Goal: Book appointment/travel/reservation

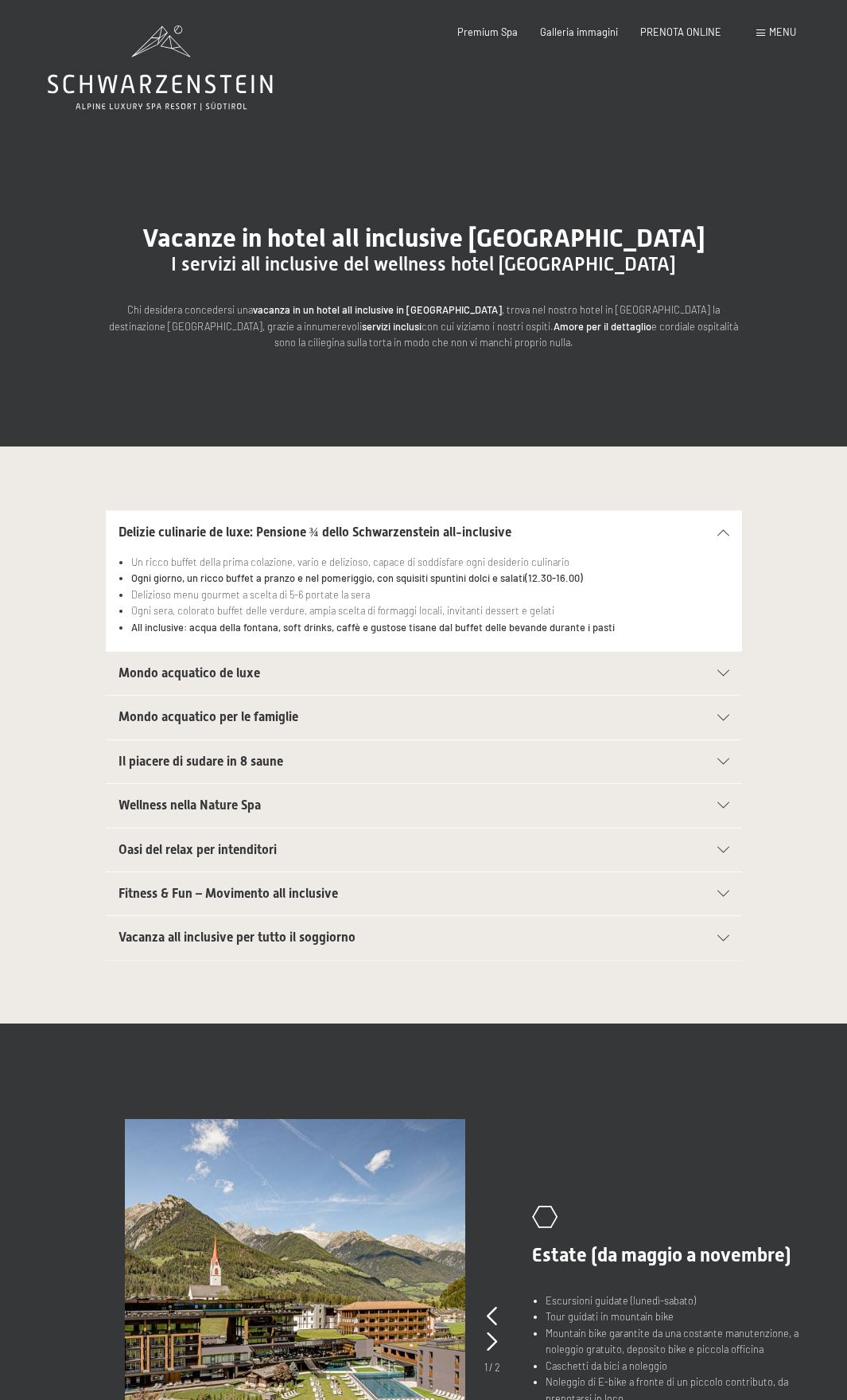
click at [776, 33] on span "Menu" at bounding box center [783, 32] width 27 height 12
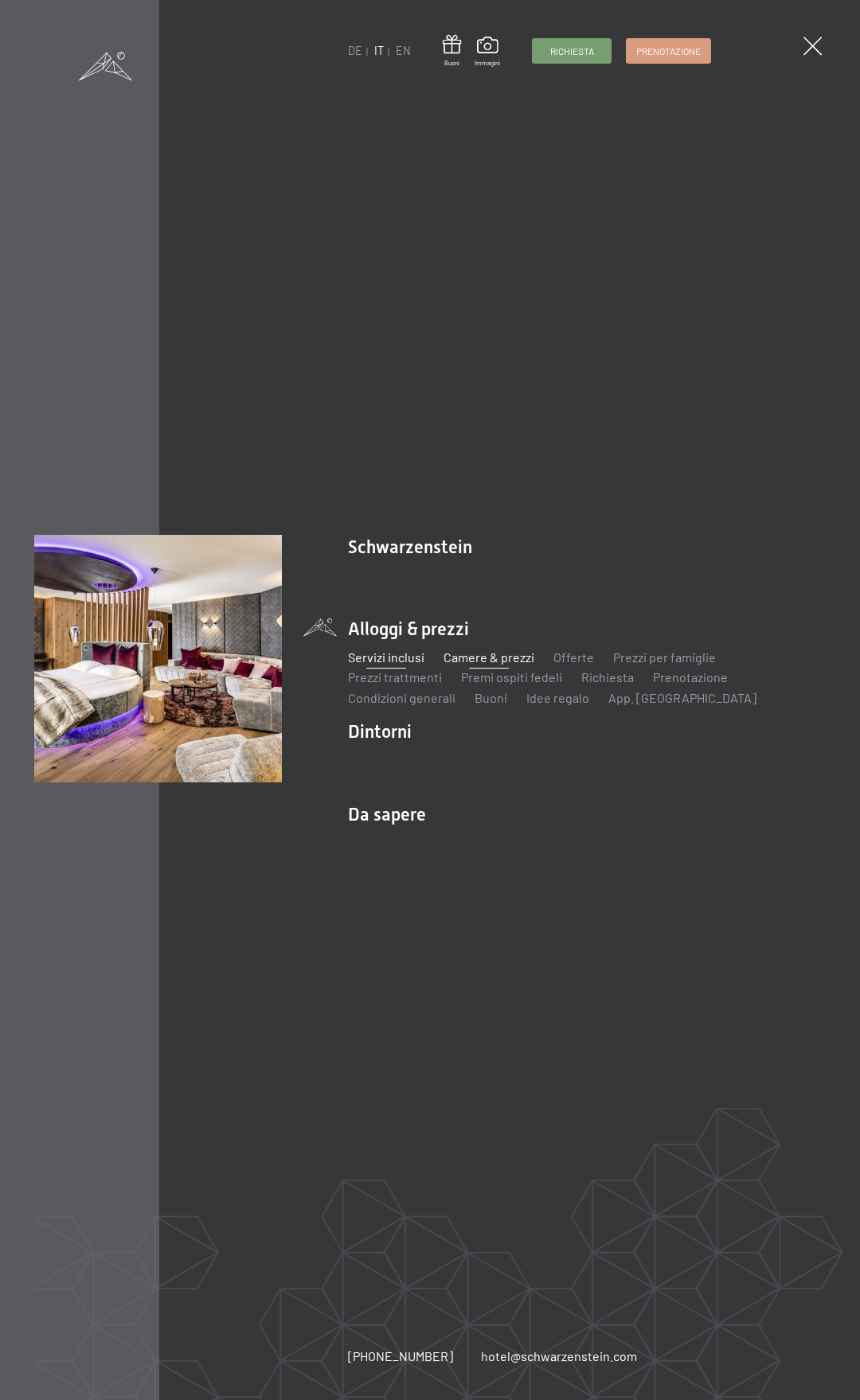
click at [470, 662] on link "Camere & prezzi" at bounding box center [489, 656] width 91 height 15
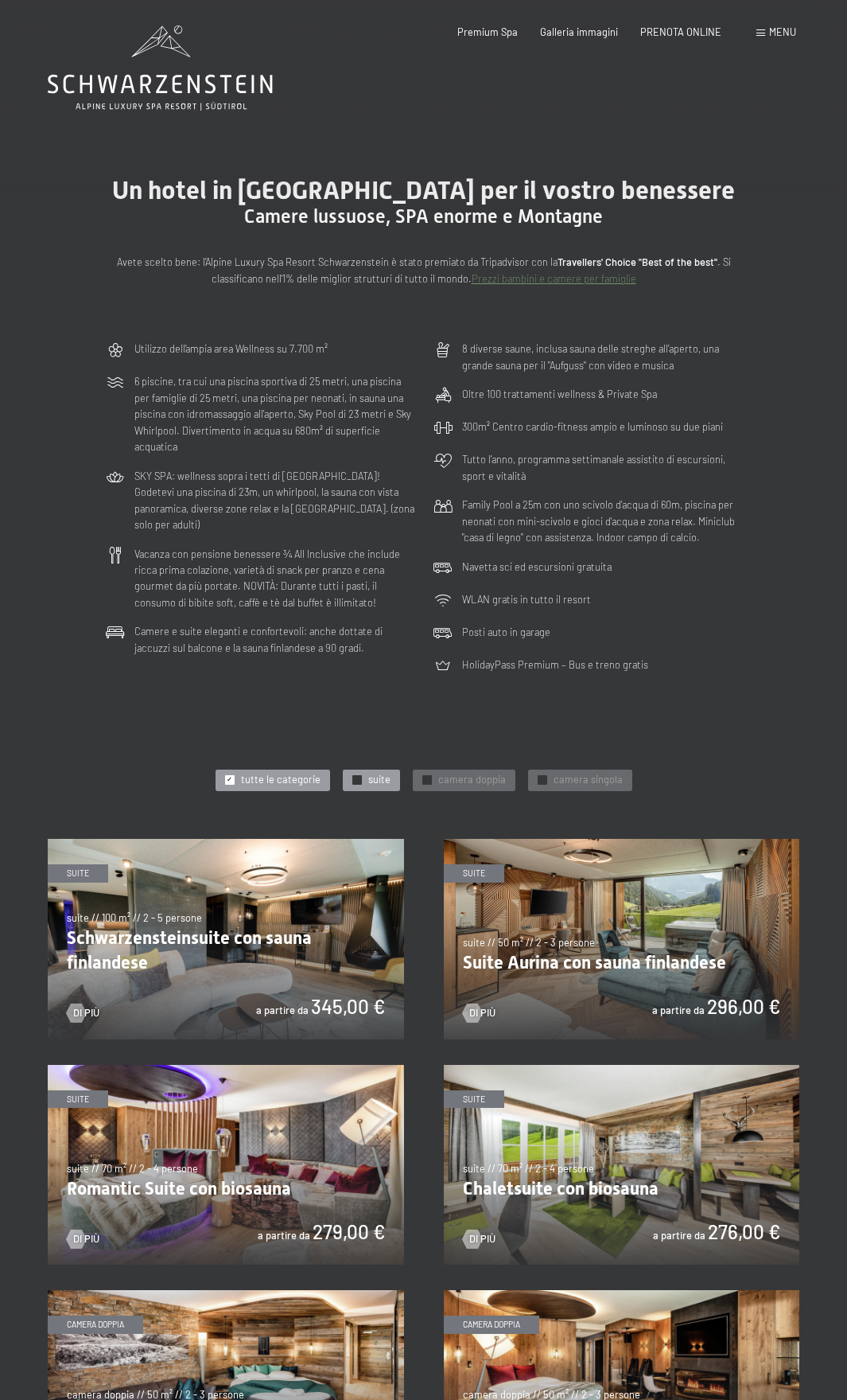
click at [370, 771] on div "✓ suite" at bounding box center [371, 781] width 57 height 22
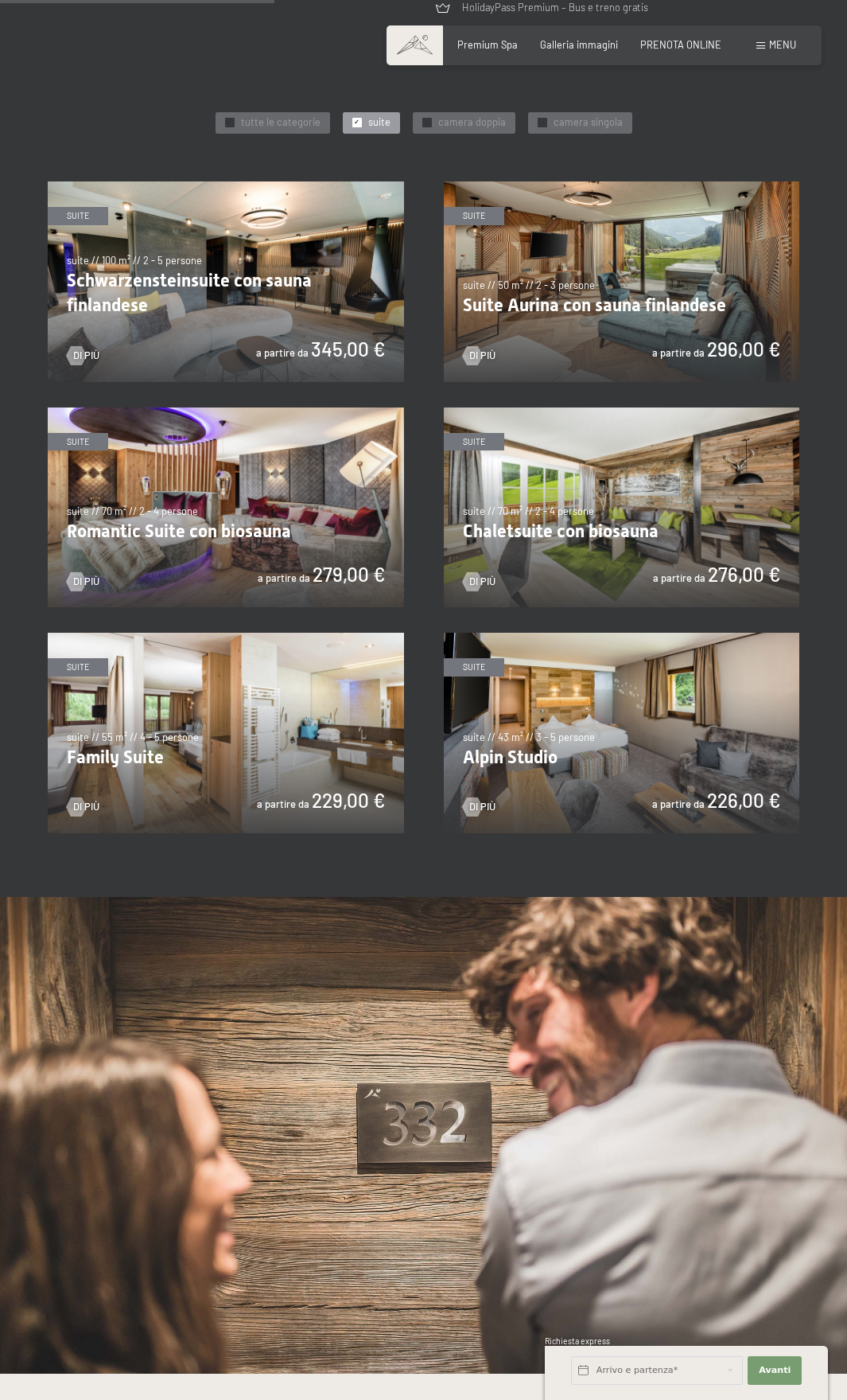
scroll to position [643, 0]
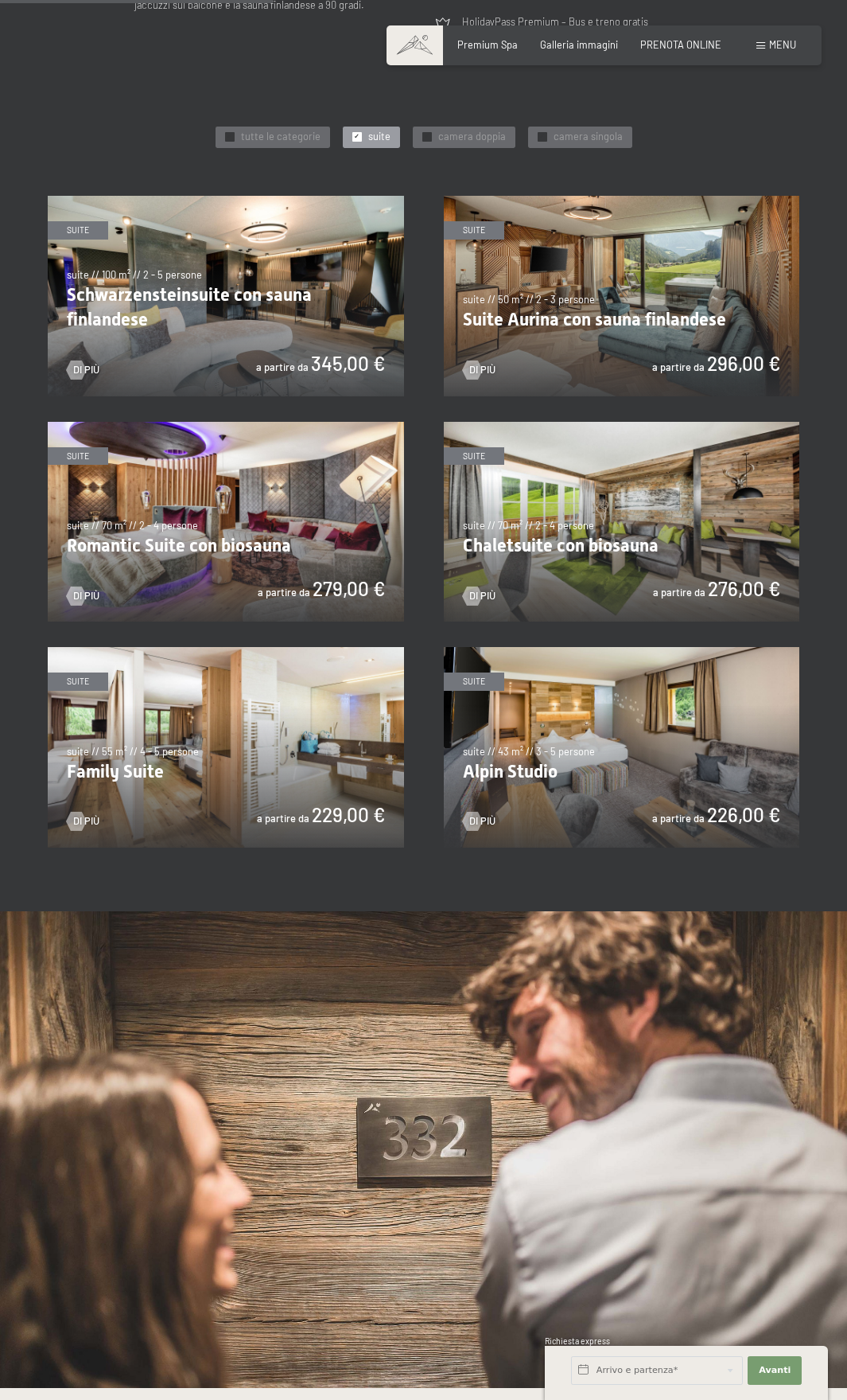
click at [590, 512] on img at bounding box center [622, 522] width 356 height 201
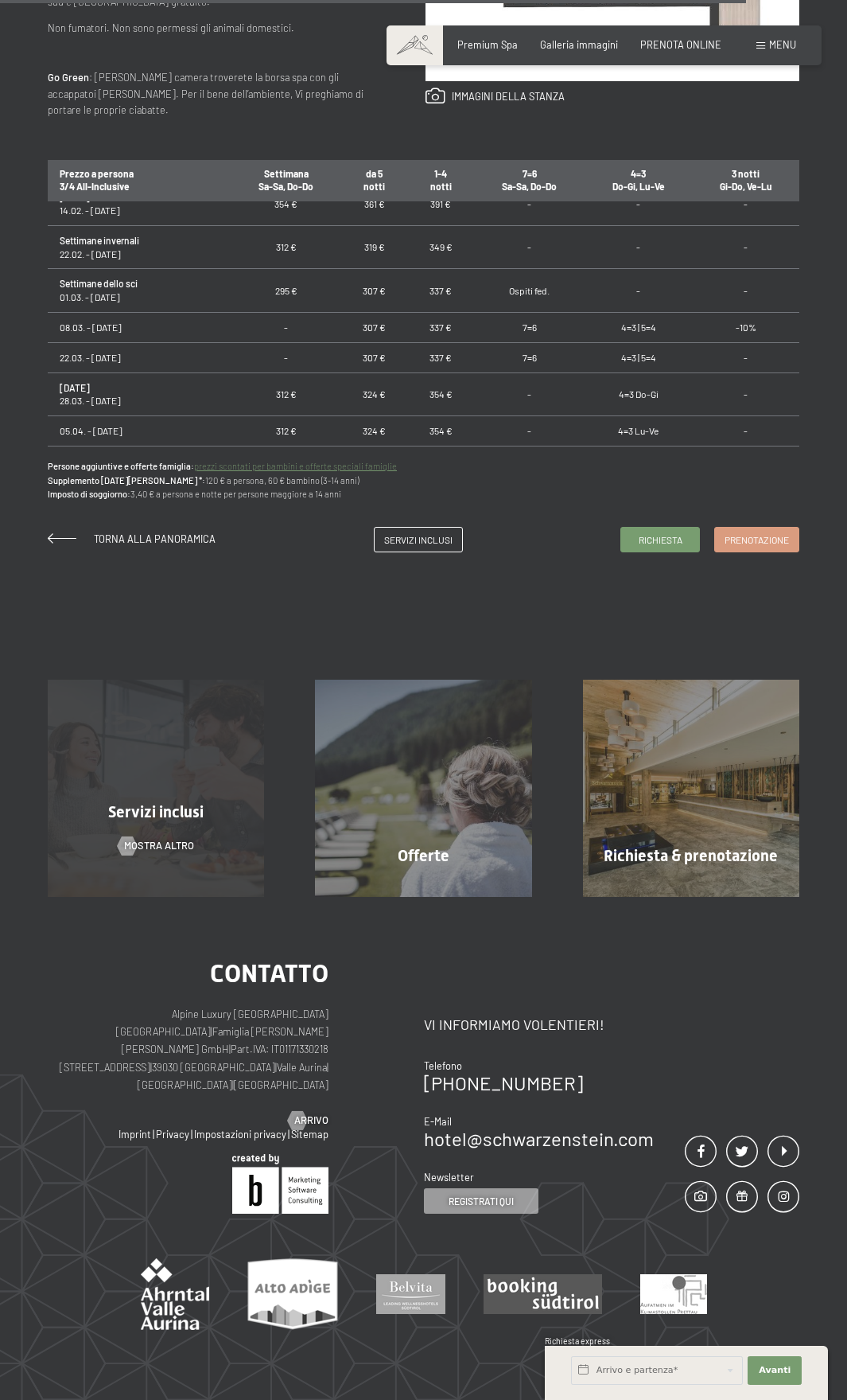
scroll to position [956, 0]
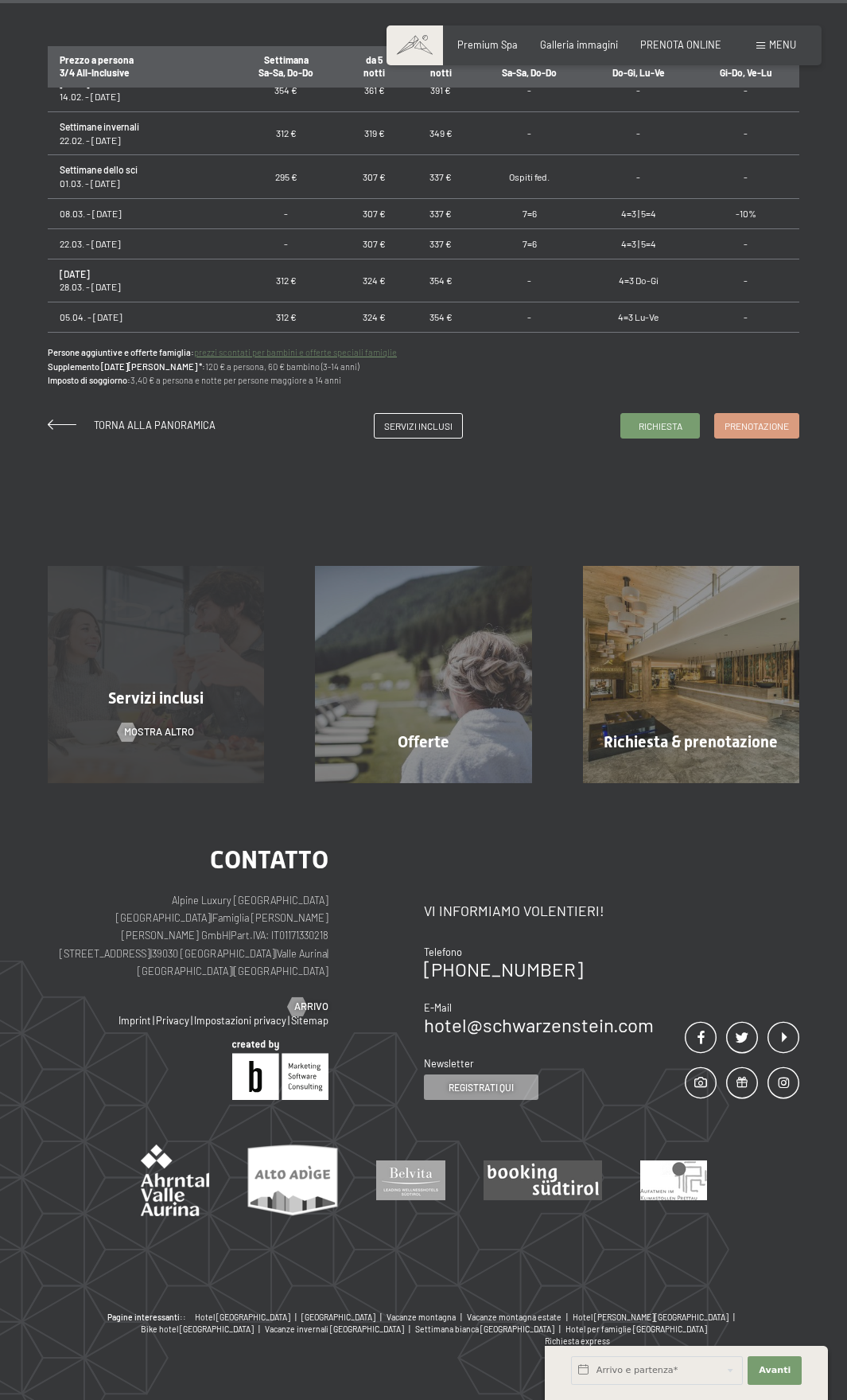
click at [171, 647] on div "Servizi inclusi mostra altro" at bounding box center [156, 674] width 267 height 216
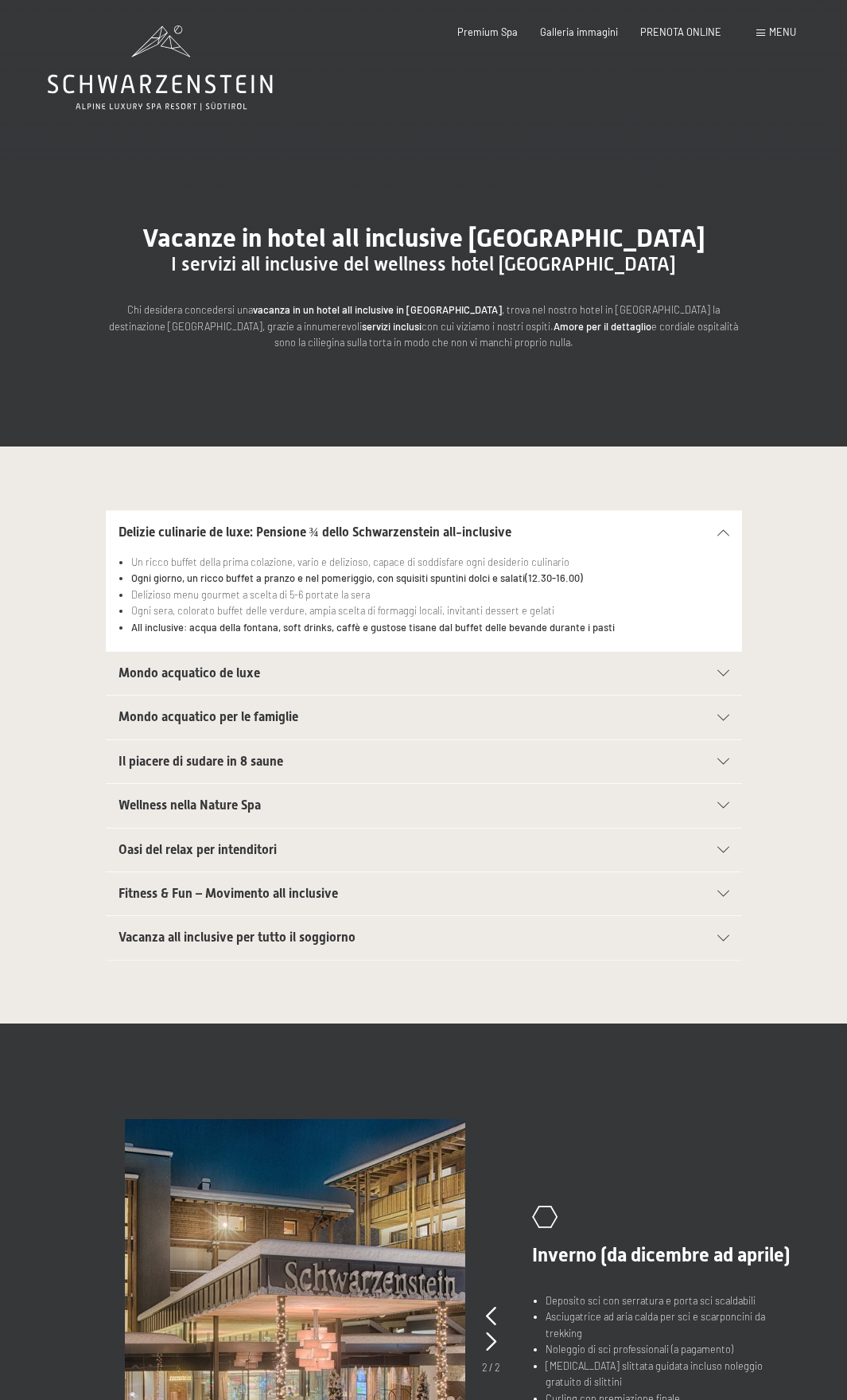
click at [718, 529] on icon at bounding box center [724, 531] width 12 height 6
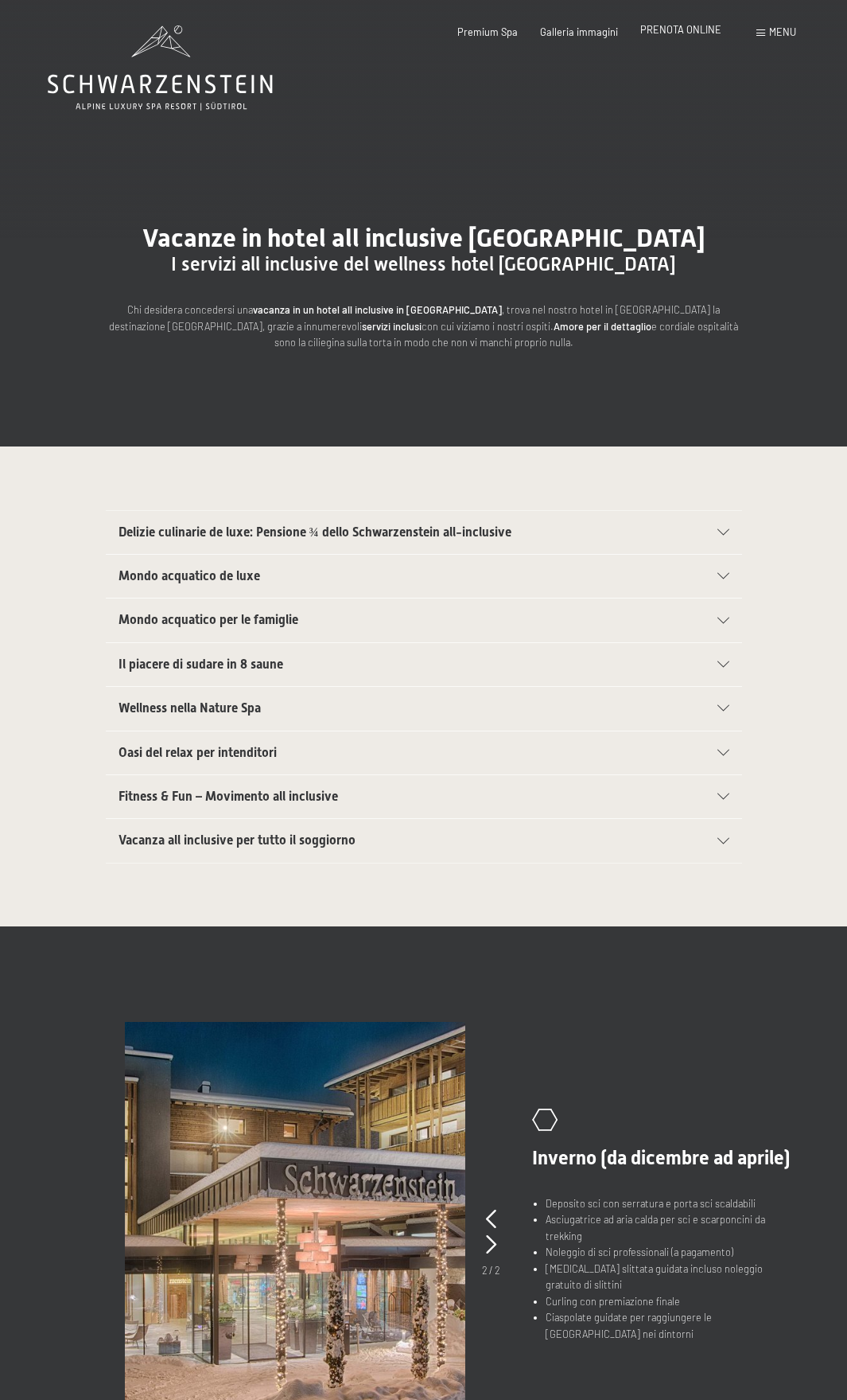
click at [685, 29] on span "PRENOTA ONLINE" at bounding box center [681, 29] width 81 height 12
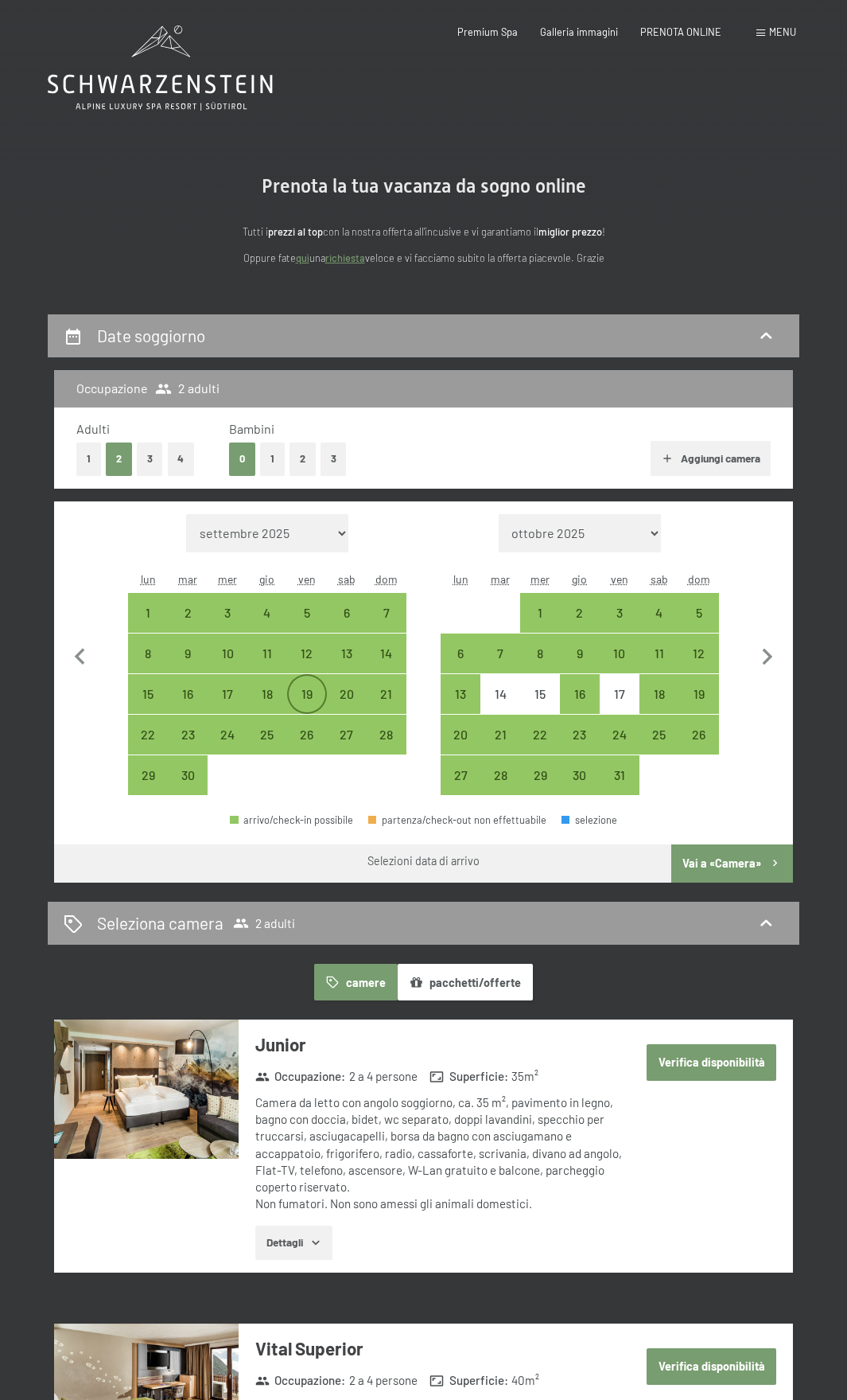
click at [301, 688] on div "19" at bounding box center [307, 706] width 37 height 37
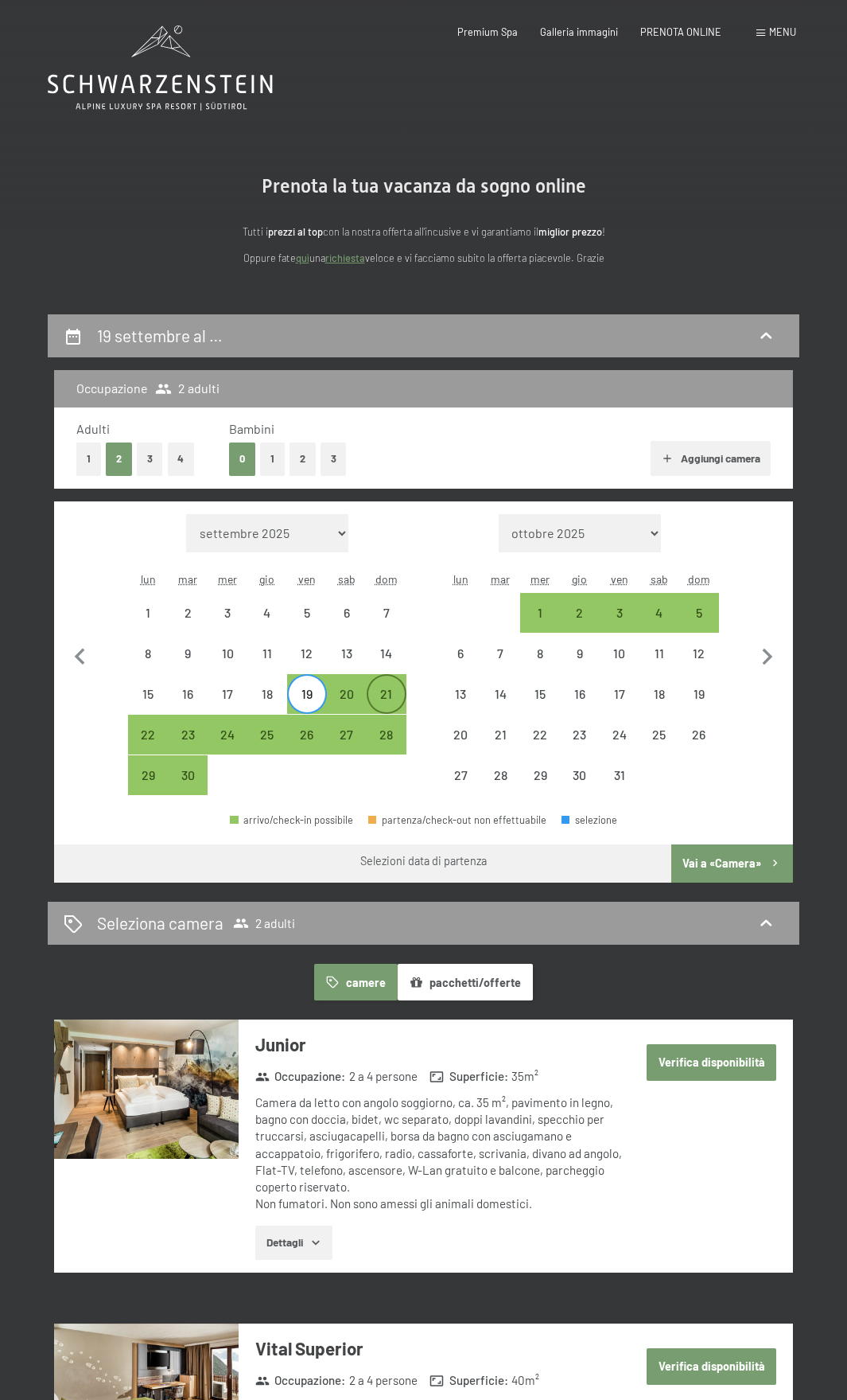
click at [391, 691] on div "21" at bounding box center [387, 706] width 37 height 37
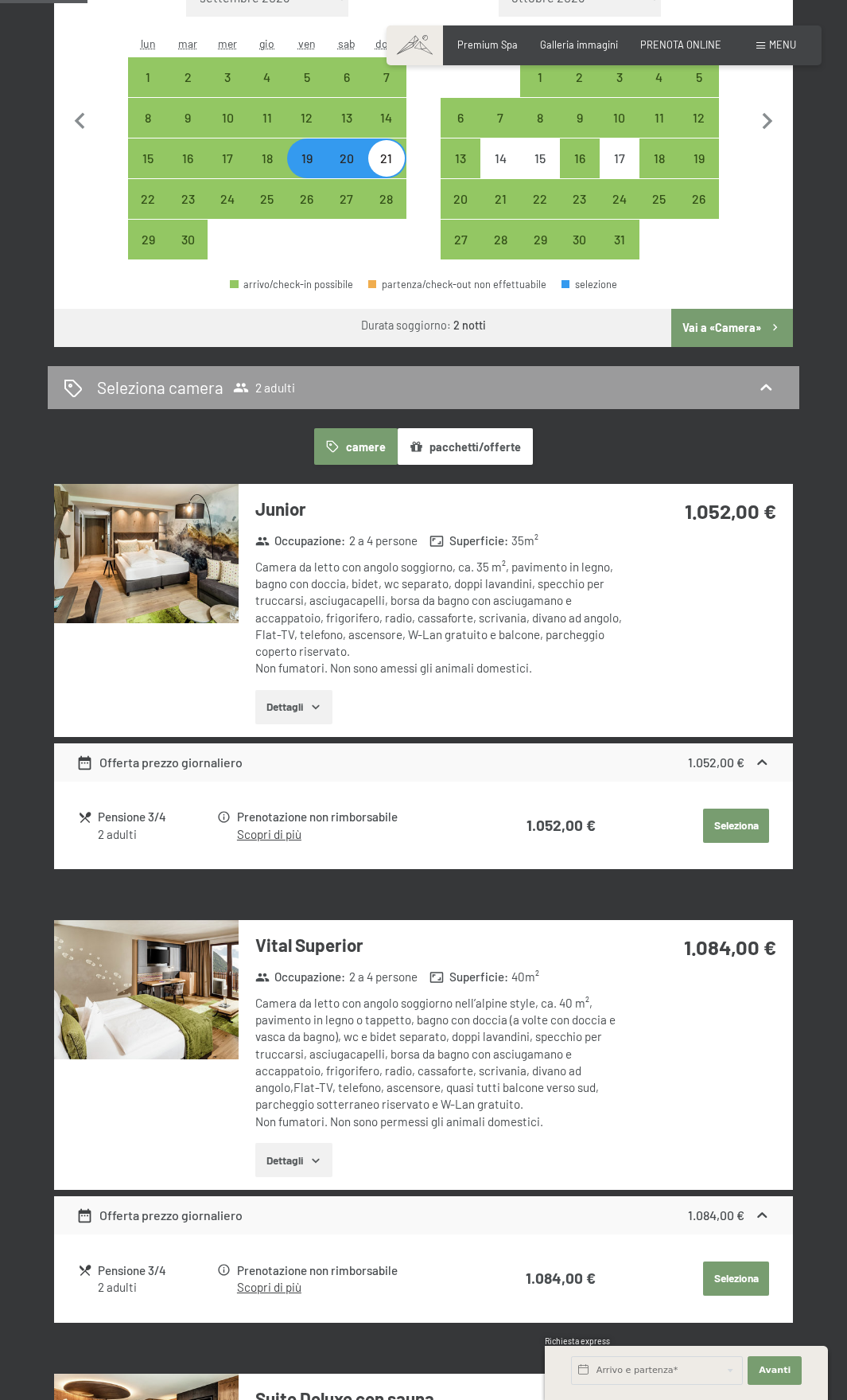
scroll to position [478, 0]
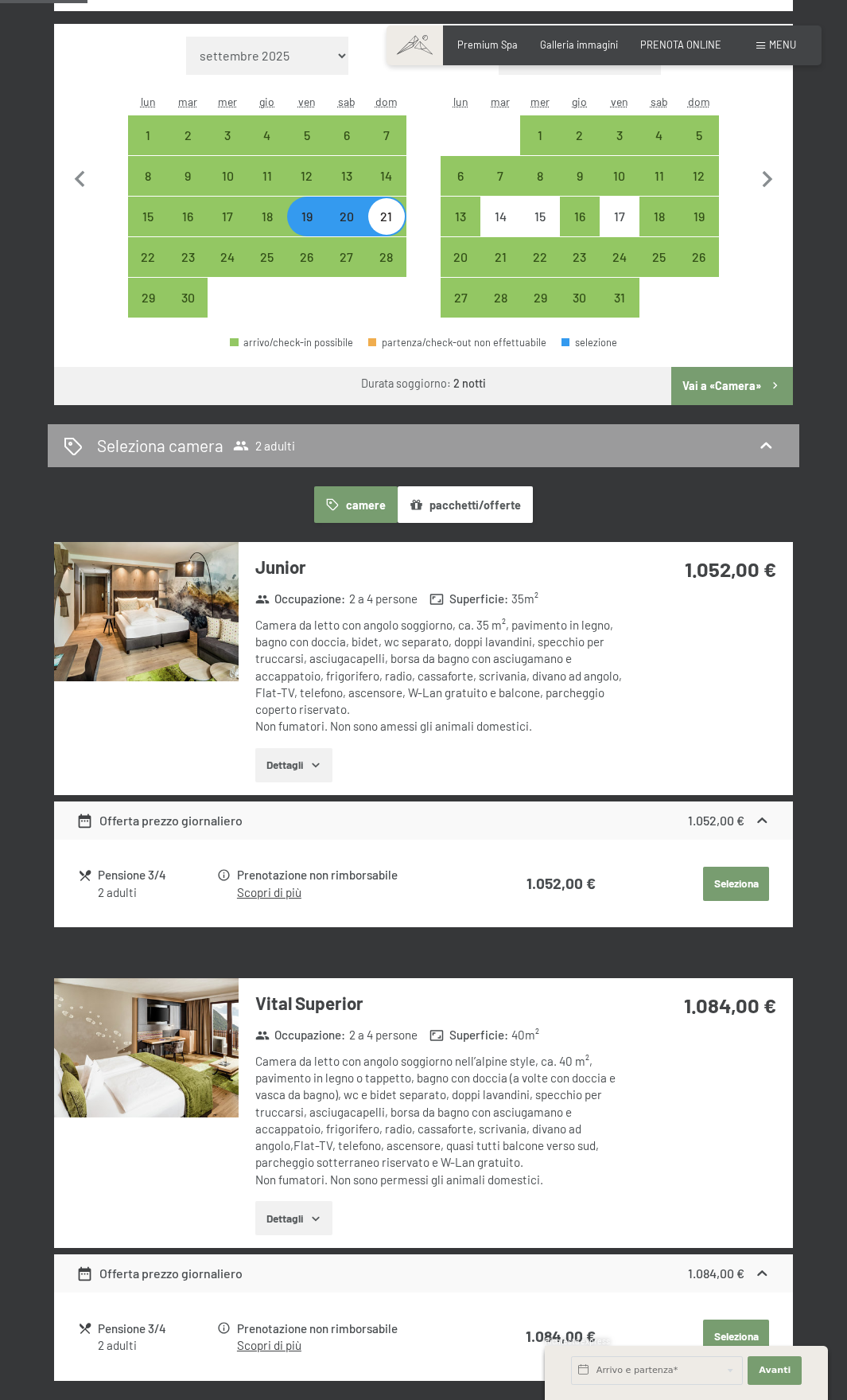
click at [143, 634] on img at bounding box center [147, 611] width 185 height 138
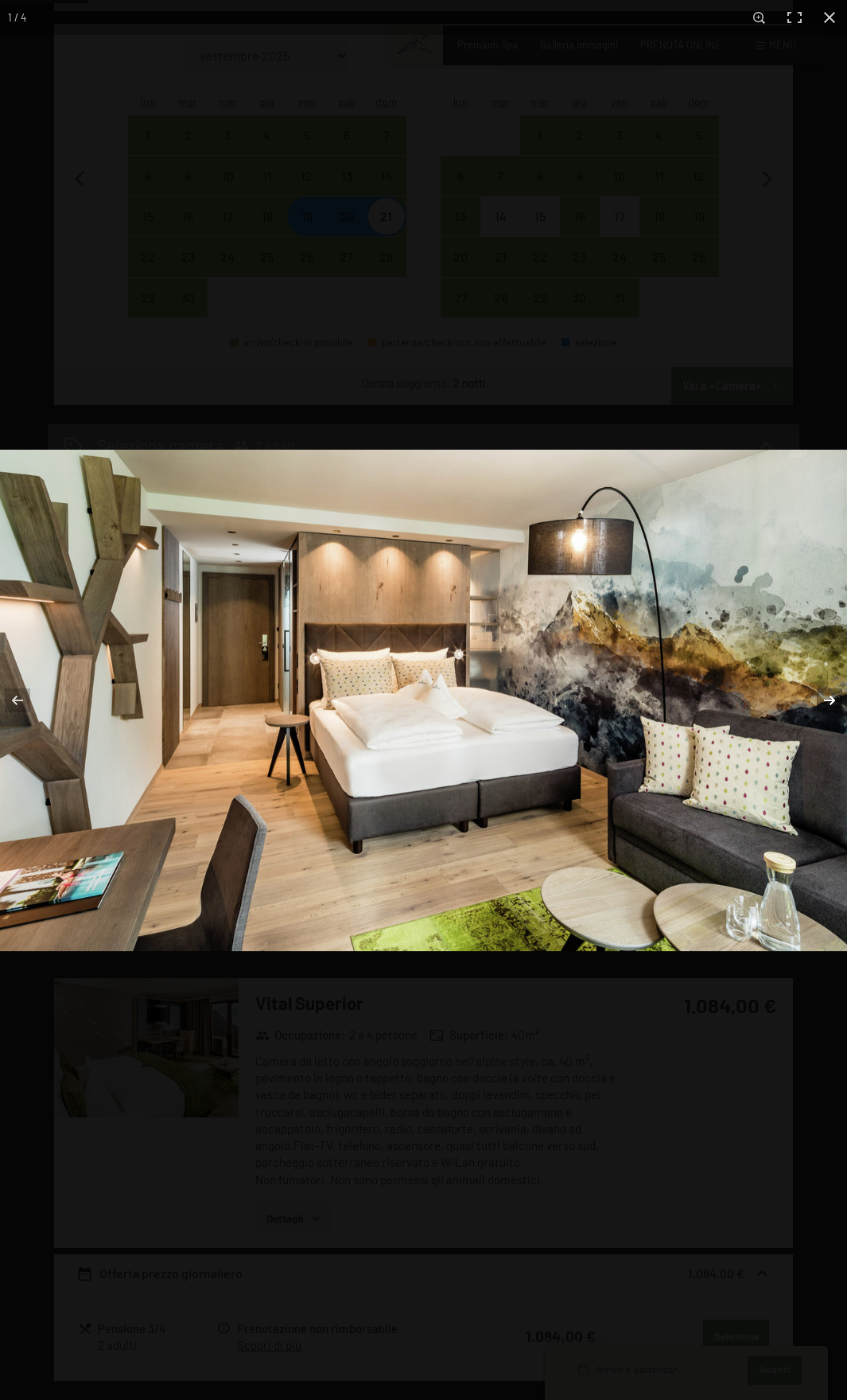
click at [821, 701] on button "button" at bounding box center [819, 700] width 55 height 79
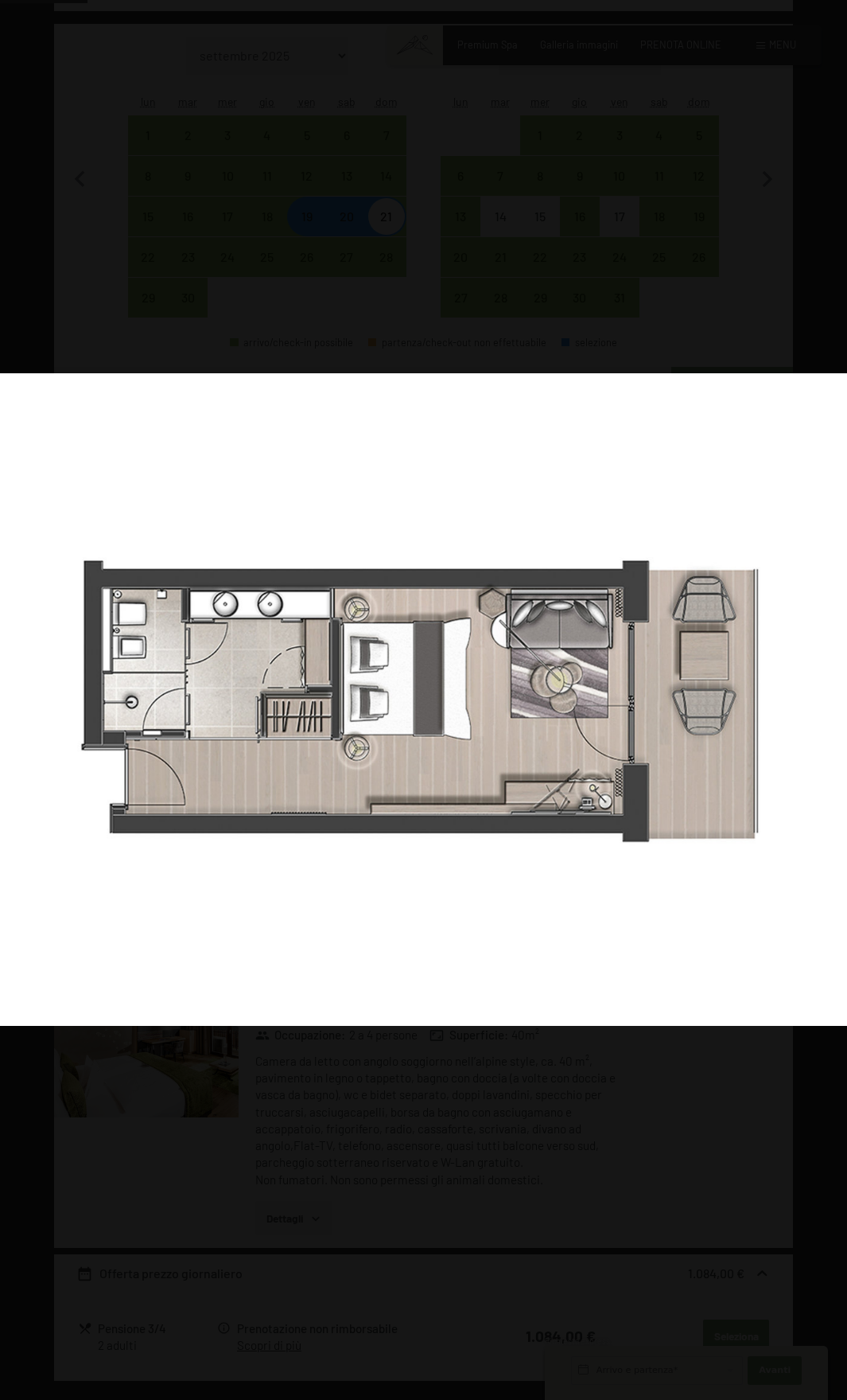
click at [821, 701] on button "button" at bounding box center [819, 700] width 55 height 79
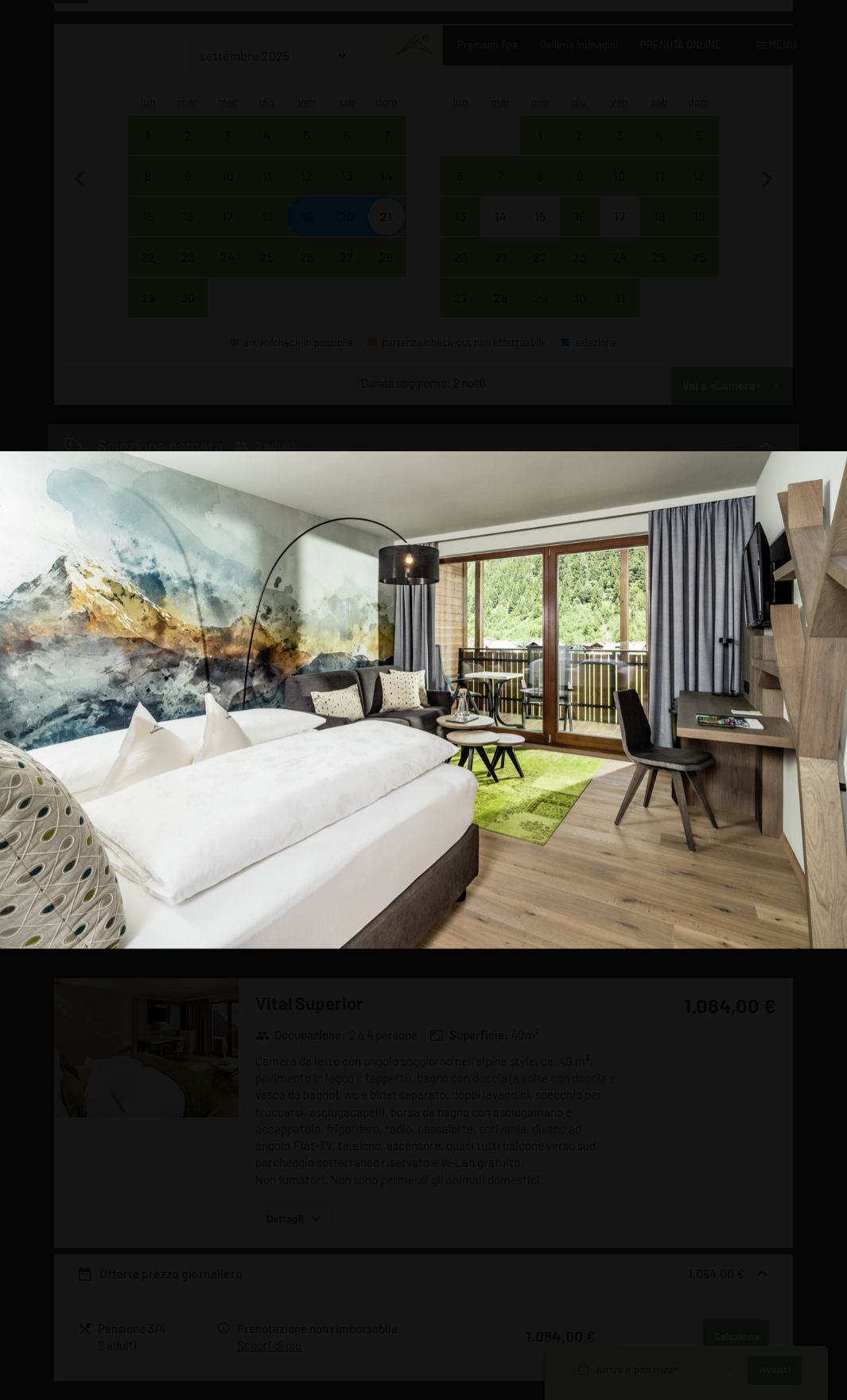
click at [821, 701] on button "button" at bounding box center [819, 700] width 55 height 79
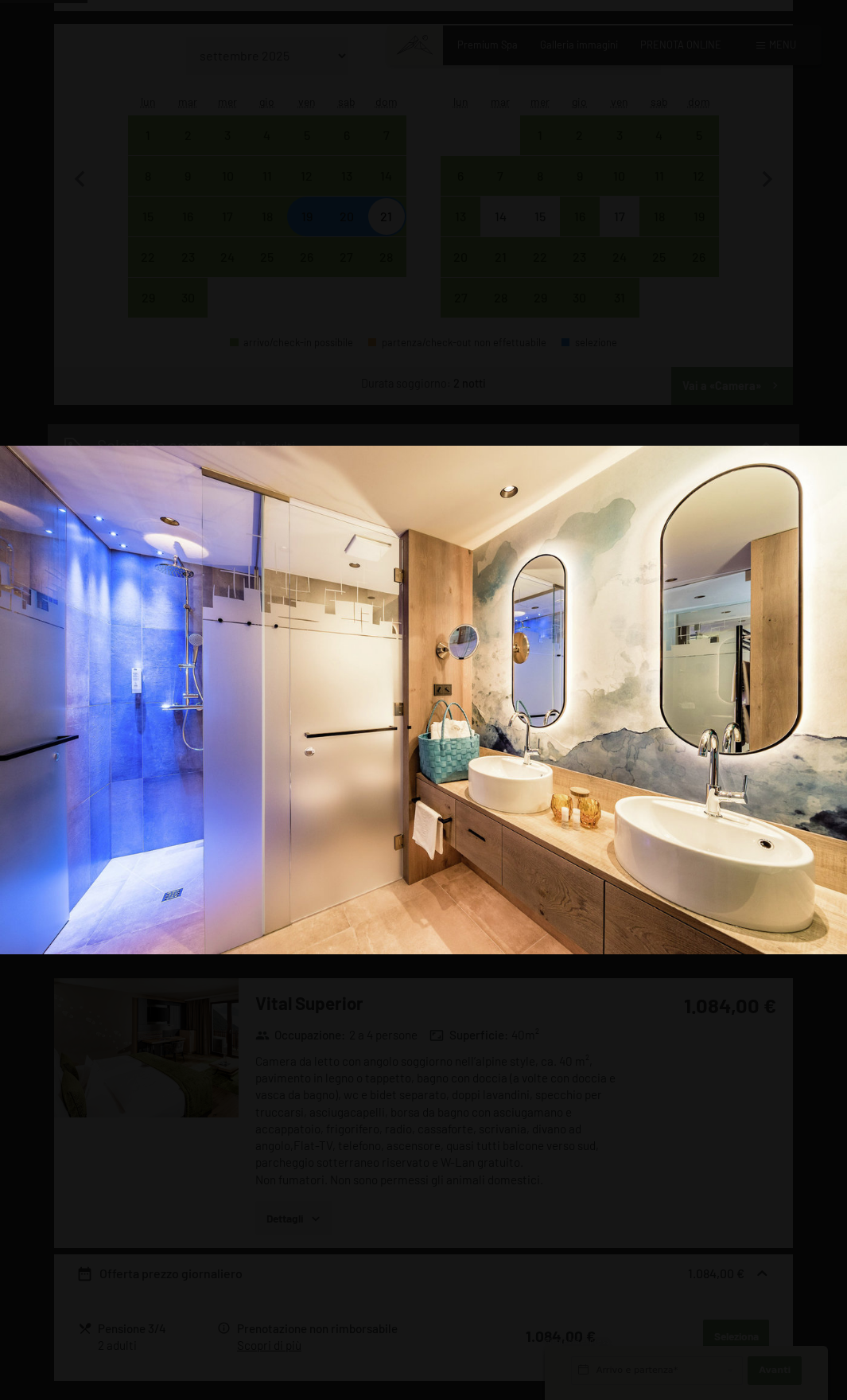
click at [821, 701] on button "button" at bounding box center [819, 700] width 55 height 79
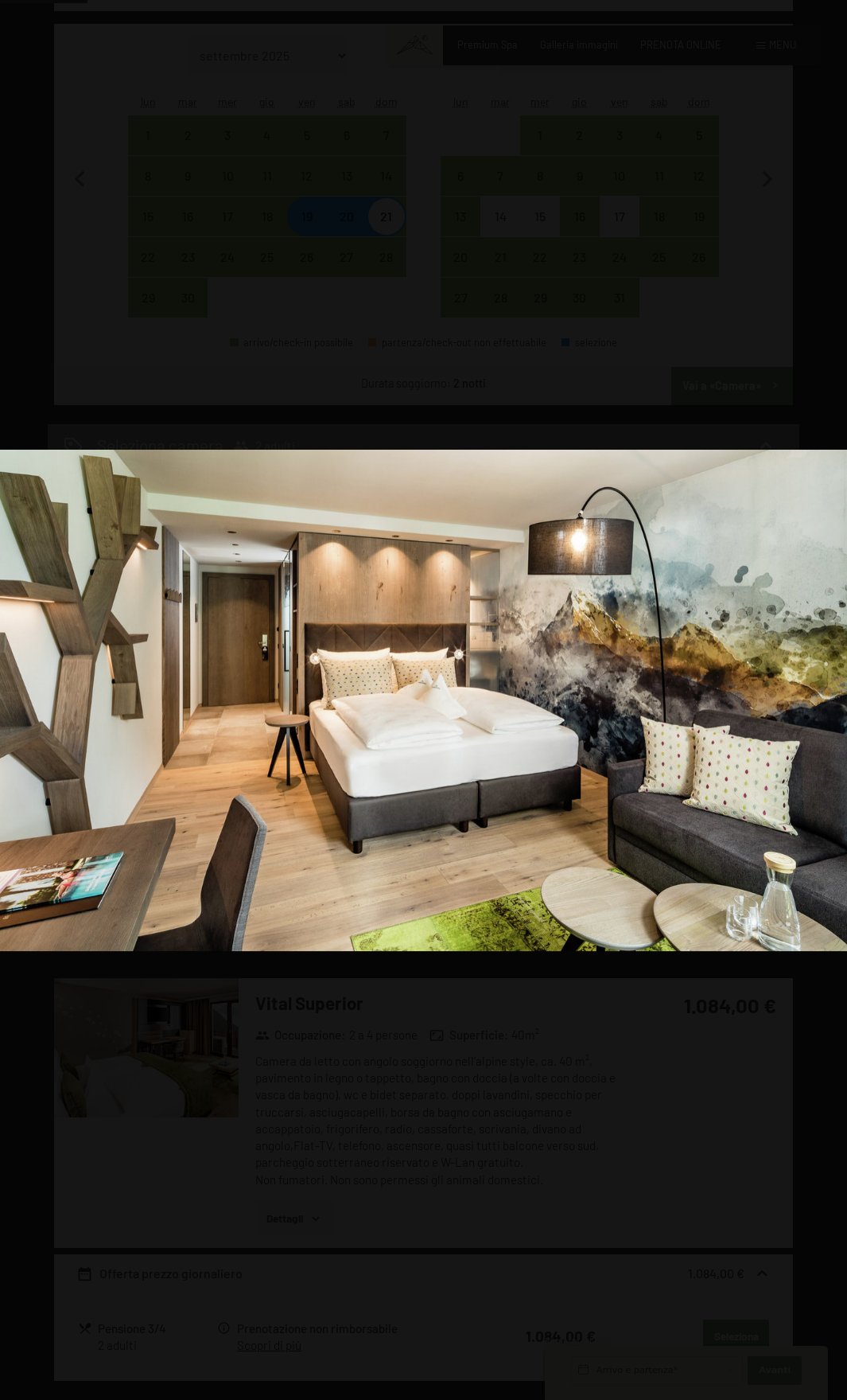
click at [821, 701] on button "button" at bounding box center [819, 700] width 55 height 79
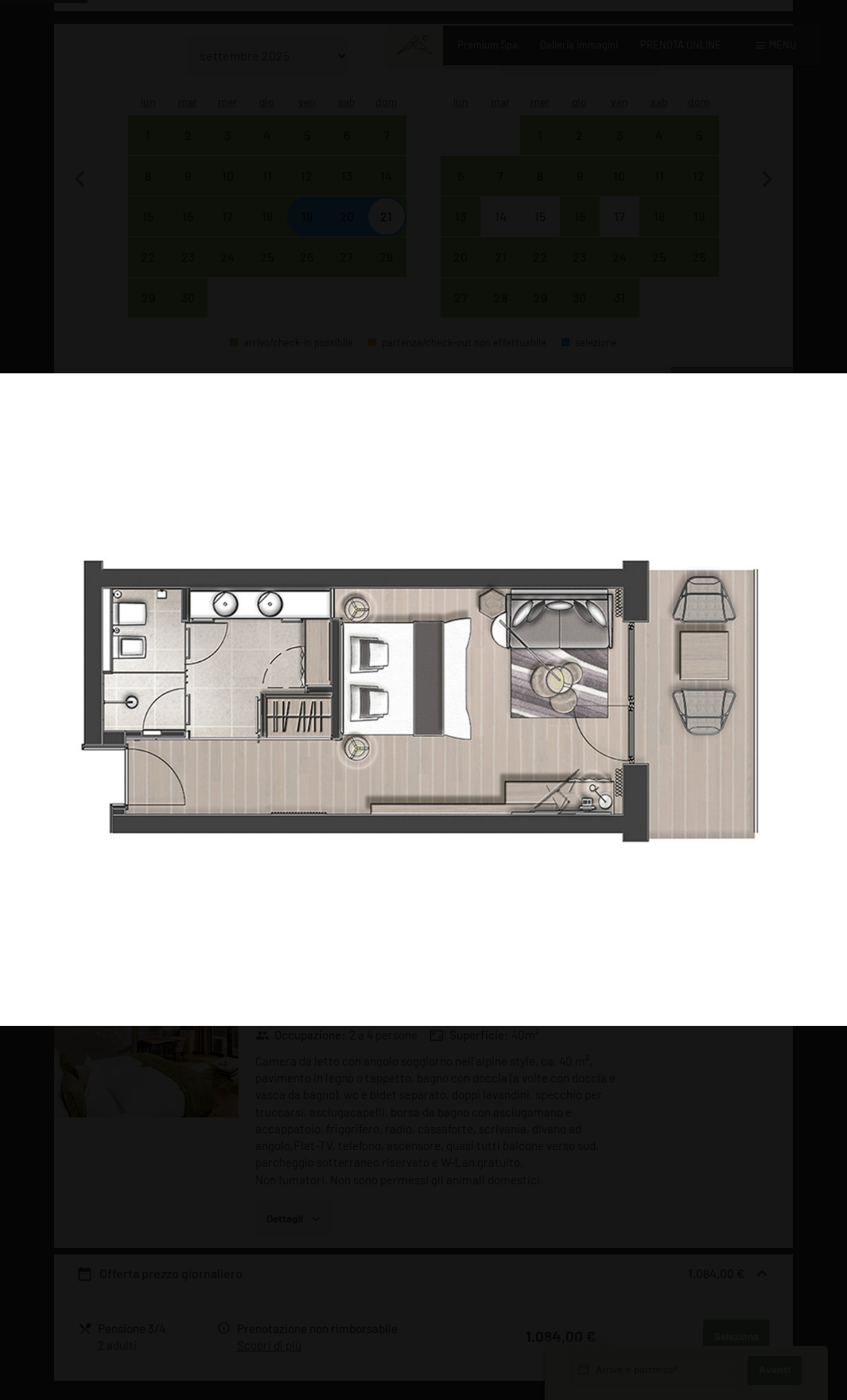
click at [821, 701] on button "button" at bounding box center [819, 700] width 55 height 79
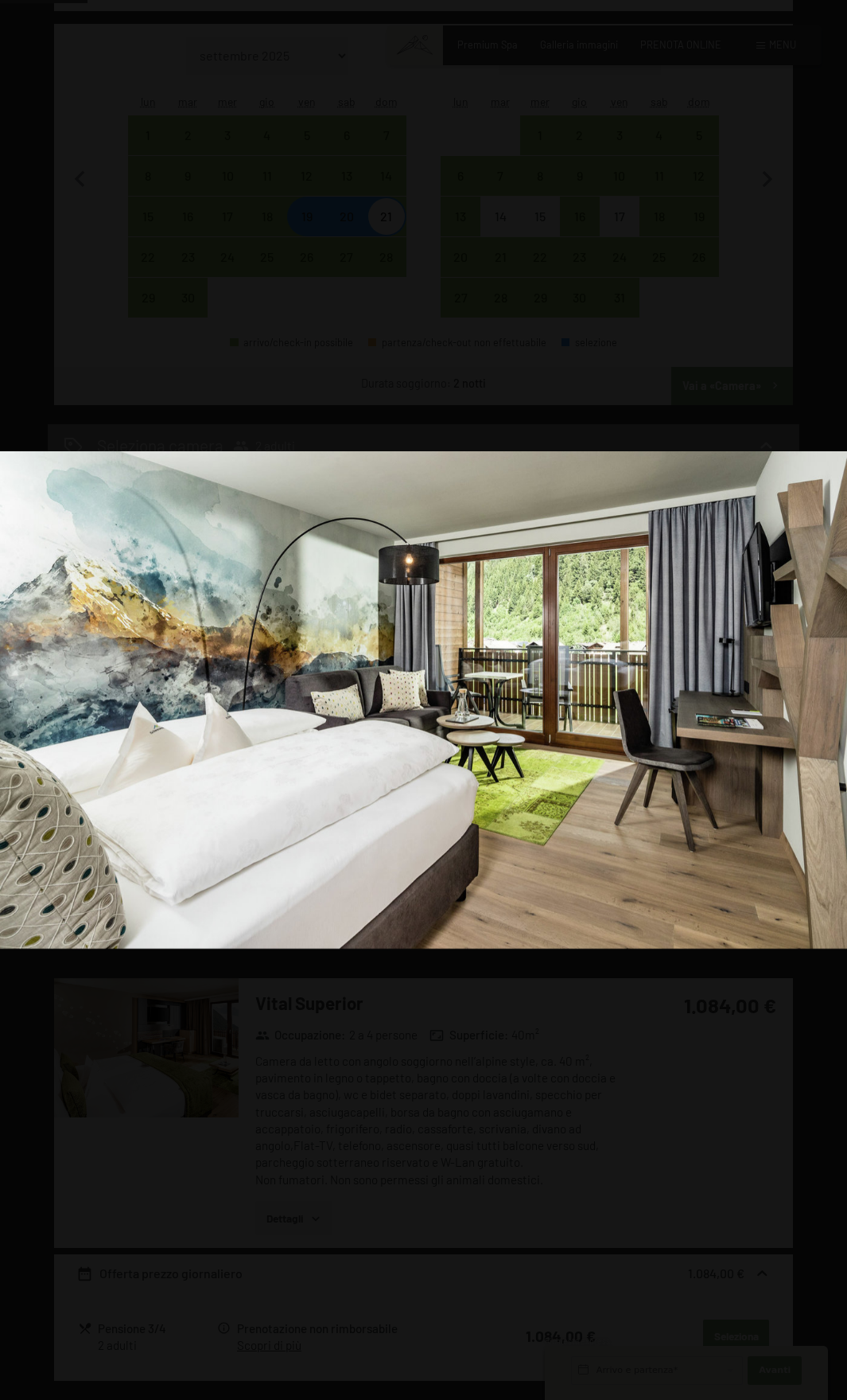
click at [821, 701] on button "button" at bounding box center [819, 700] width 55 height 79
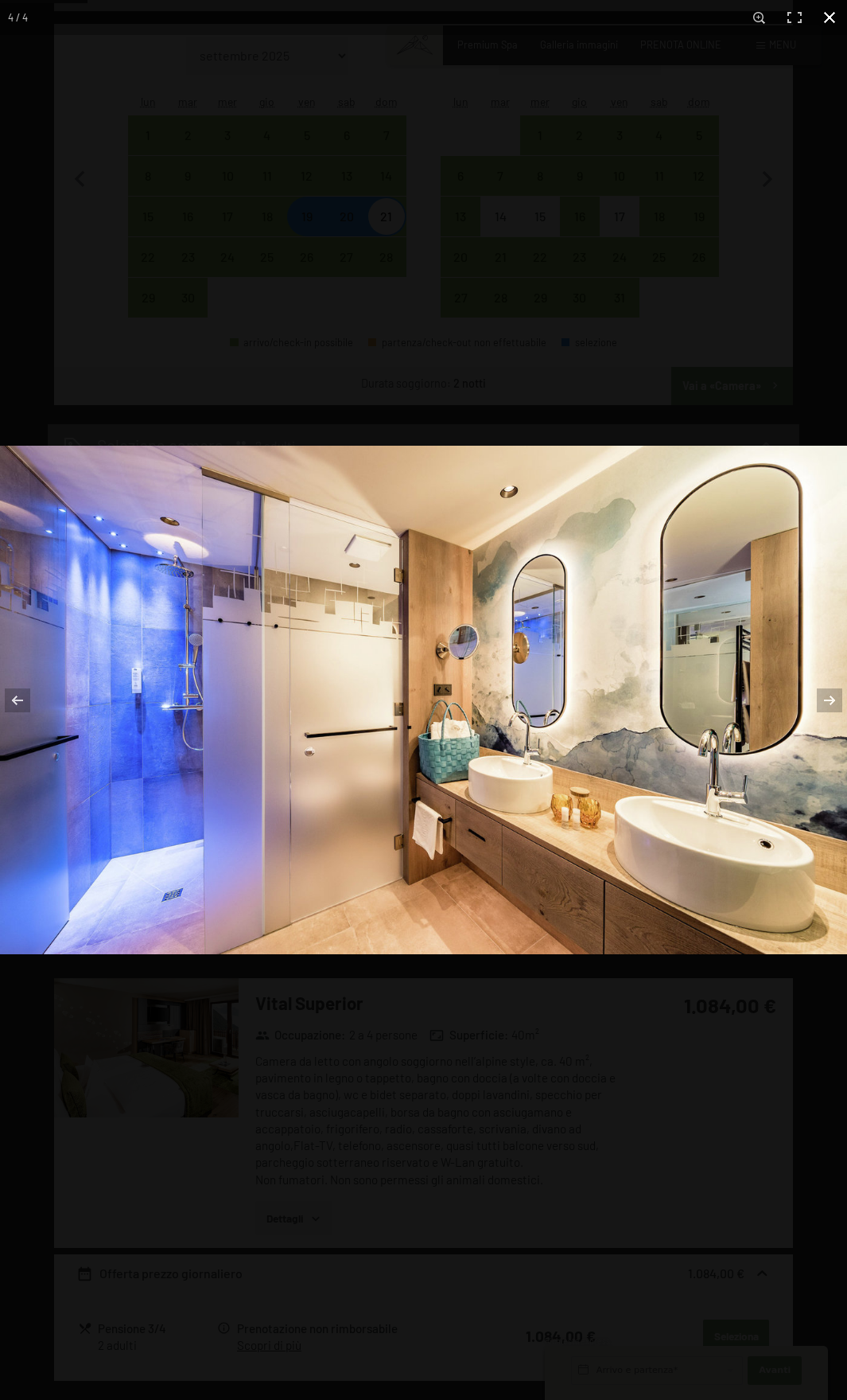
click at [829, 23] on button "button" at bounding box center [829, 18] width 35 height 35
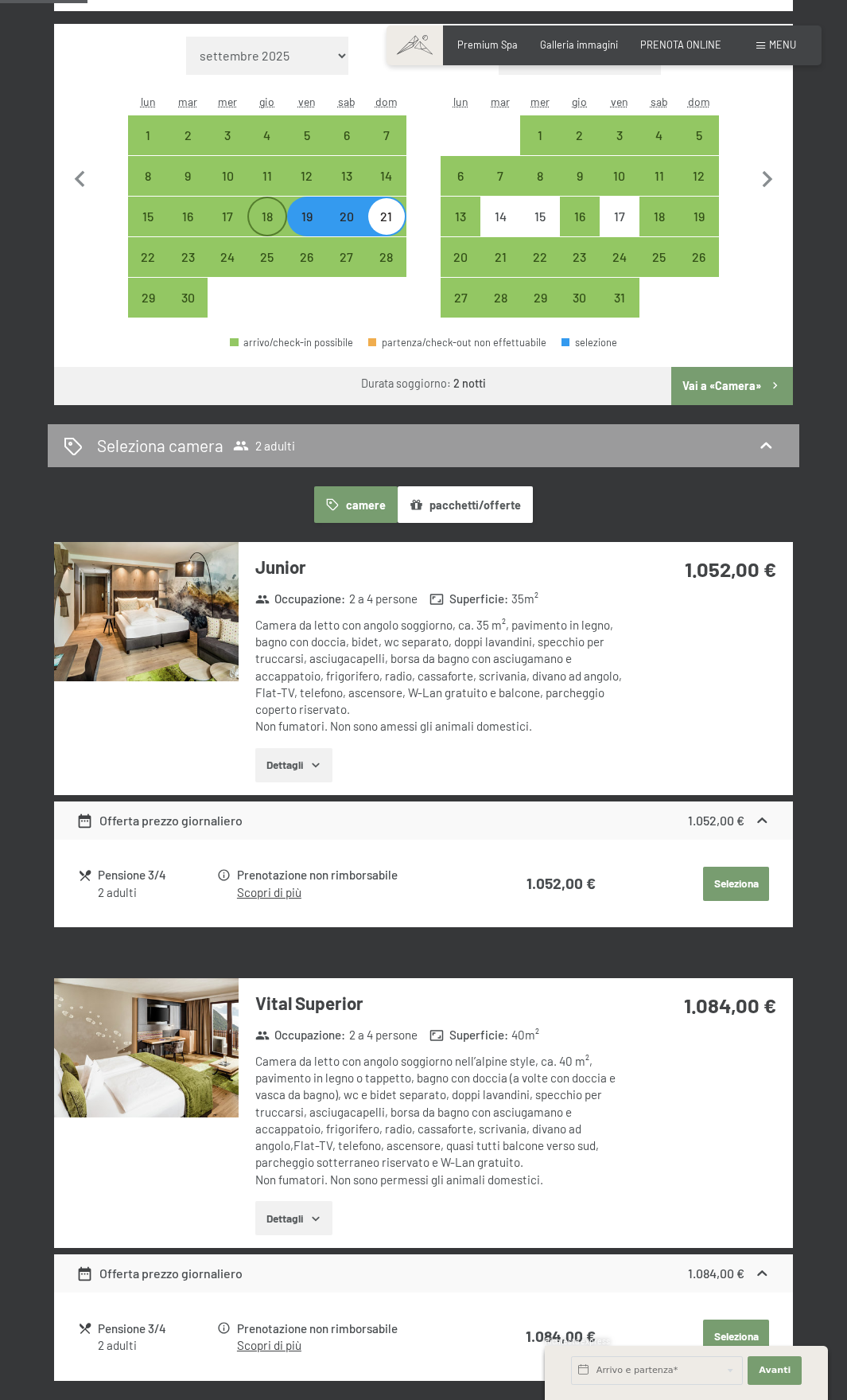
click at [280, 219] on div "18" at bounding box center [267, 229] width 37 height 37
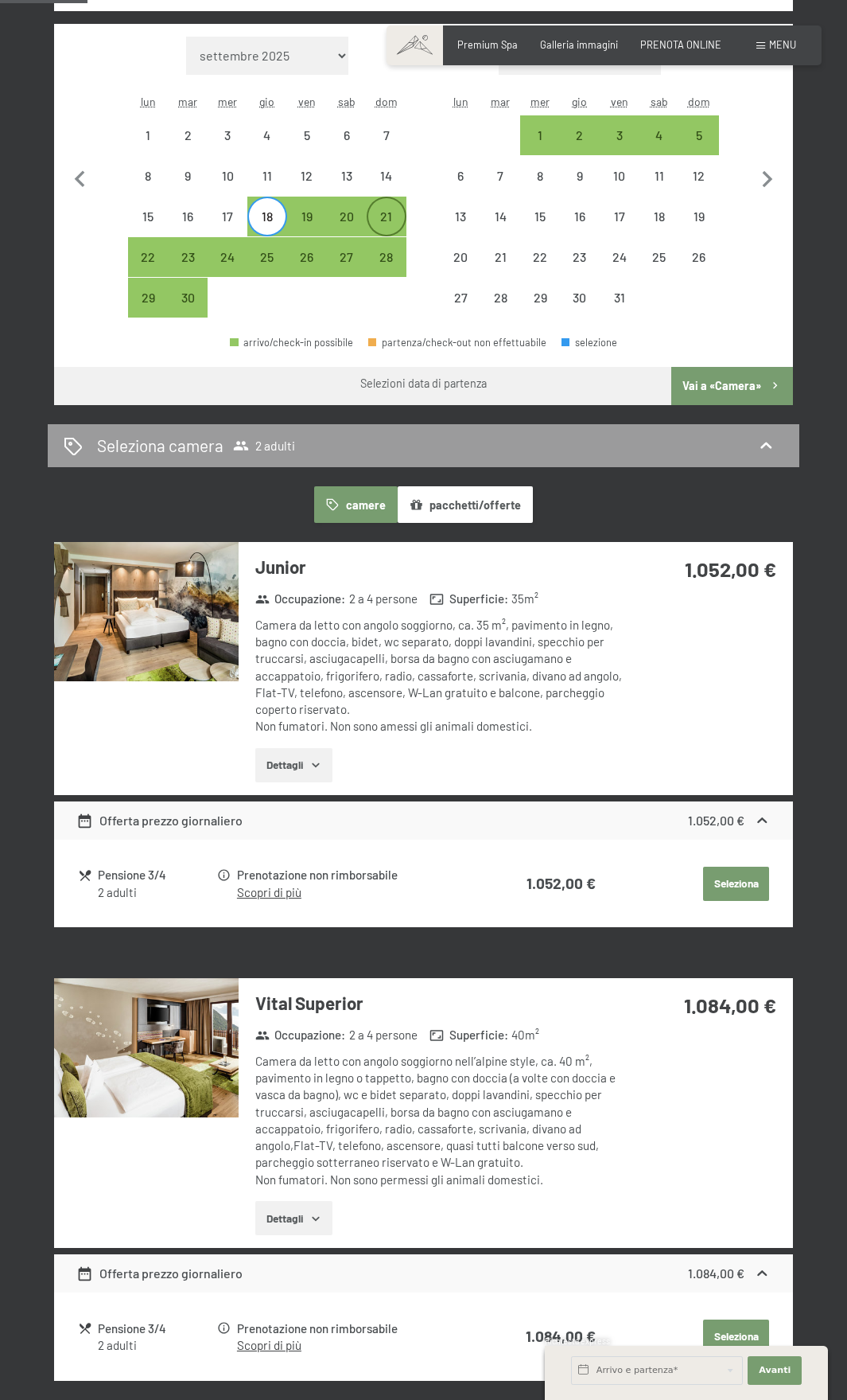
click at [387, 220] on div "21" at bounding box center [387, 229] width 37 height 37
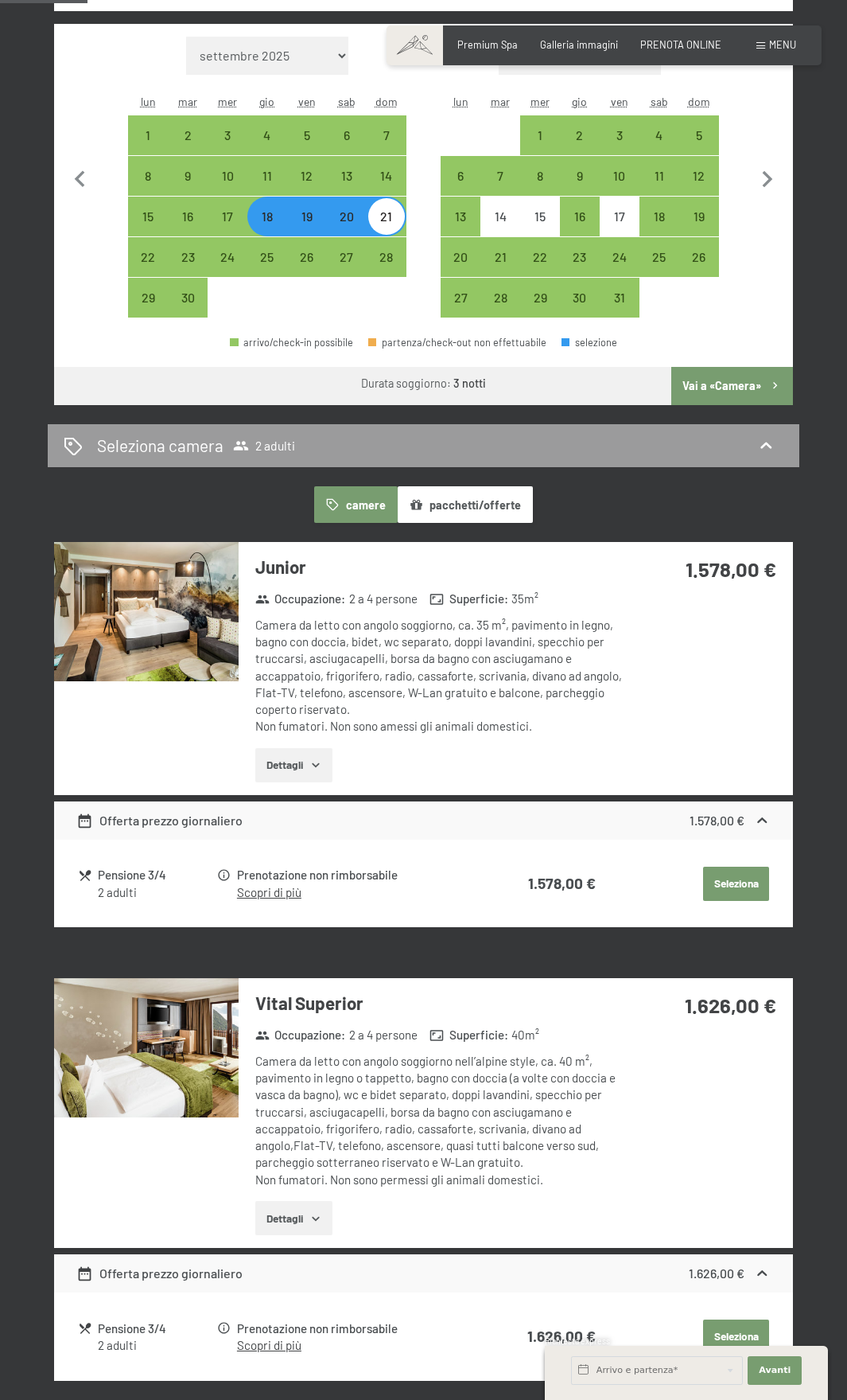
click at [300, 220] on div "19" at bounding box center [307, 229] width 37 height 37
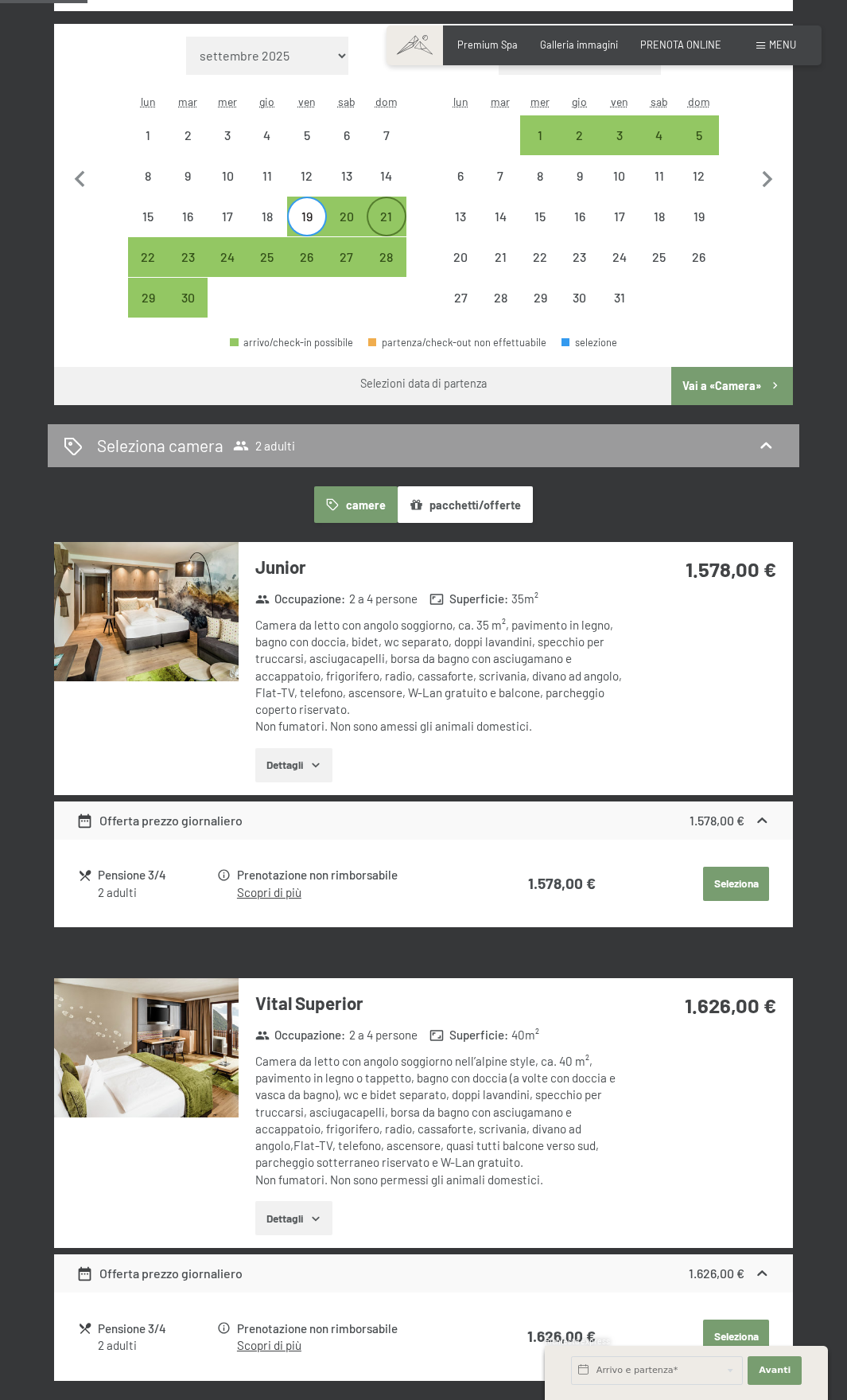
click at [393, 212] on div "21" at bounding box center [387, 229] width 37 height 37
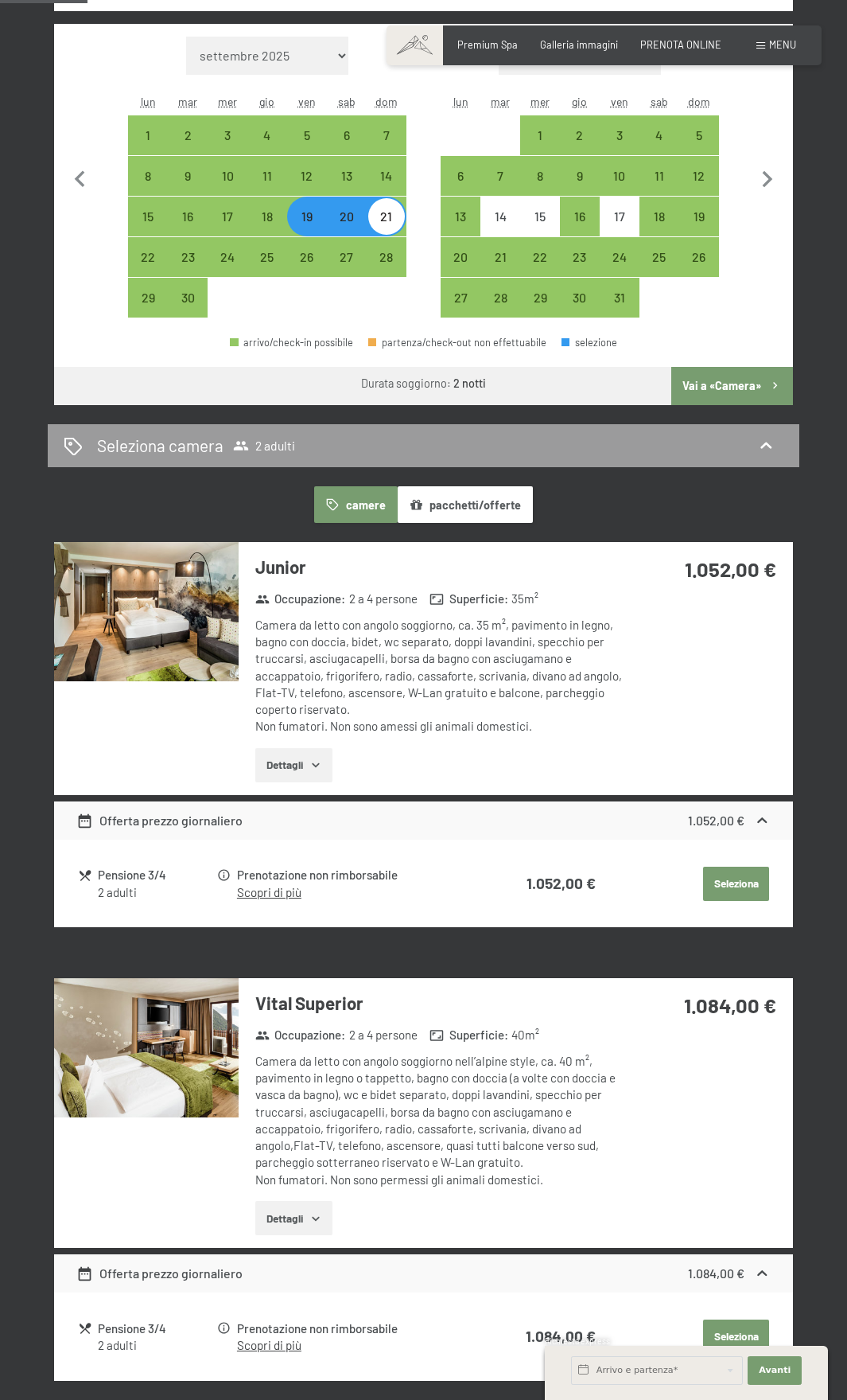
click at [461, 497] on button "pacchetti/offerte" at bounding box center [465, 505] width 135 height 37
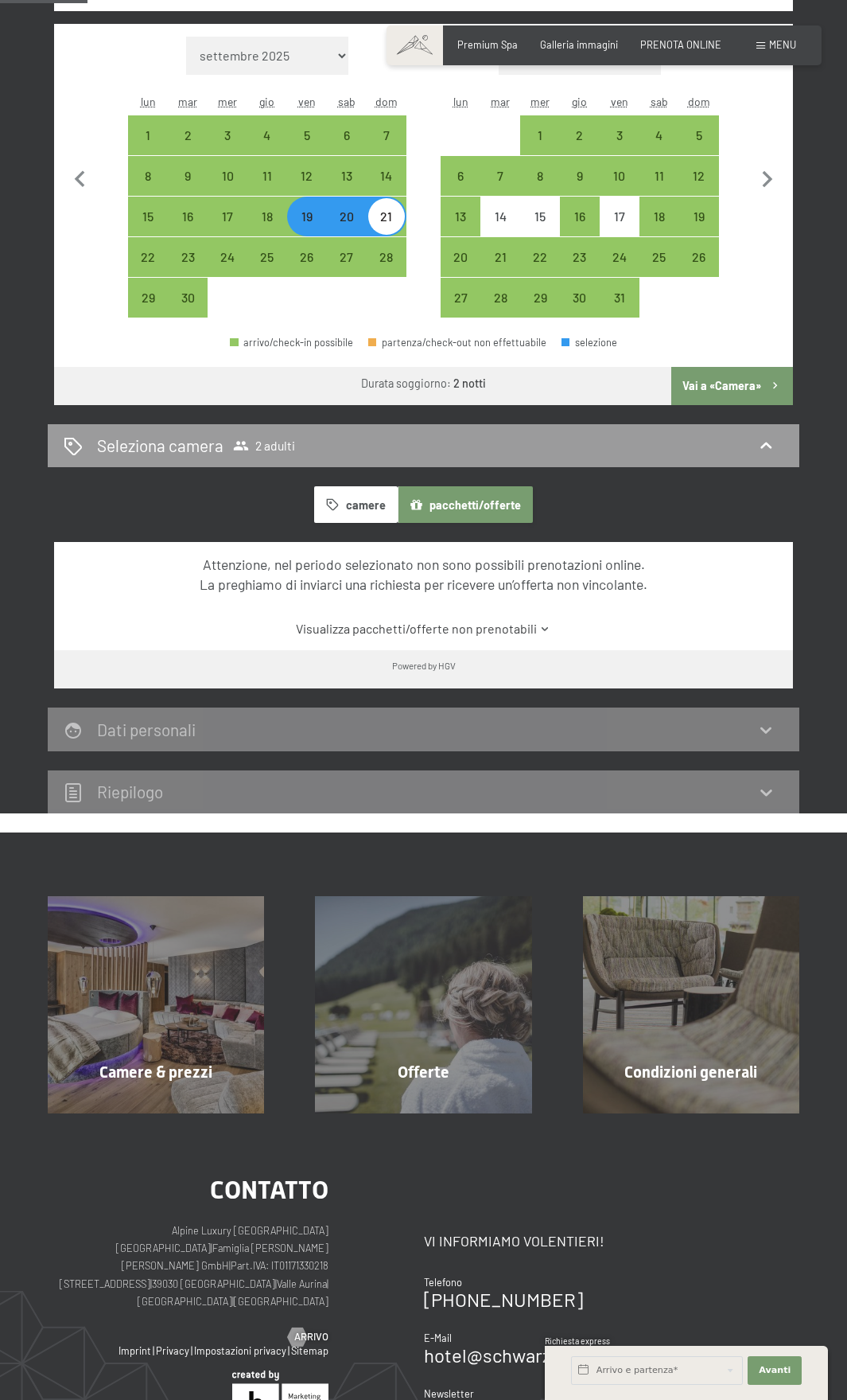
click at [361, 487] on button "camere" at bounding box center [355, 505] width 83 height 37
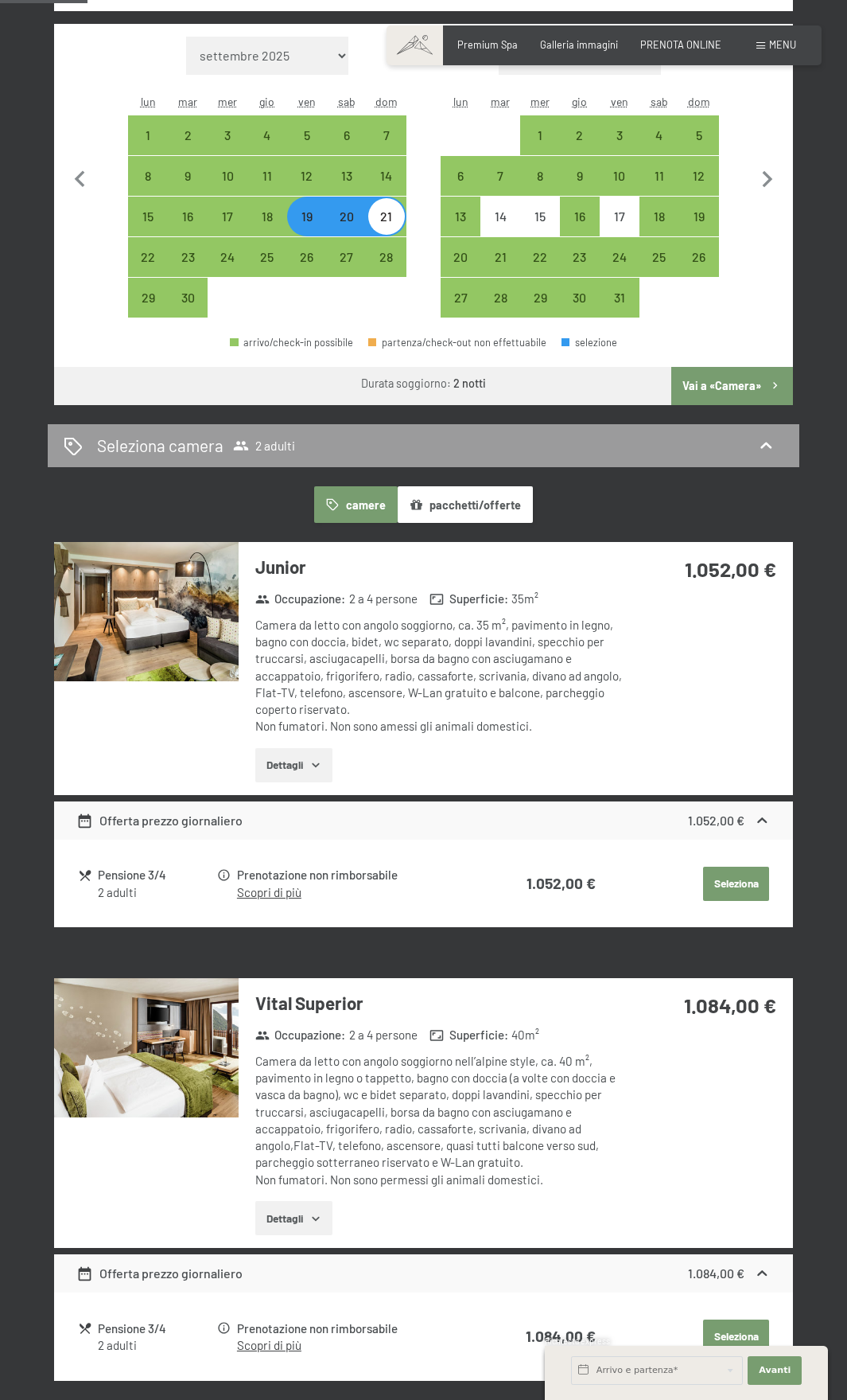
click at [320, 758] on button "Dettagli" at bounding box center [294, 766] width 77 height 35
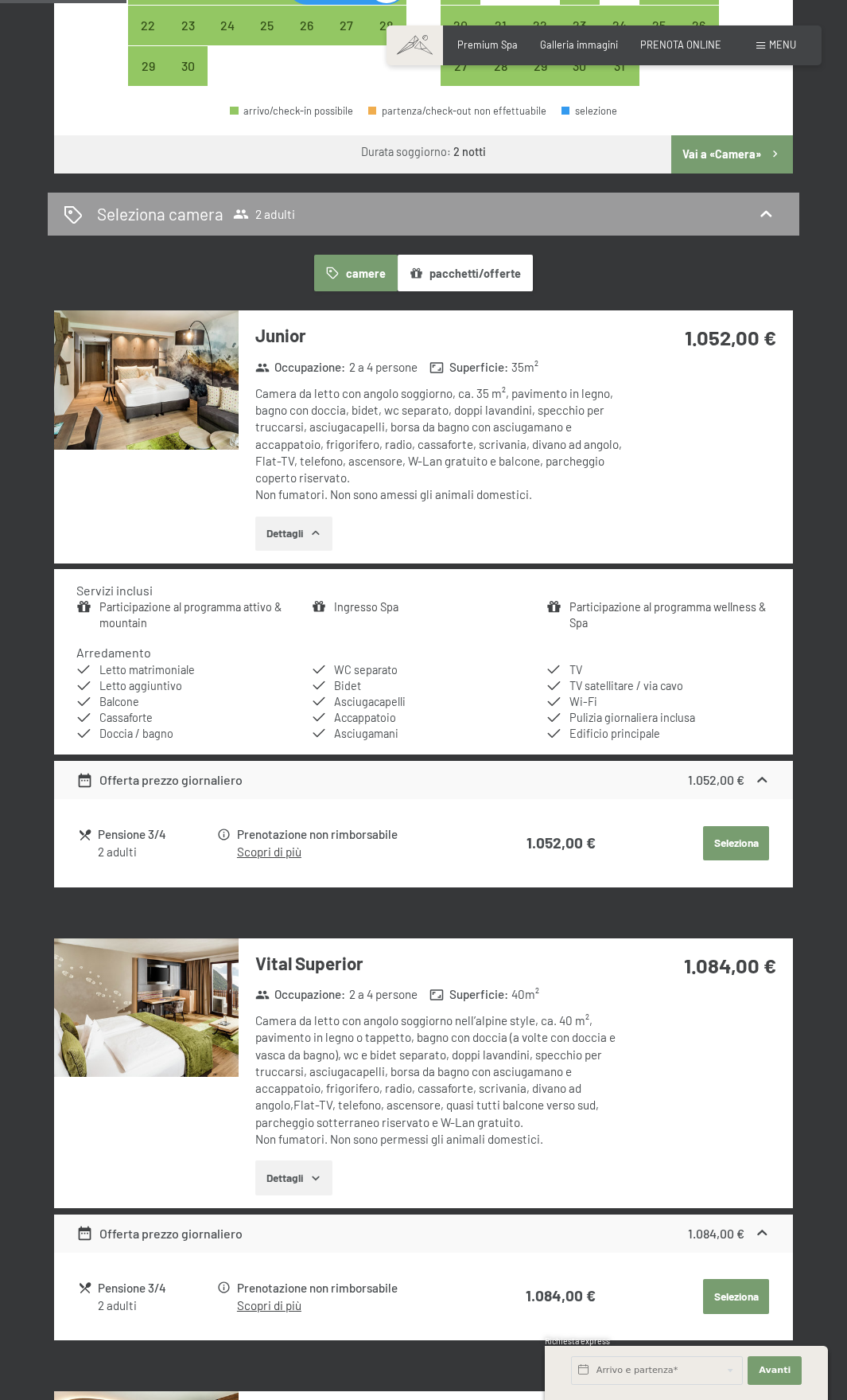
scroll to position [716, 0]
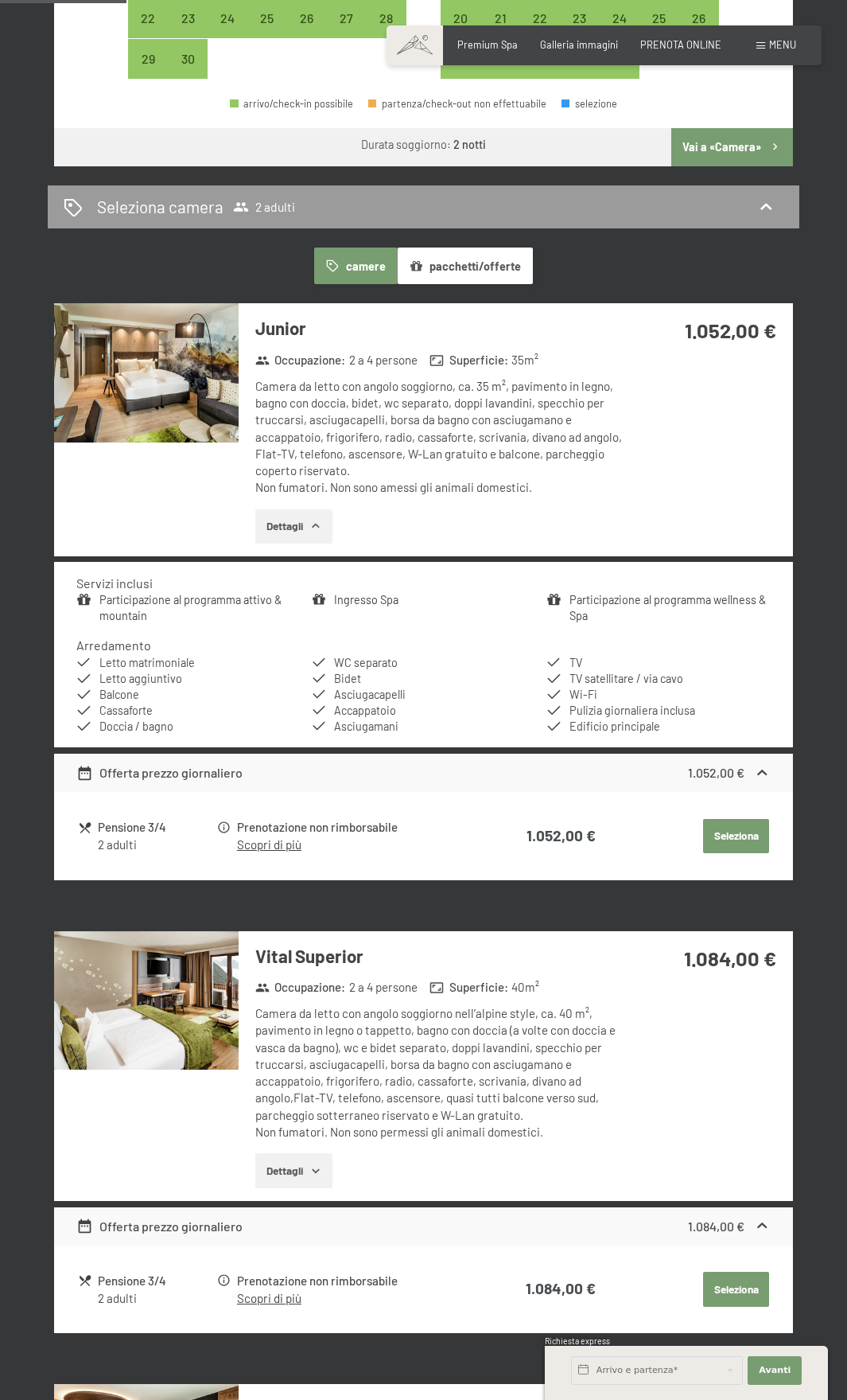
click at [139, 776] on div "Offerta prezzo giornaliero" at bounding box center [159, 773] width 166 height 19
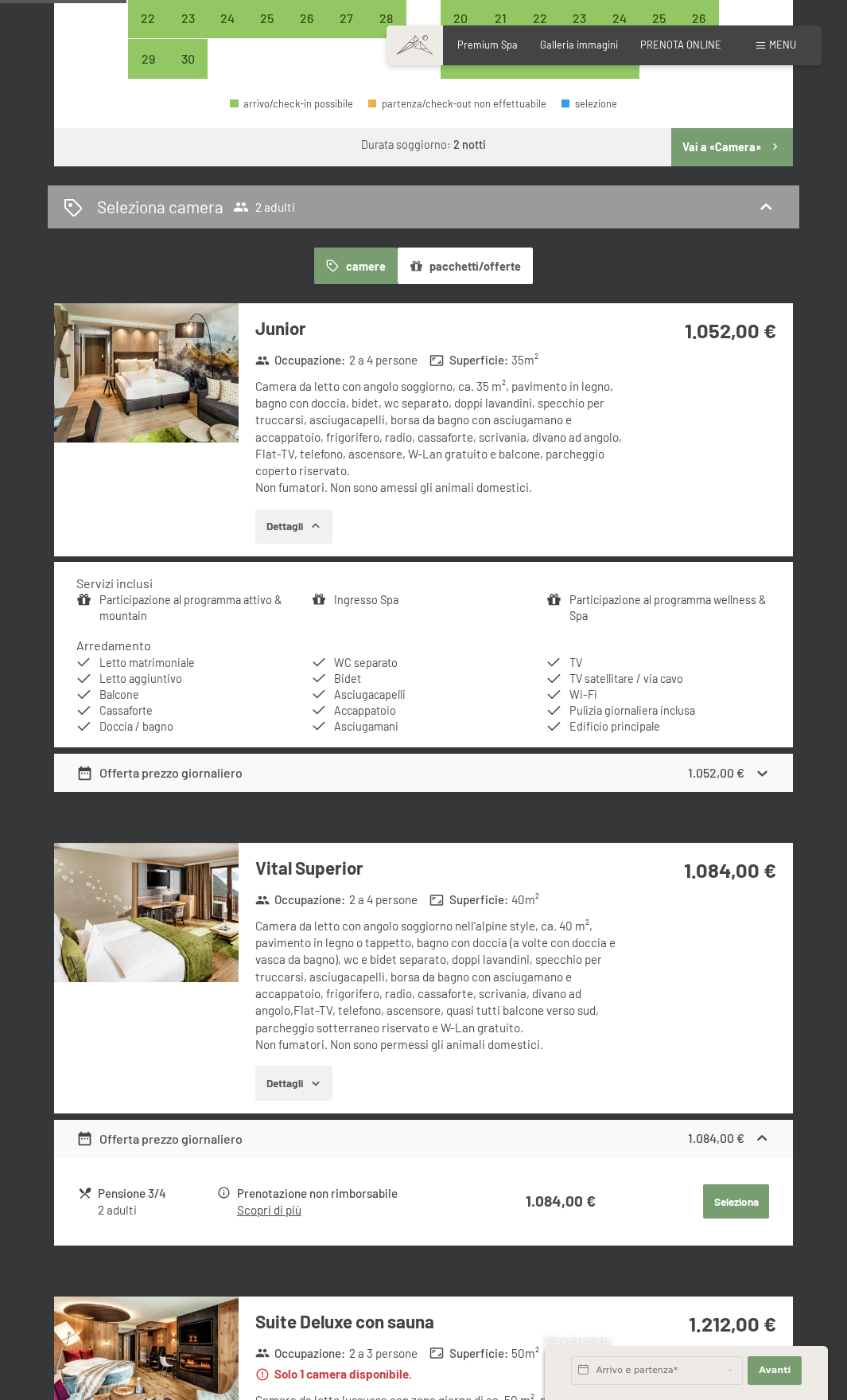
click at [139, 776] on div "Offerta prezzo giornaliero" at bounding box center [159, 773] width 166 height 19
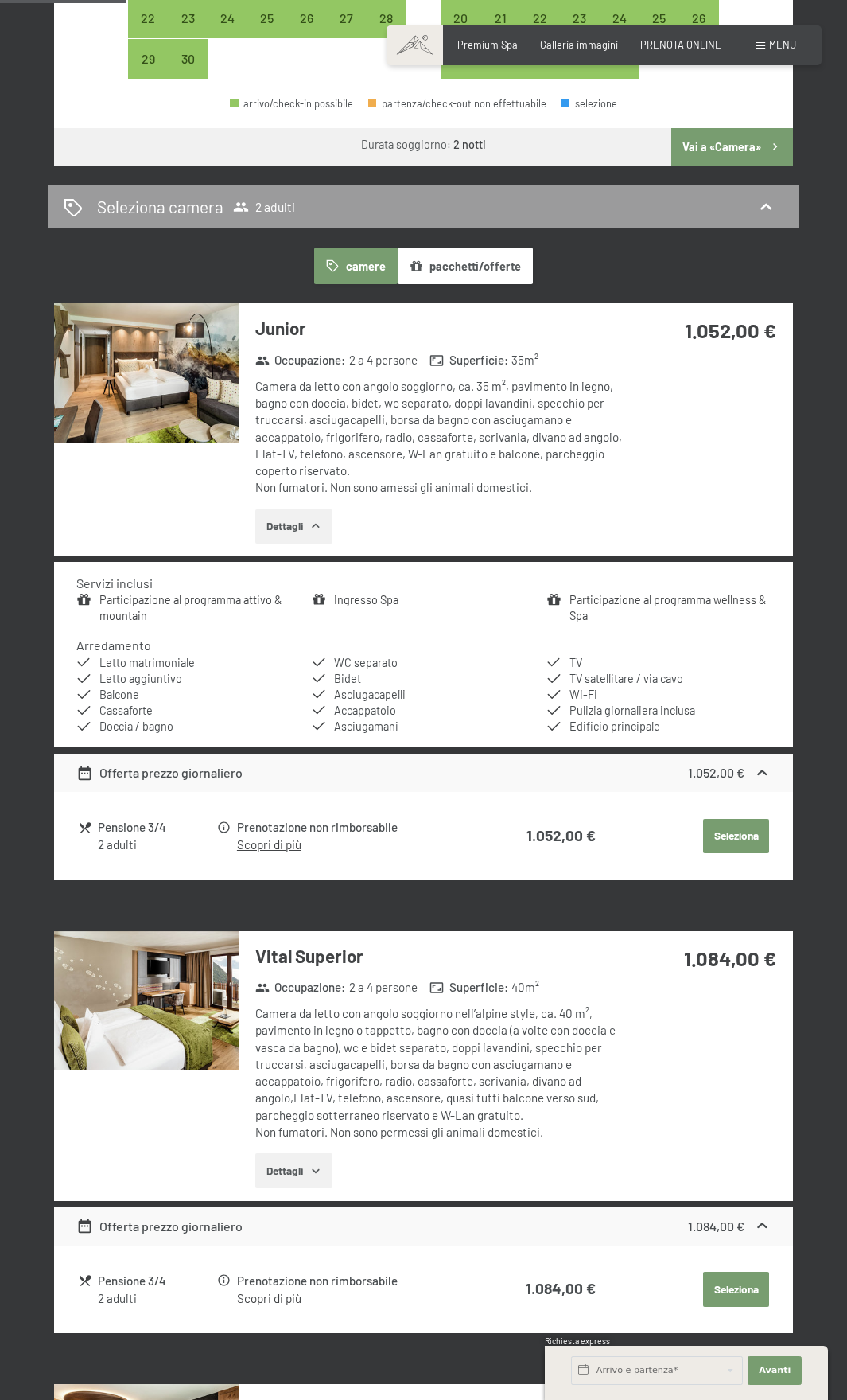
click at [221, 781] on div "Offerta prezzo giornaliero" at bounding box center [159, 773] width 166 height 19
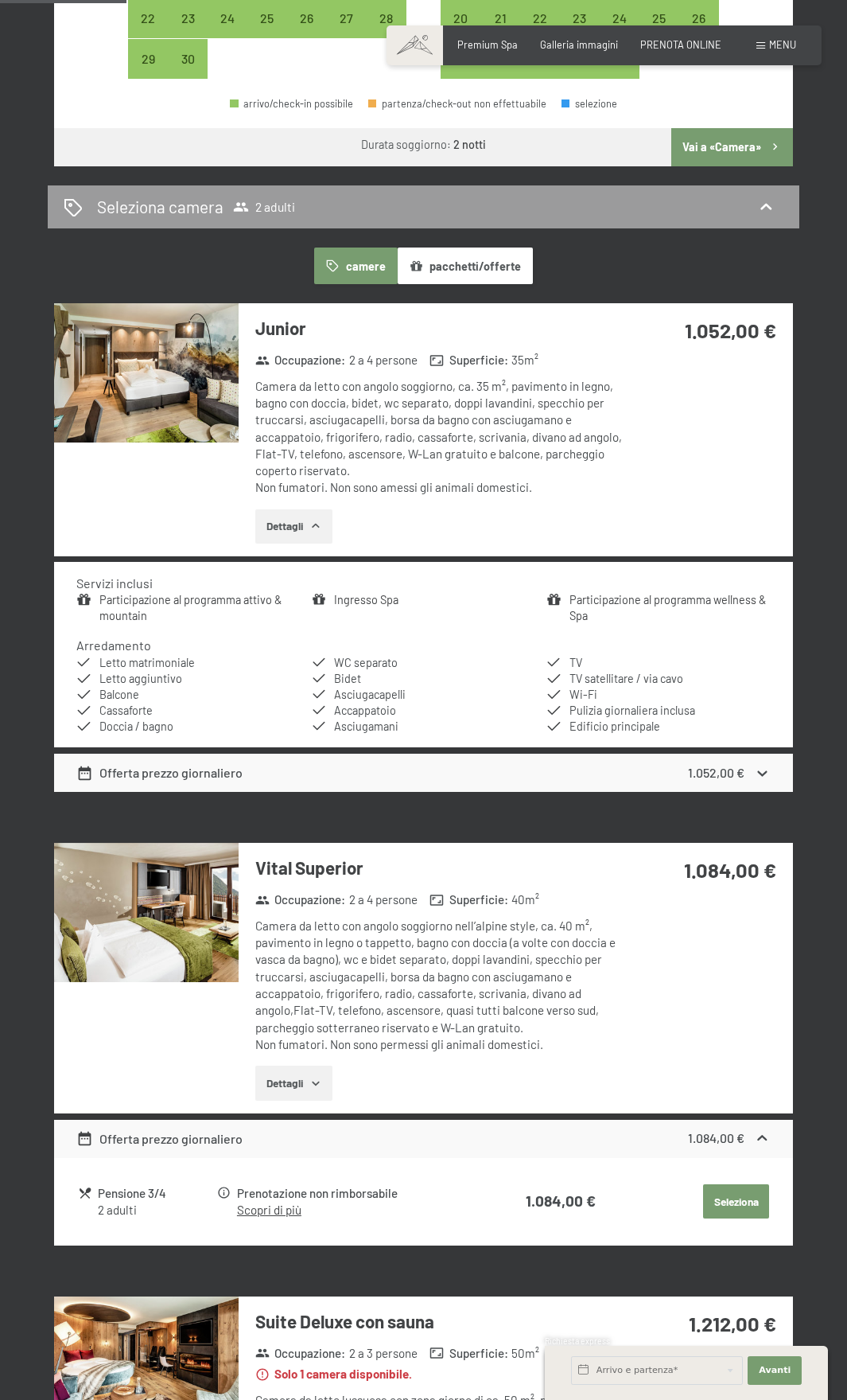
click at [221, 781] on div "Offerta prezzo giornaliero" at bounding box center [159, 773] width 166 height 19
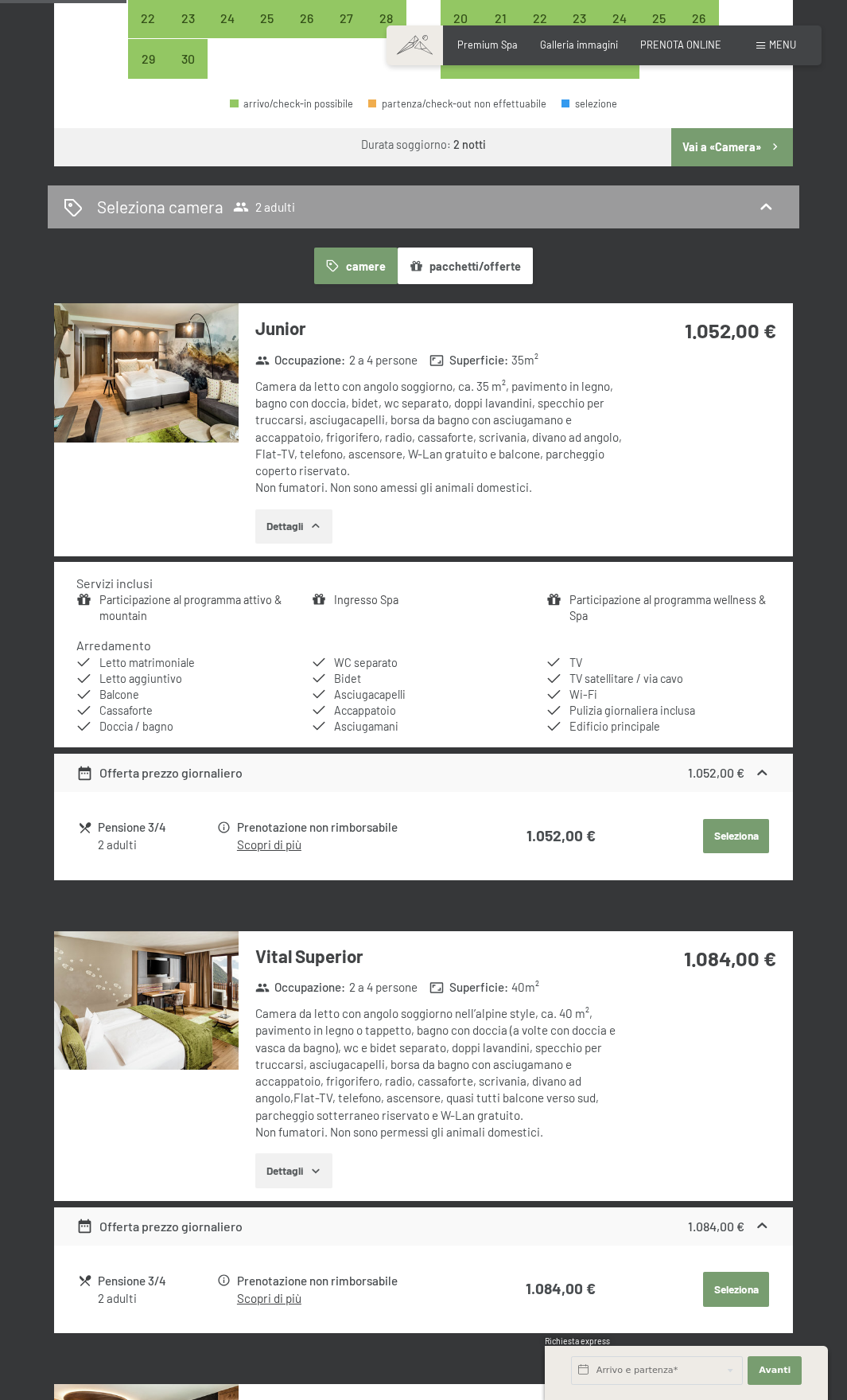
click at [524, 834] on td "1.052,00 €" at bounding box center [544, 835] width 103 height 40
click at [720, 846] on button "Seleziona" at bounding box center [736, 837] width 66 height 35
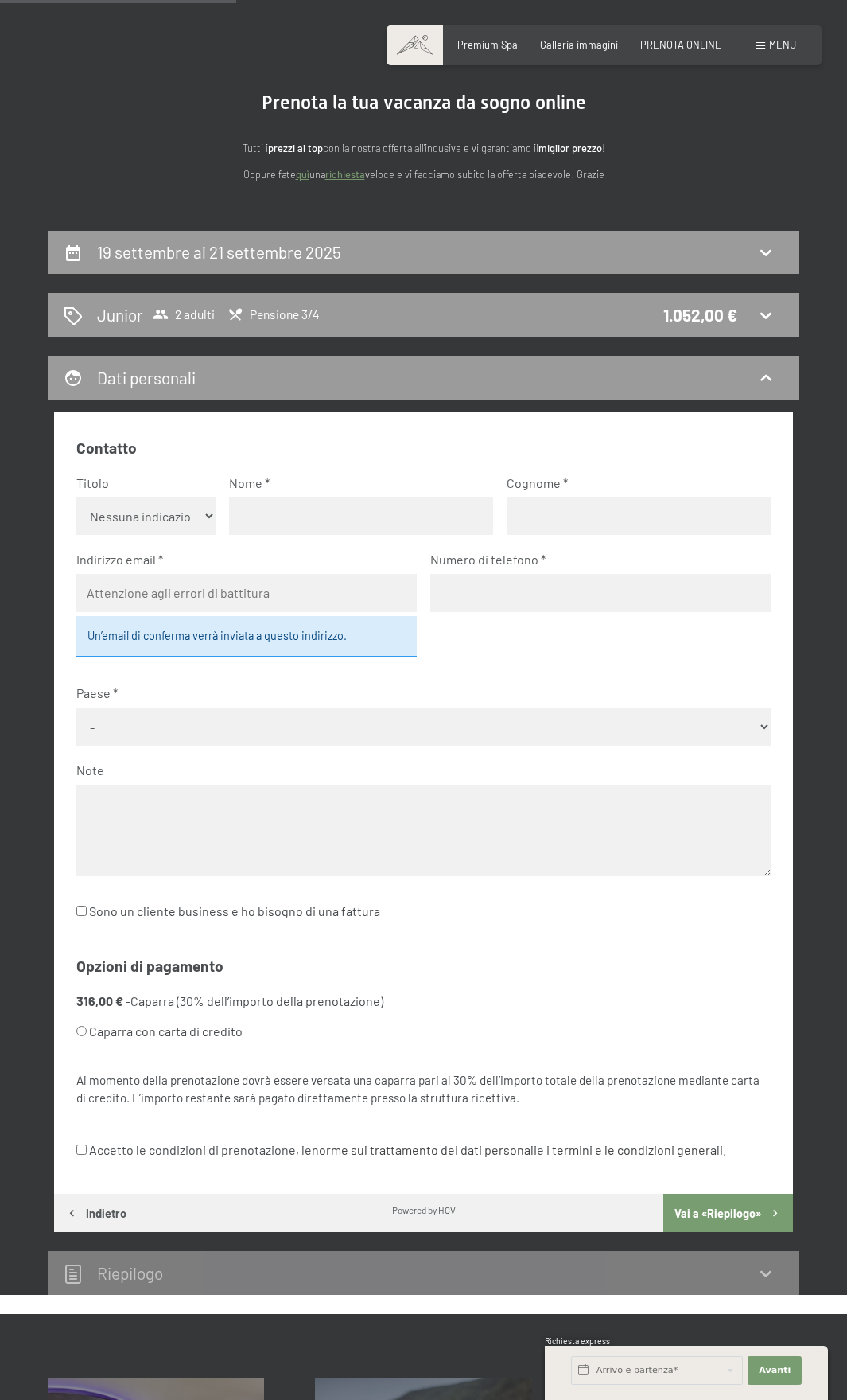
scroll to position [79, 0]
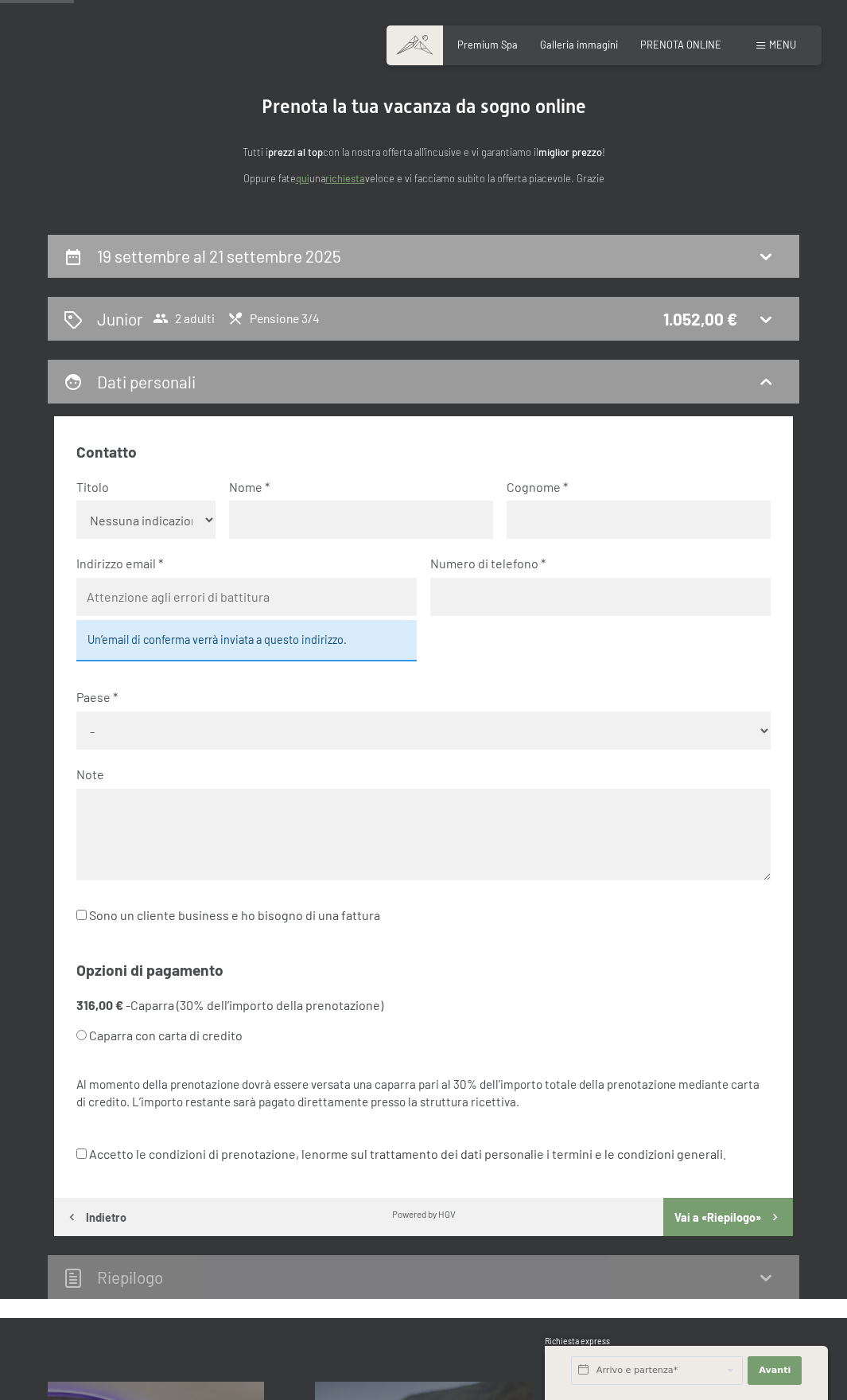
click at [491, 256] on div "19 settembre al 21 settembre 2025" at bounding box center [423, 256] width 720 height 23
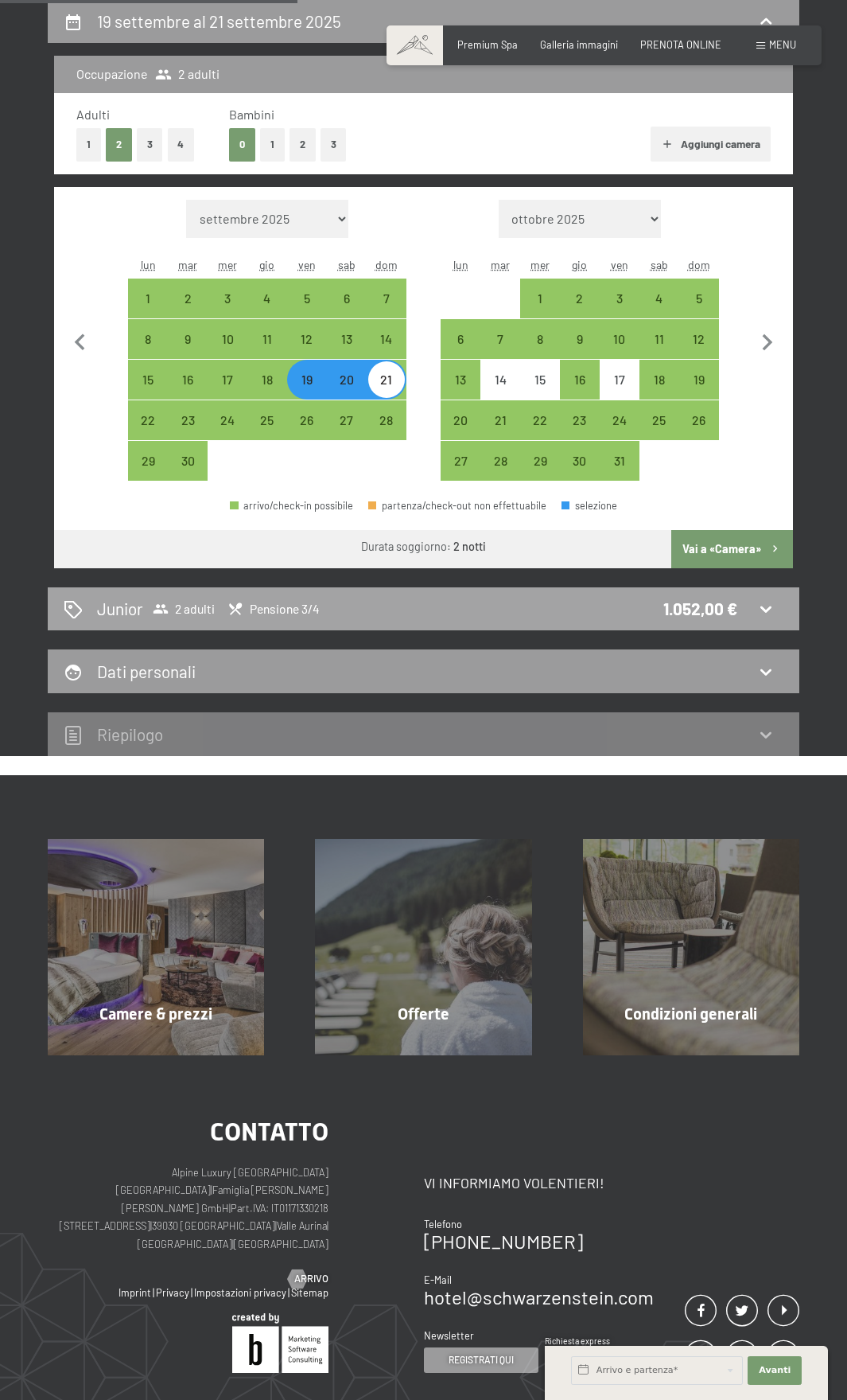
click at [590, 618] on div "Junior 2 adulti Pensione 3/4 1.052,00 €" at bounding box center [423, 608] width 720 height 23
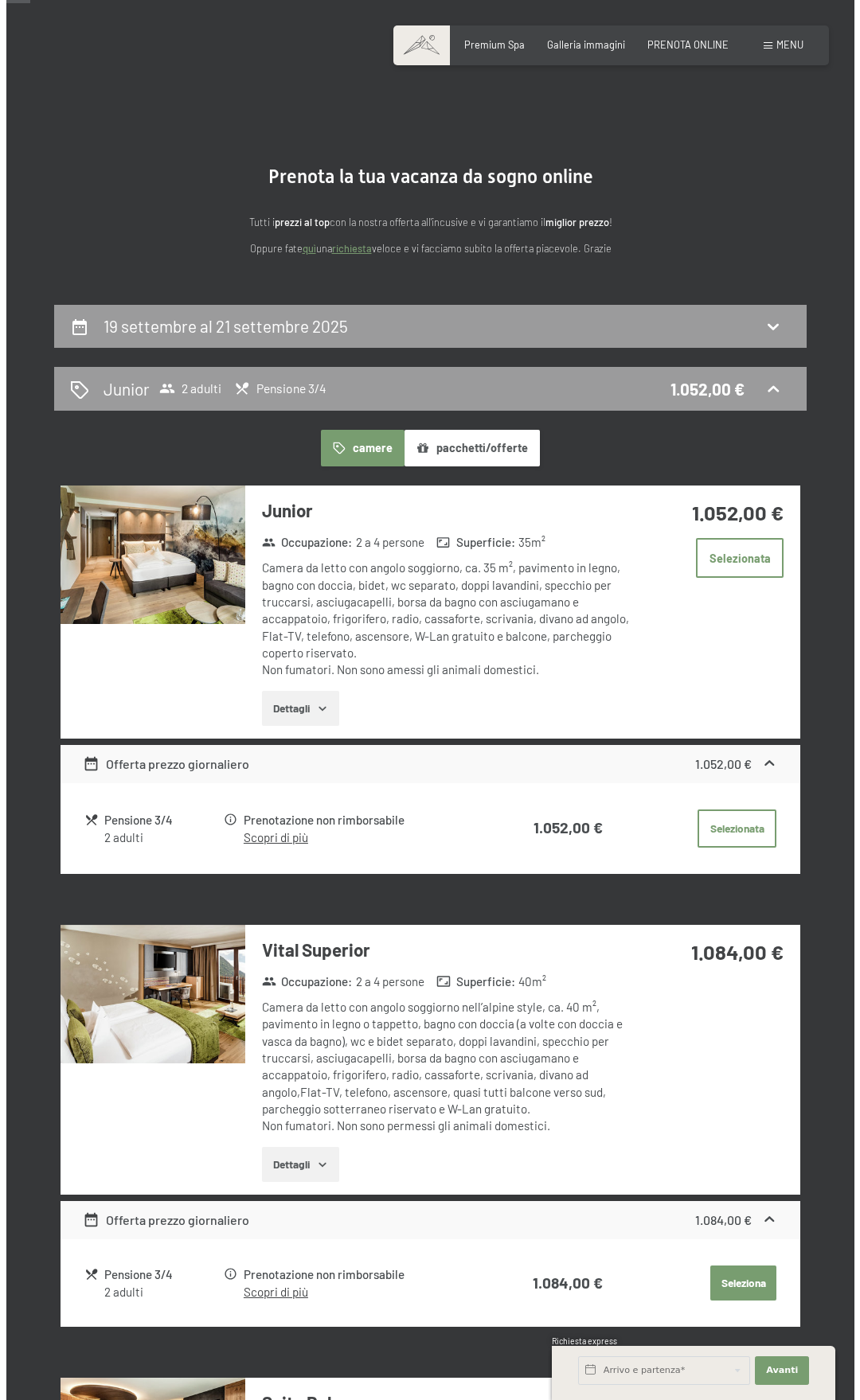
scroll to position [0, 0]
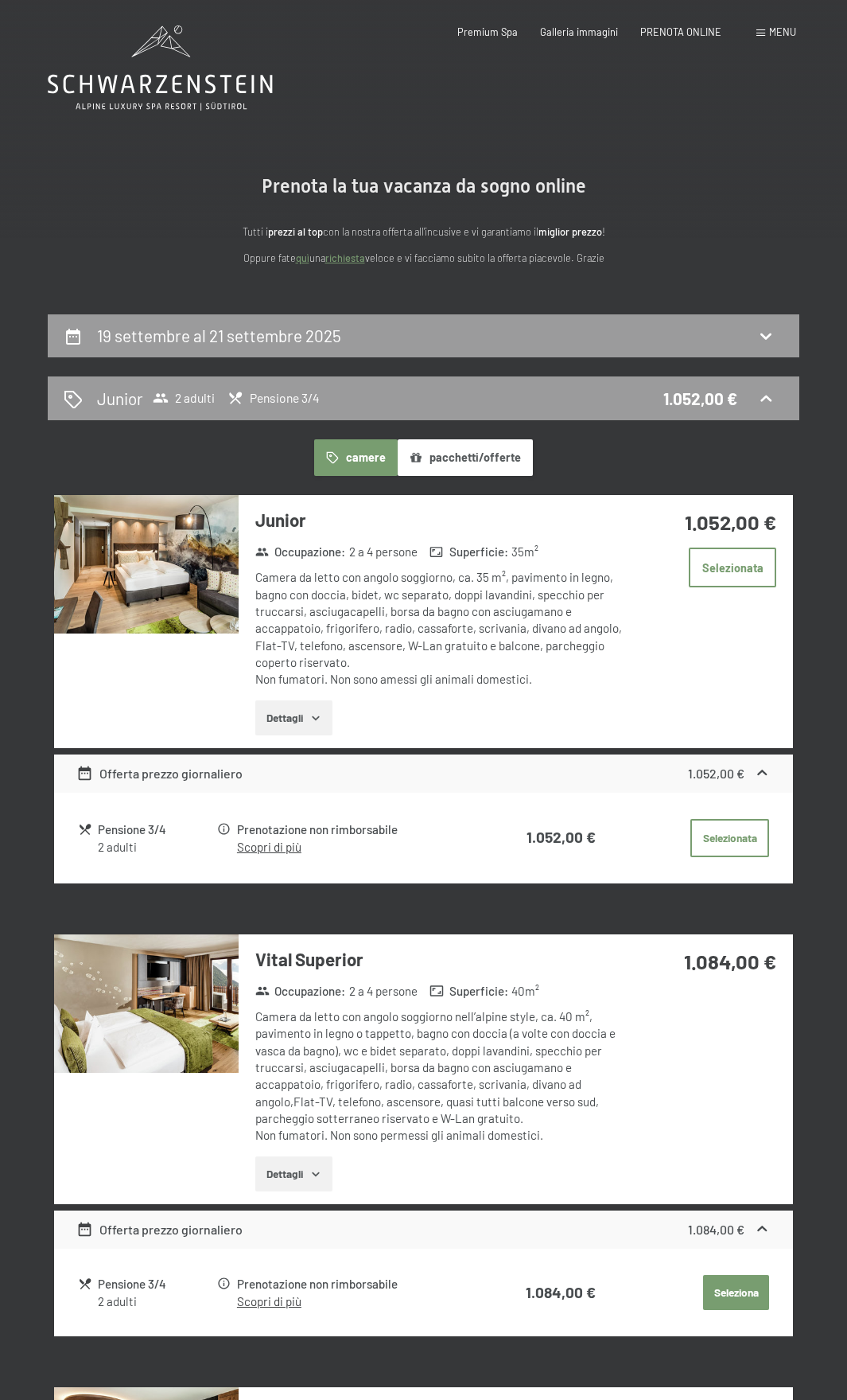
click at [262, 721] on button "Dettagli" at bounding box center [294, 718] width 77 height 35
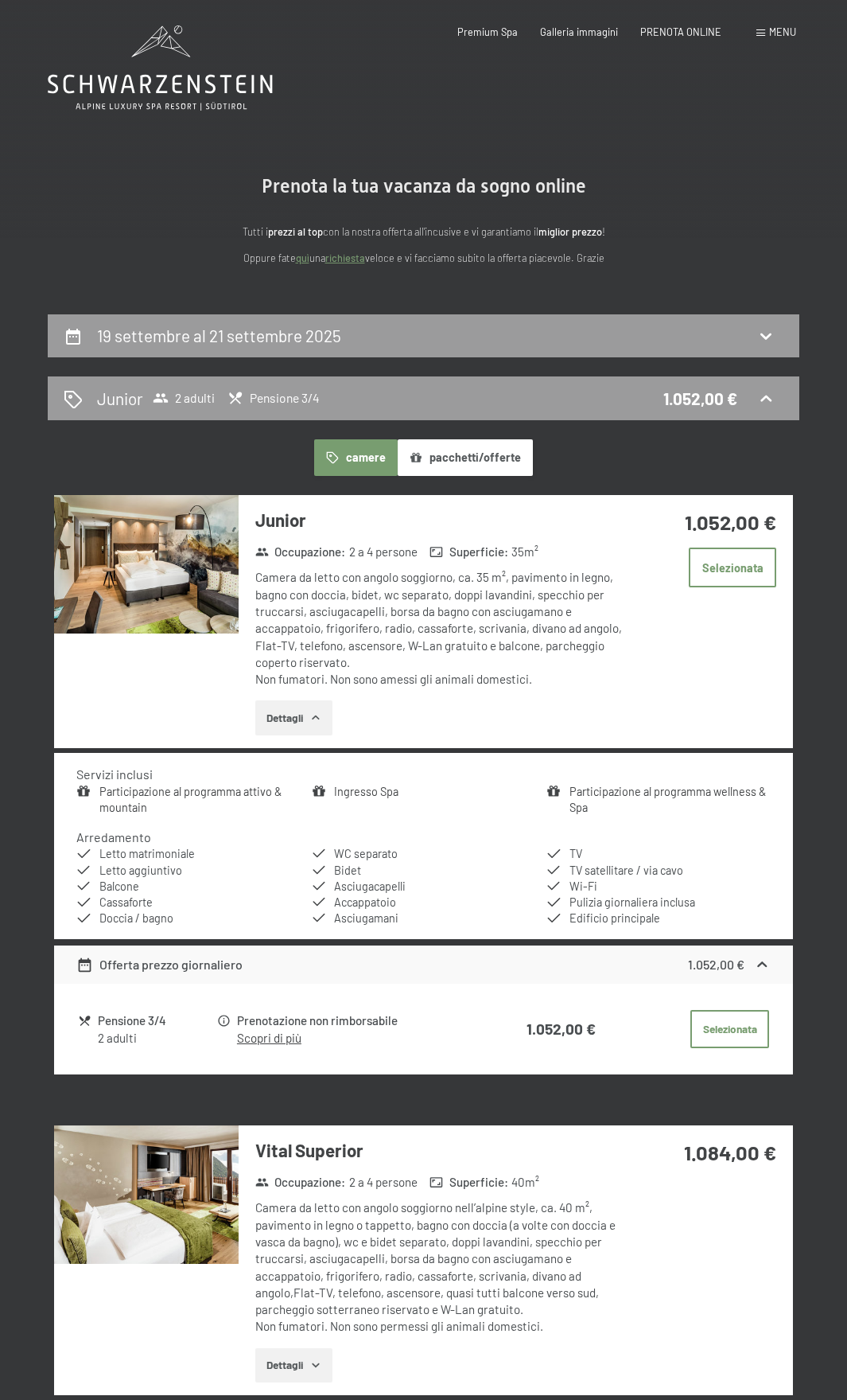
click at [762, 26] on div "Menu" at bounding box center [776, 33] width 40 height 14
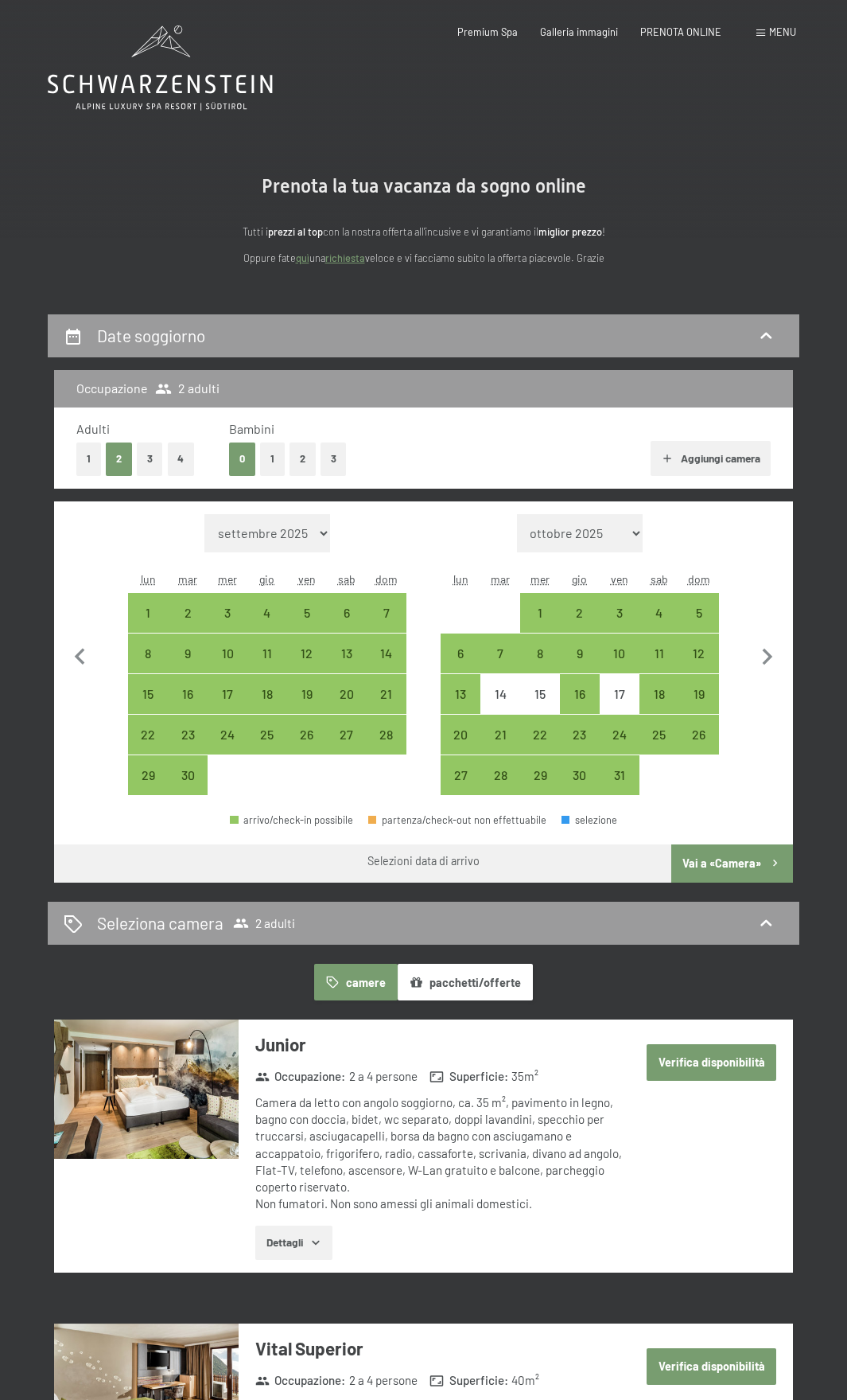
click at [763, 31] on span at bounding box center [761, 33] width 9 height 7
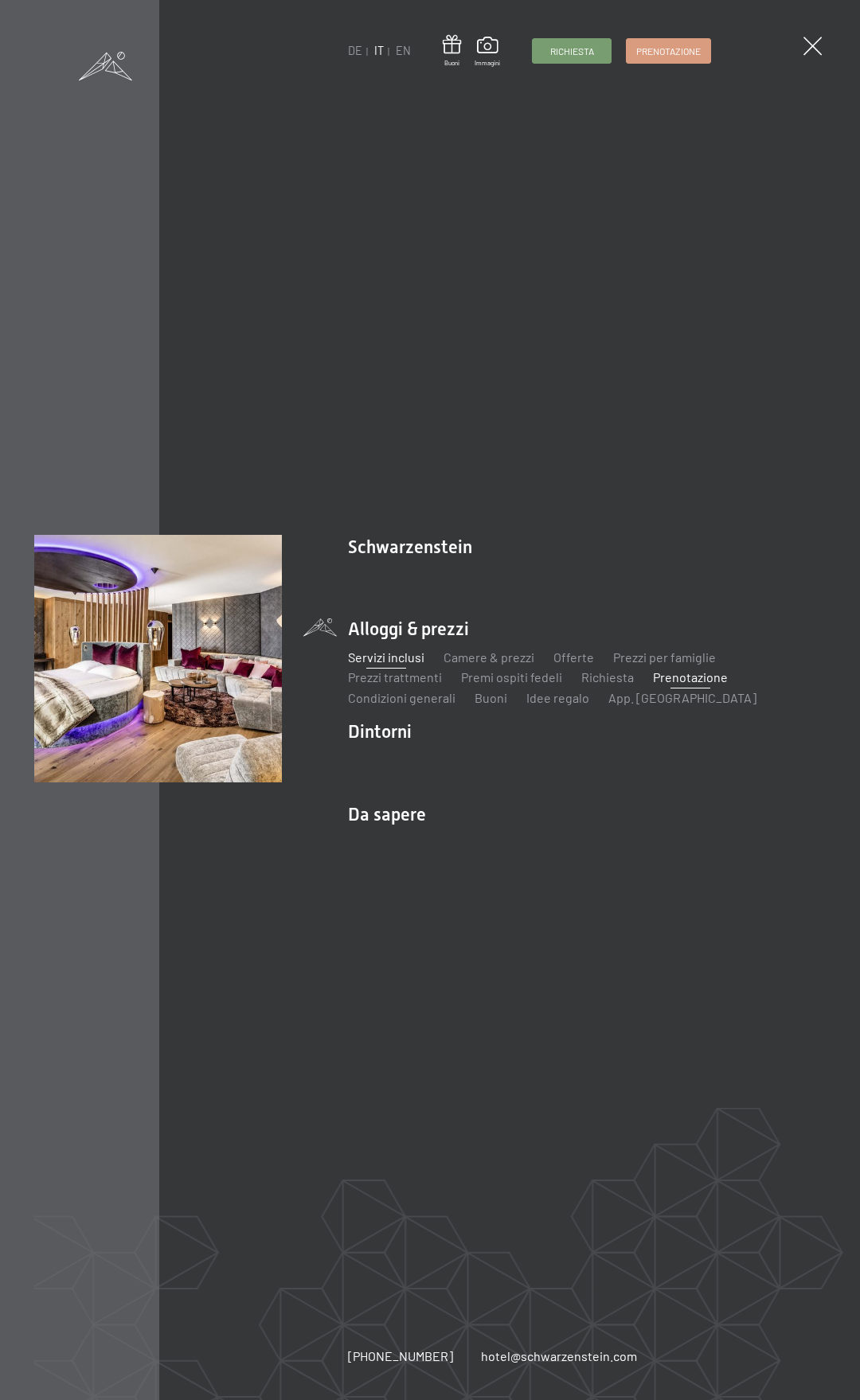
click at [390, 663] on link "Servizi inclusi" at bounding box center [386, 656] width 77 height 15
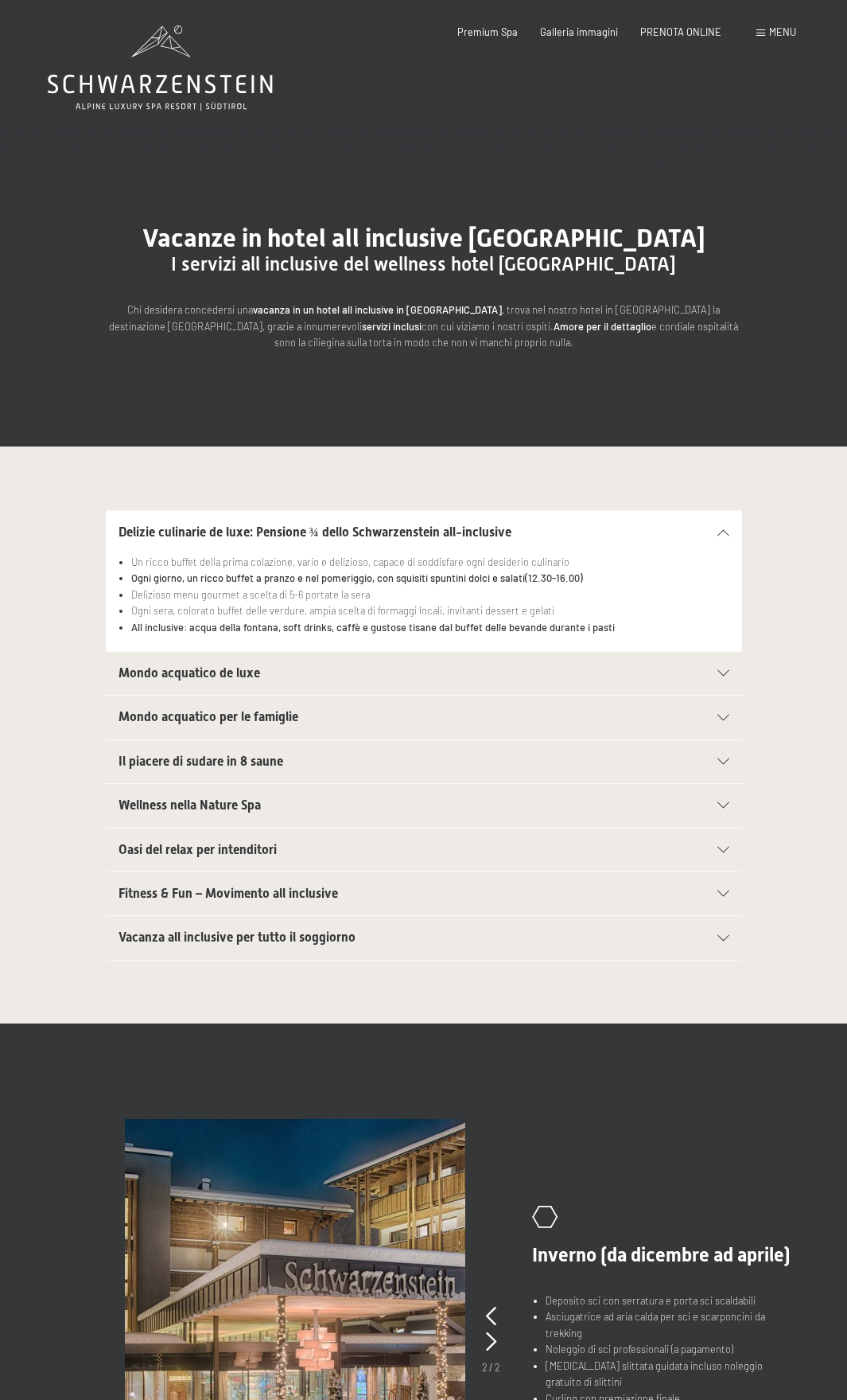
click at [176, 794] on div "Wellness nella Nature Spa" at bounding box center [424, 805] width 611 height 43
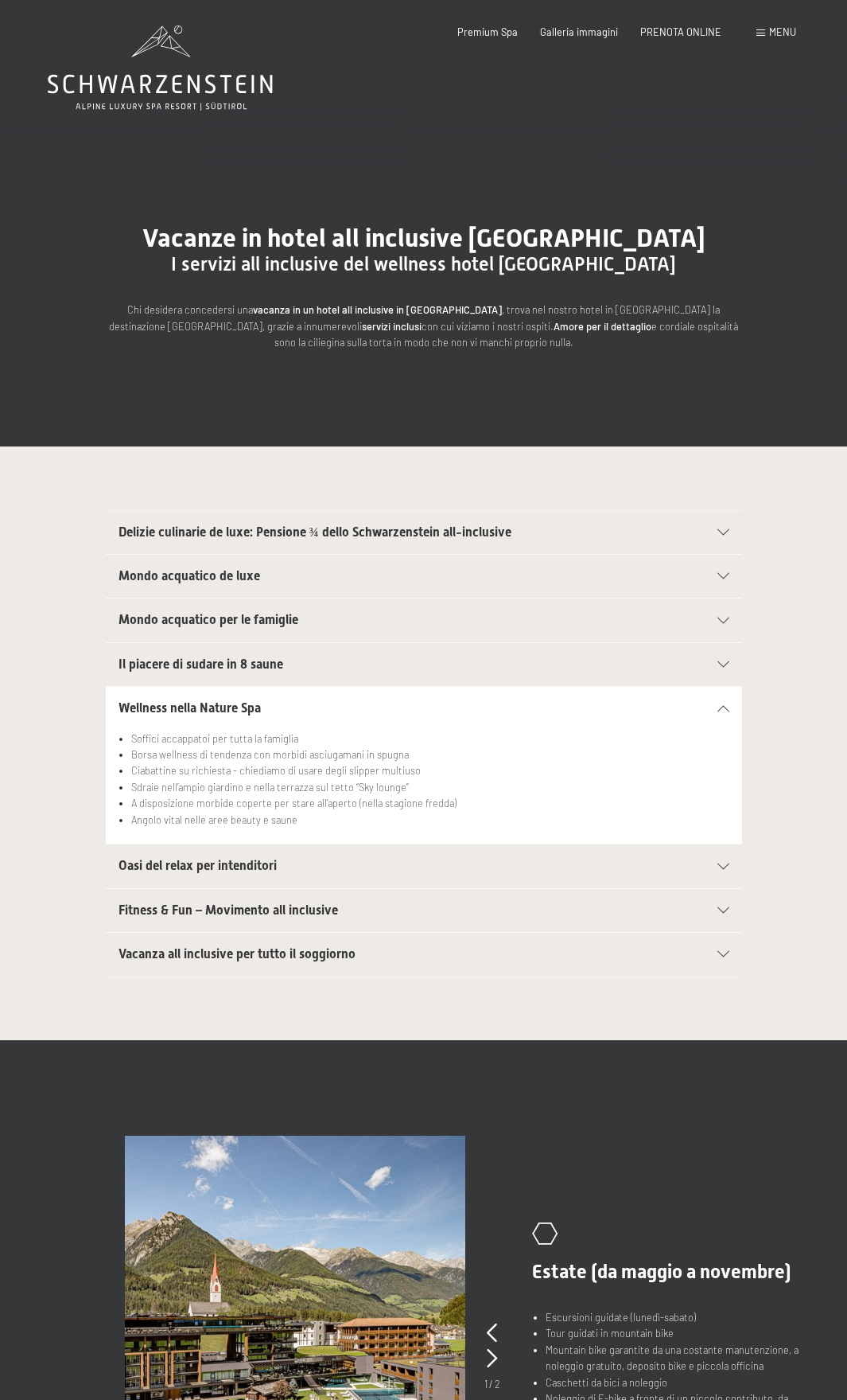
click at [318, 689] on div "Wellness nella Nature Spa" at bounding box center [424, 708] width 611 height 43
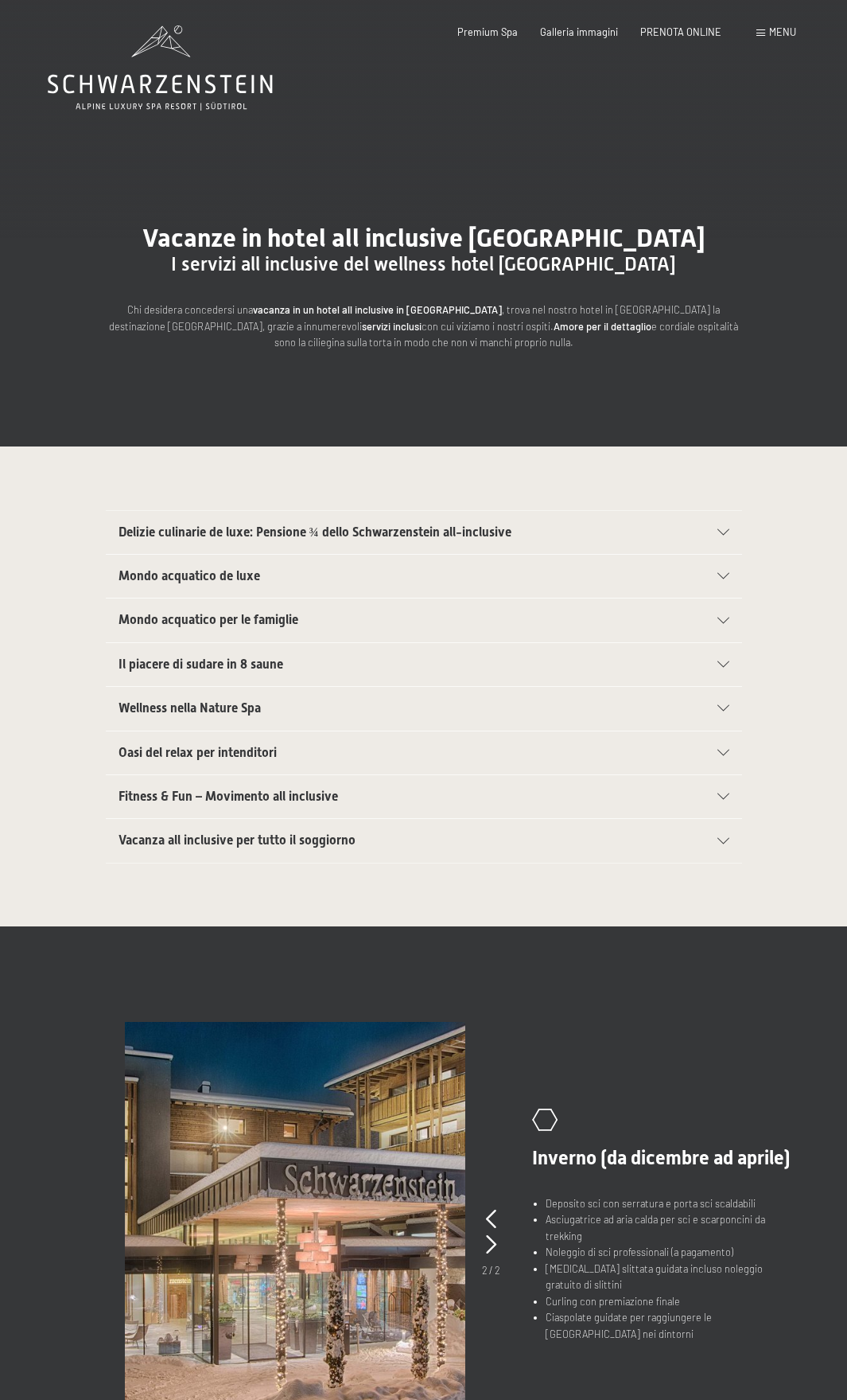
click at [306, 710] on h2 "Wellness nella Nature Spa" at bounding box center [393, 708] width 550 height 18
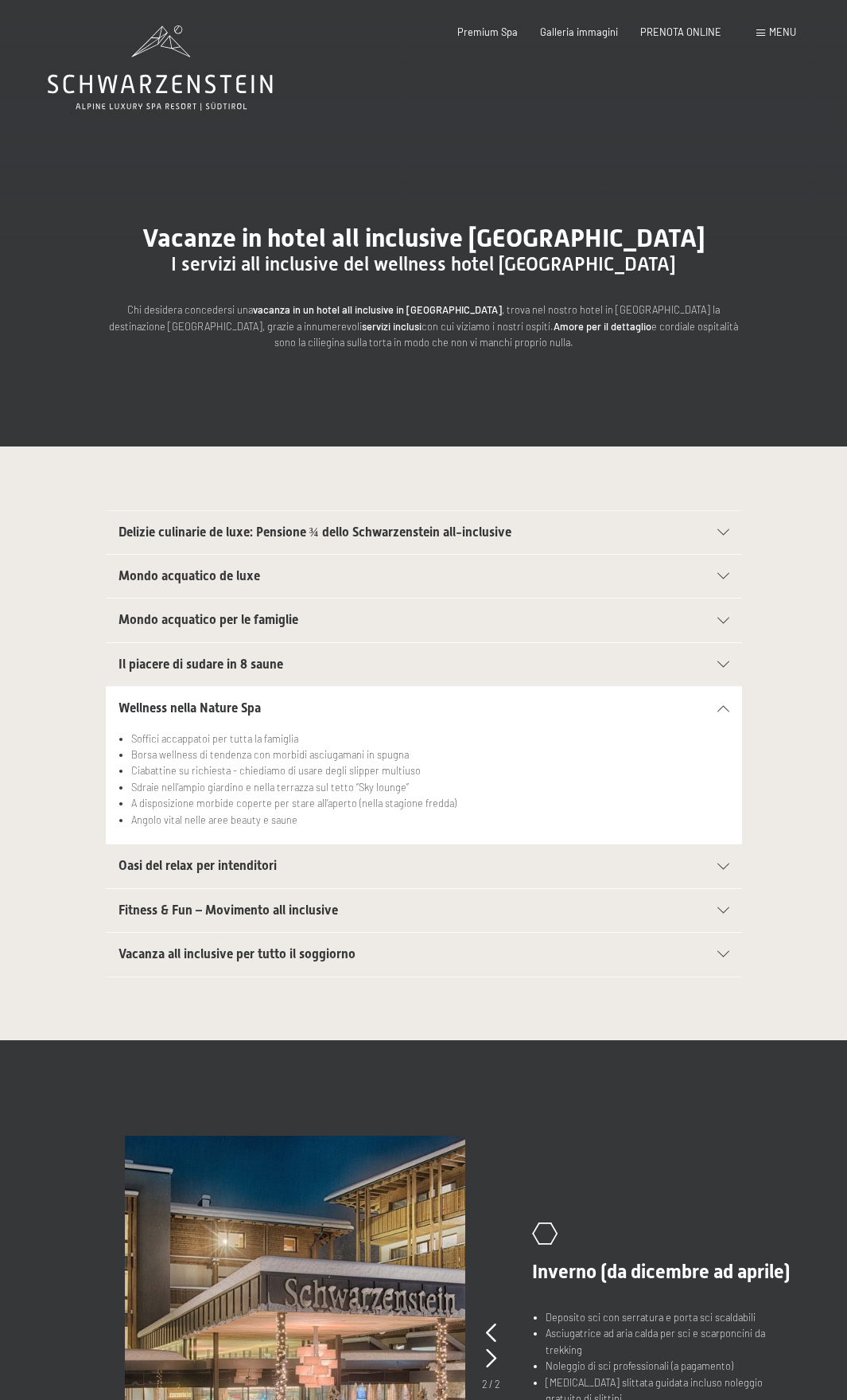
click at [312, 914] on span "Fitness & Fun – Movimento all inclusive" at bounding box center [229, 910] width 220 height 15
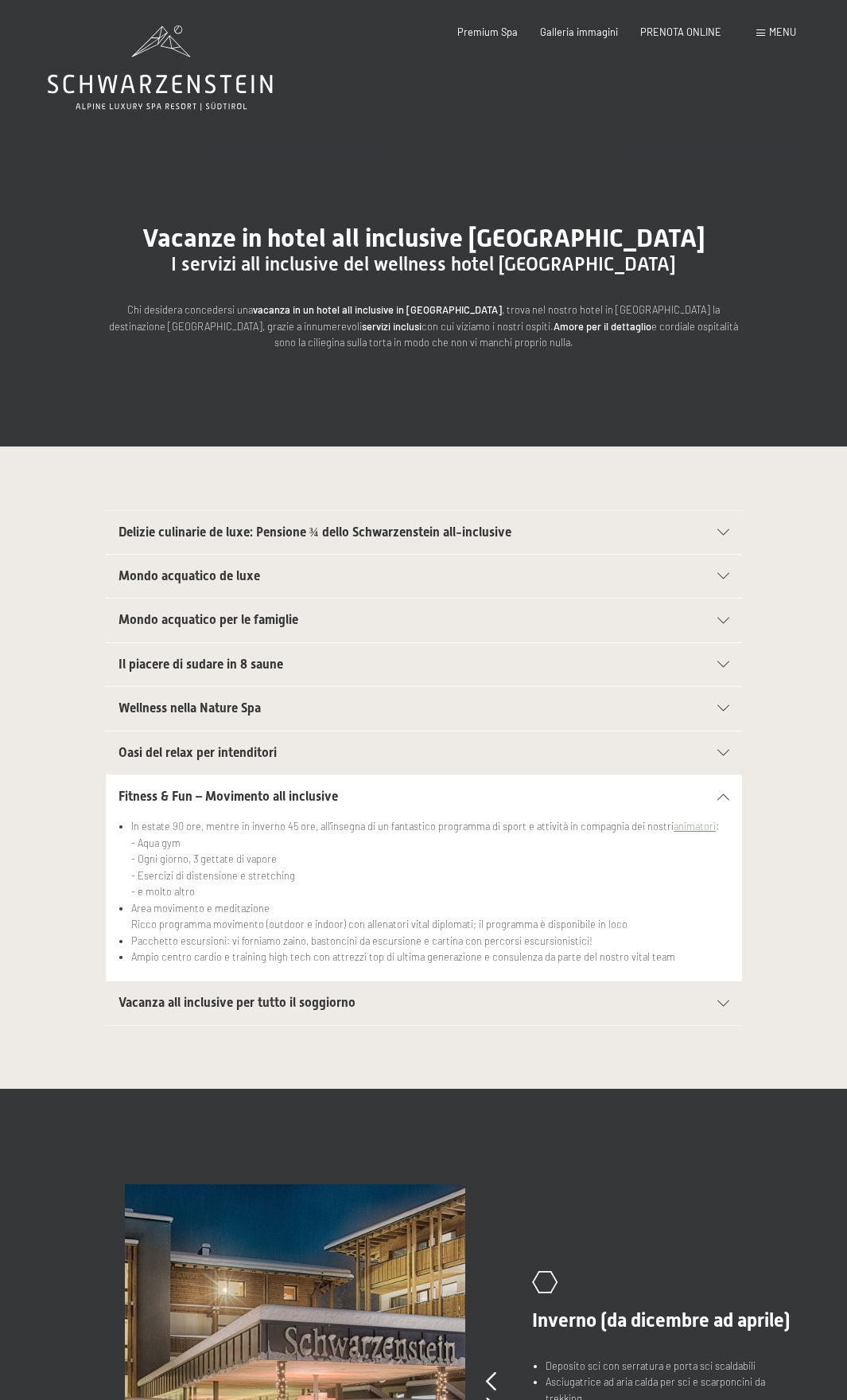
click at [265, 995] on span "Vacanza all inclusive per tutto il soggiorno" at bounding box center [237, 1002] width 237 height 15
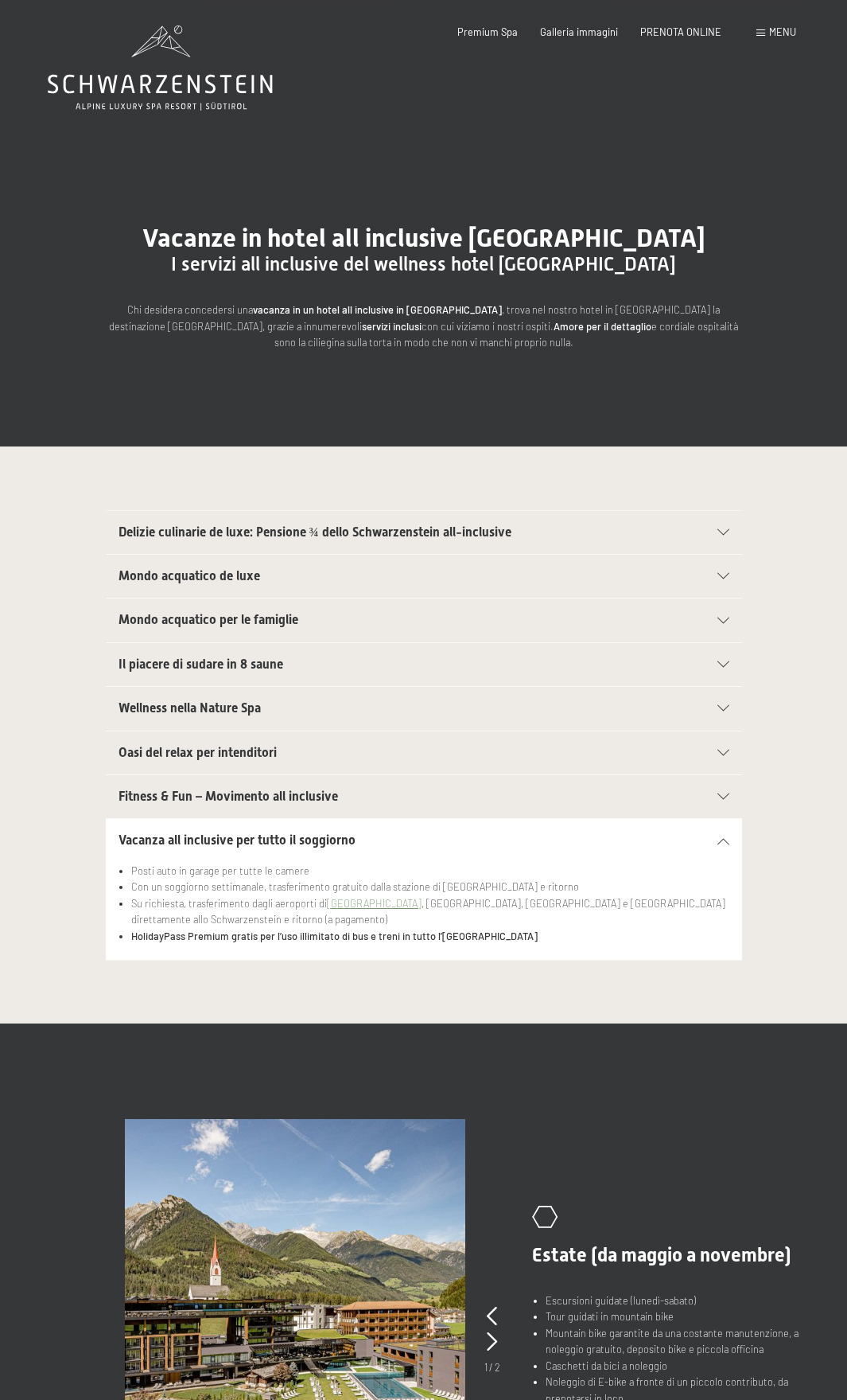
drag, startPoint x: 46, startPoint y: 79, endPoint x: 229, endPoint y: 16, distance: 193.5
click at [229, 16] on header "Prenotazione Richiesta Premium Spa Galleria immagini PRENOTA ONLINE Menu DE IT …" at bounding box center [423, 12] width 847 height 26
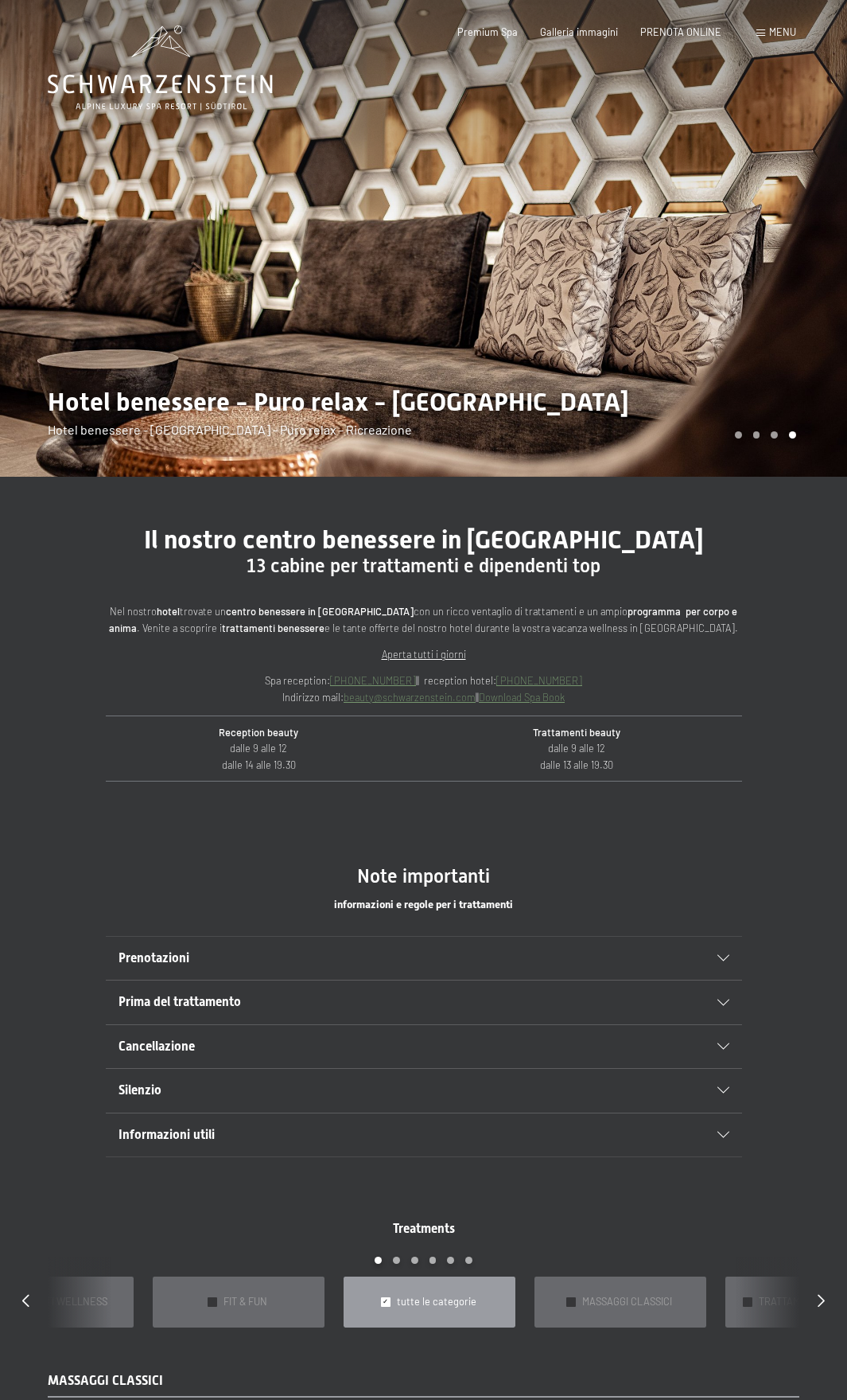
click at [486, 946] on div "Prenotazioni" at bounding box center [424, 958] width 611 height 43
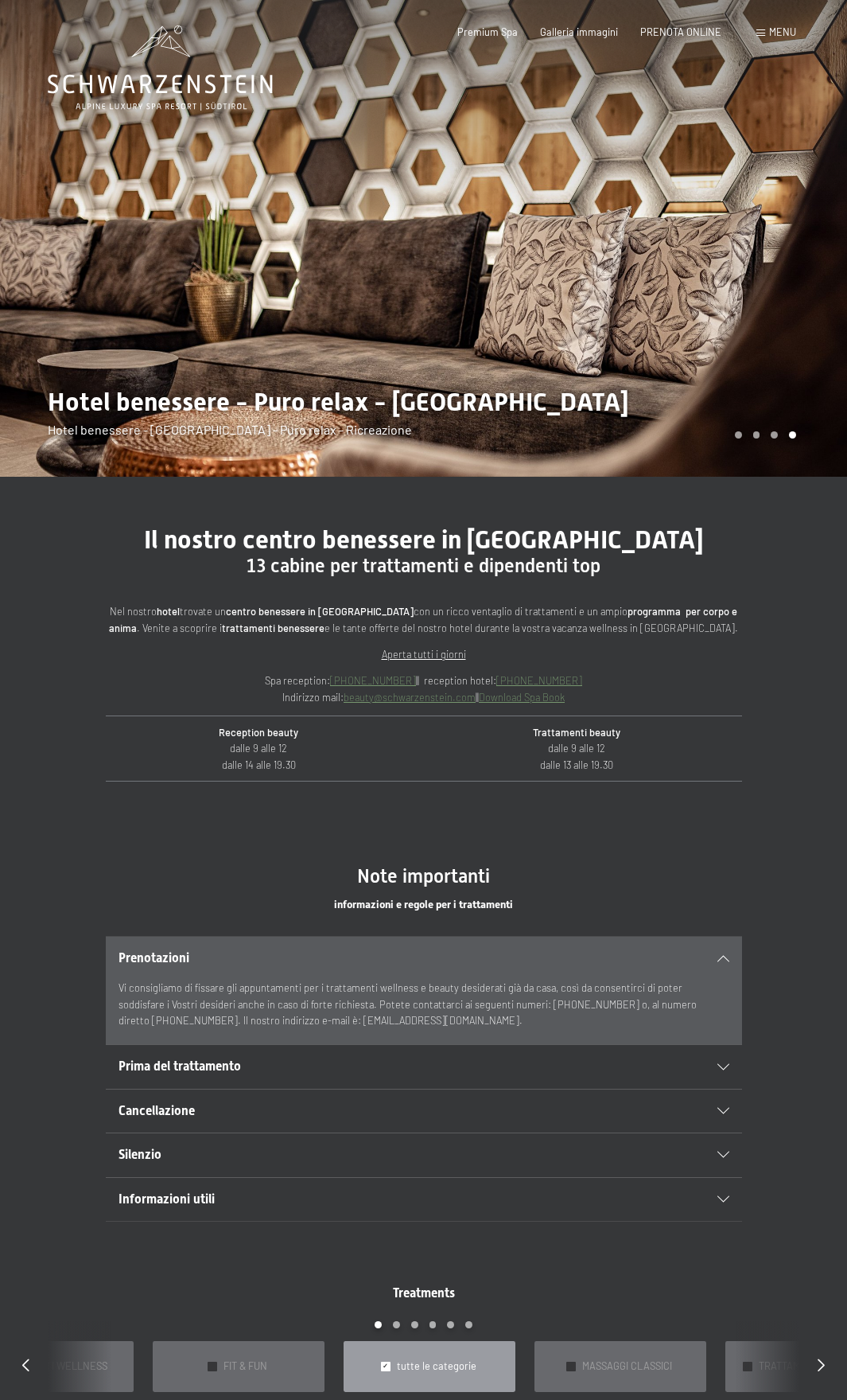
click at [236, 1066] on span "Prima del trattamento" at bounding box center [179, 1066] width 122 height 15
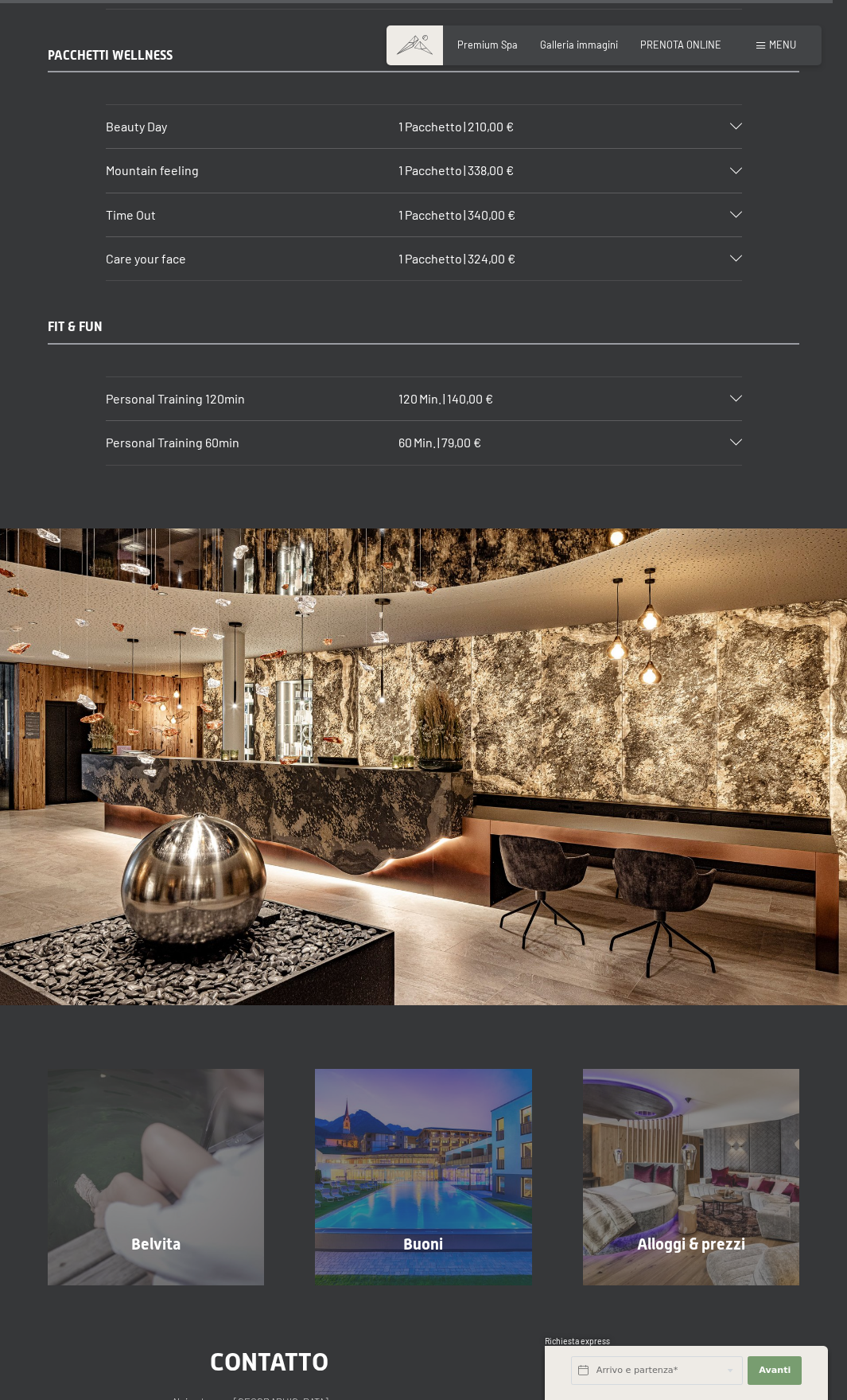
scroll to position [9153, 0]
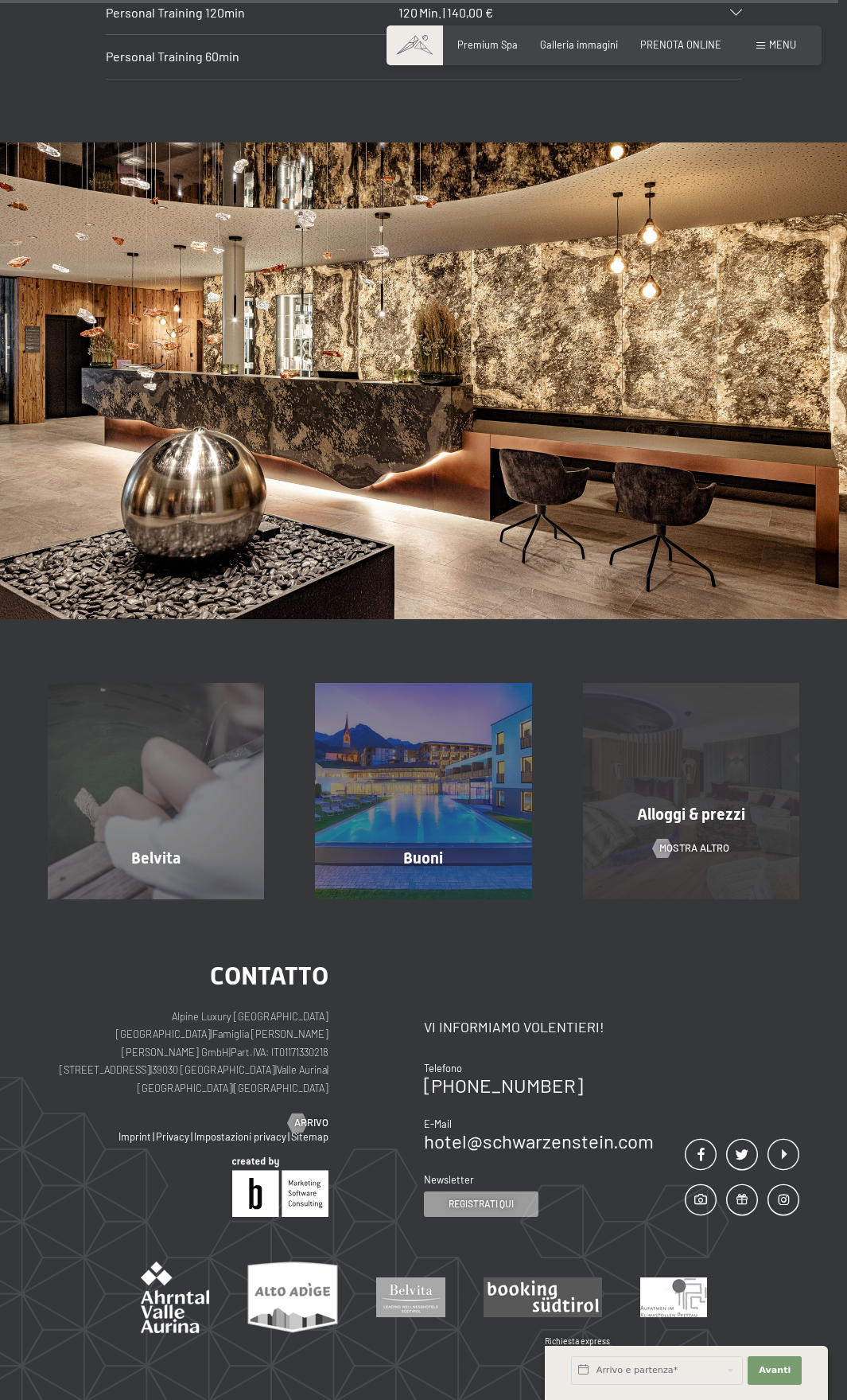
click at [633, 803] on div "Alloggi & prezzi" at bounding box center [691, 814] width 267 height 22
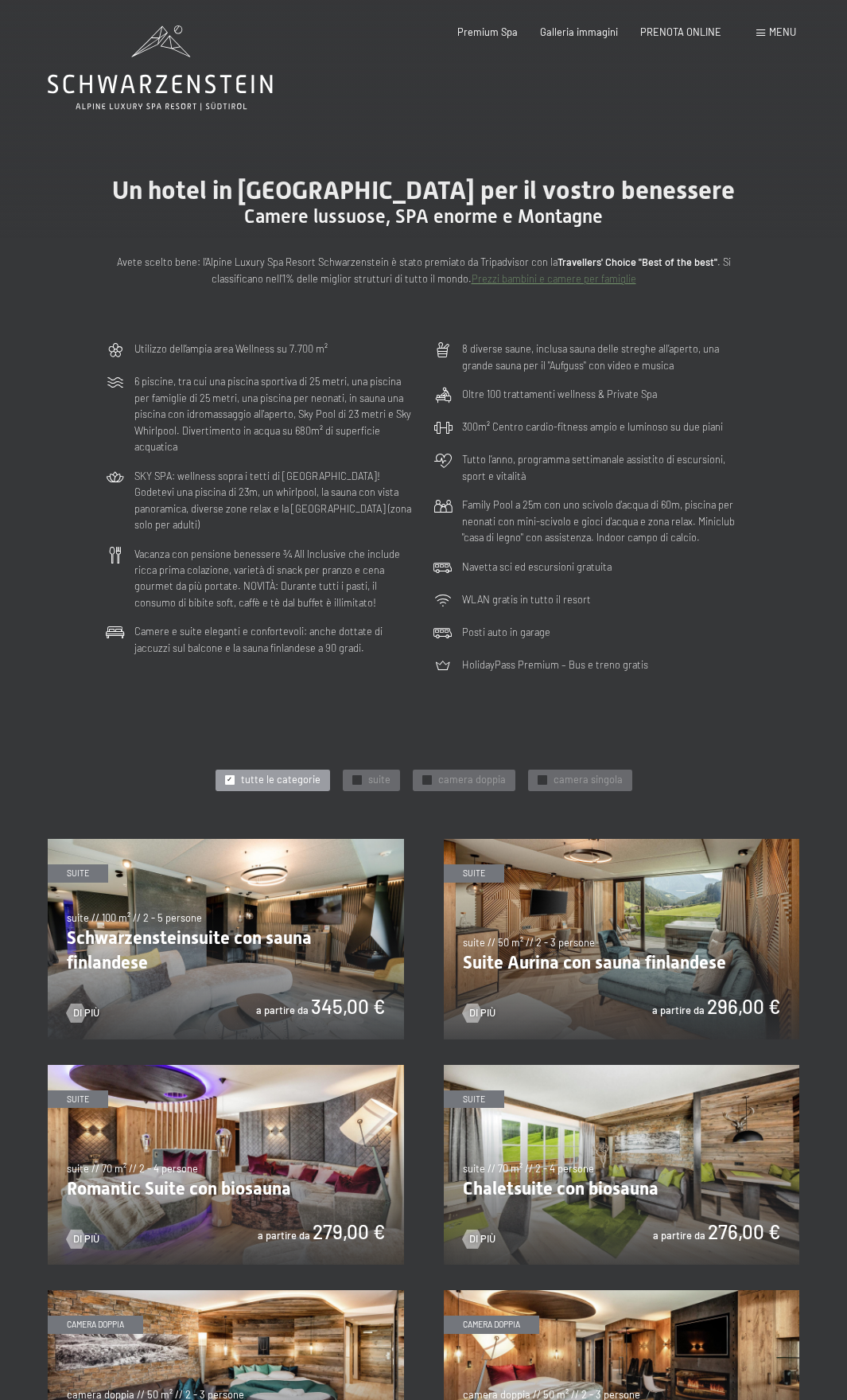
click at [229, 779] on div at bounding box center [230, 780] width 10 height 10
click at [347, 767] on div "✓ tutte le categorie ✓ suite ✓ camera doppia ✓ camera singola" at bounding box center [423, 781] width 752 height 29
click at [361, 781] on div at bounding box center [357, 780] width 10 height 10
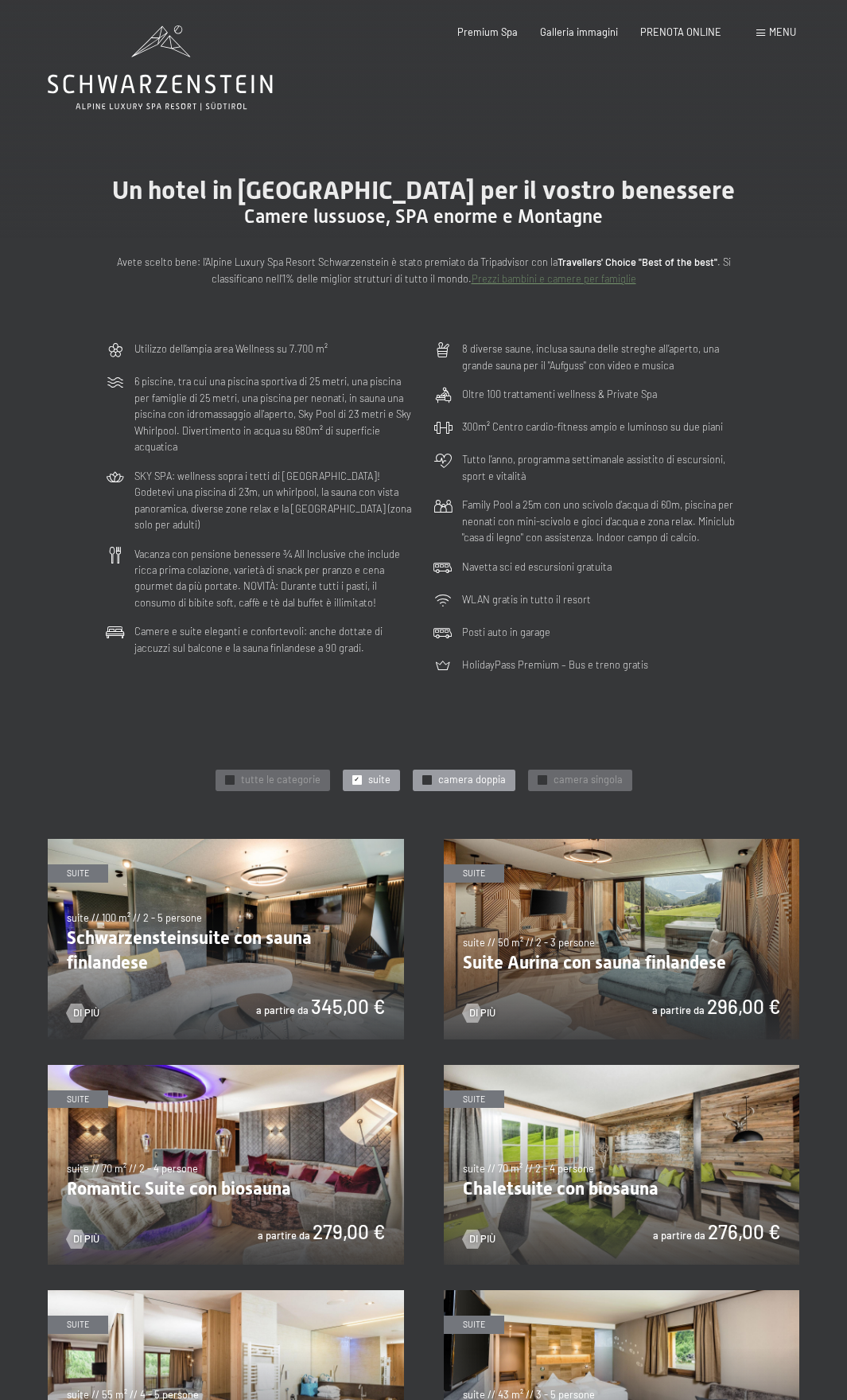
click at [477, 784] on span "camera doppia" at bounding box center [471, 780] width 68 height 14
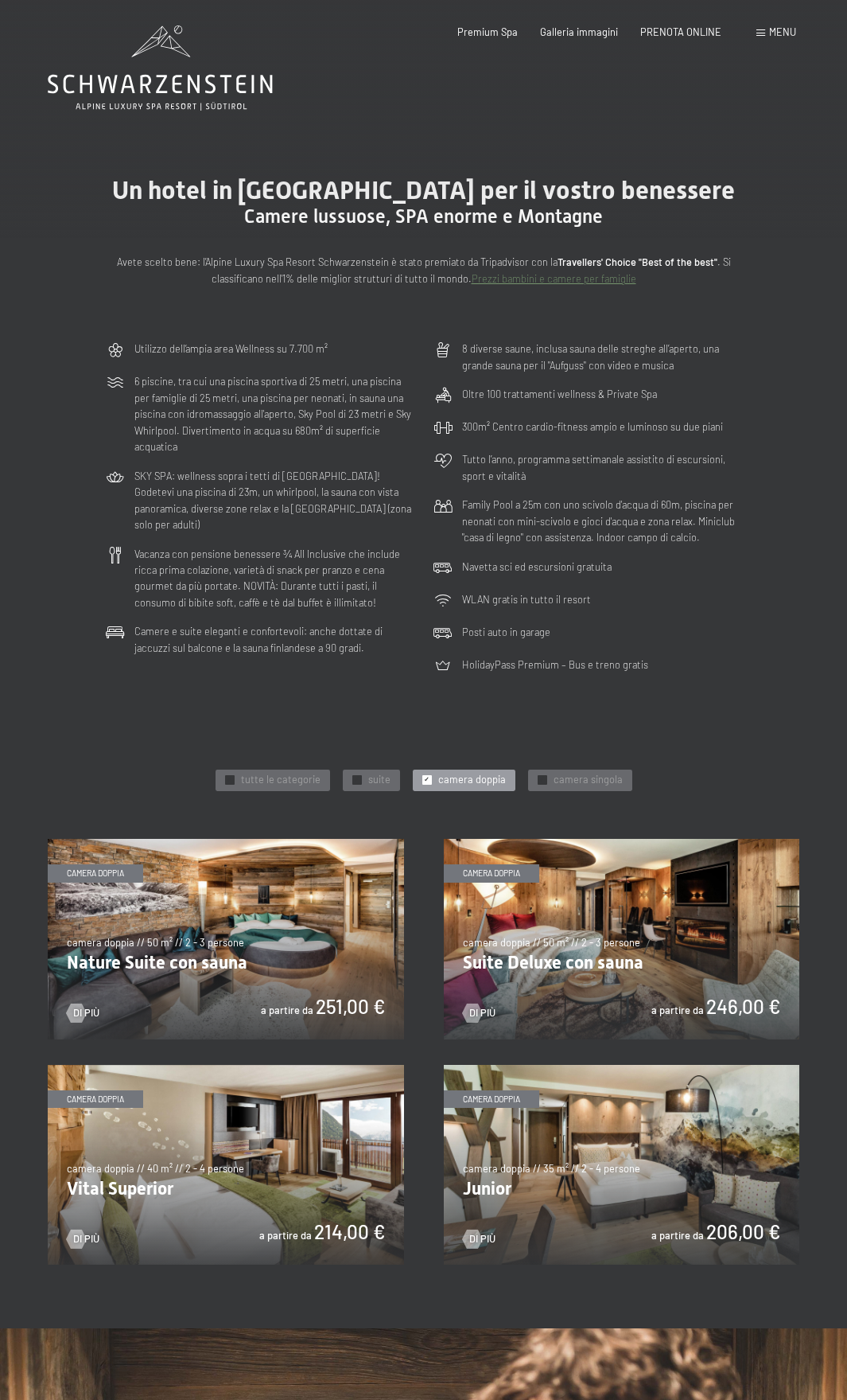
click at [549, 929] on img at bounding box center [622, 939] width 356 height 201
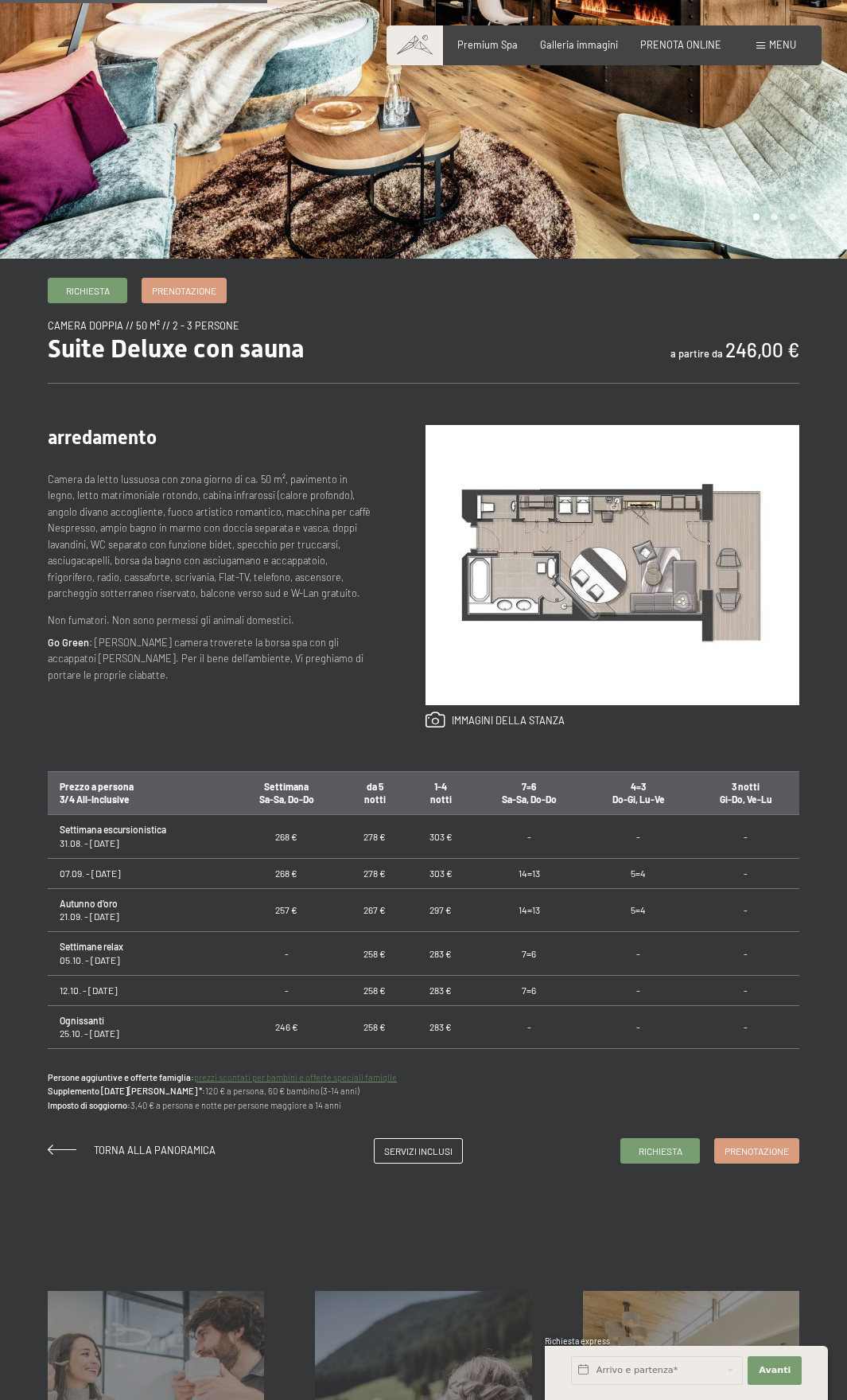
scroll to position [319, 0]
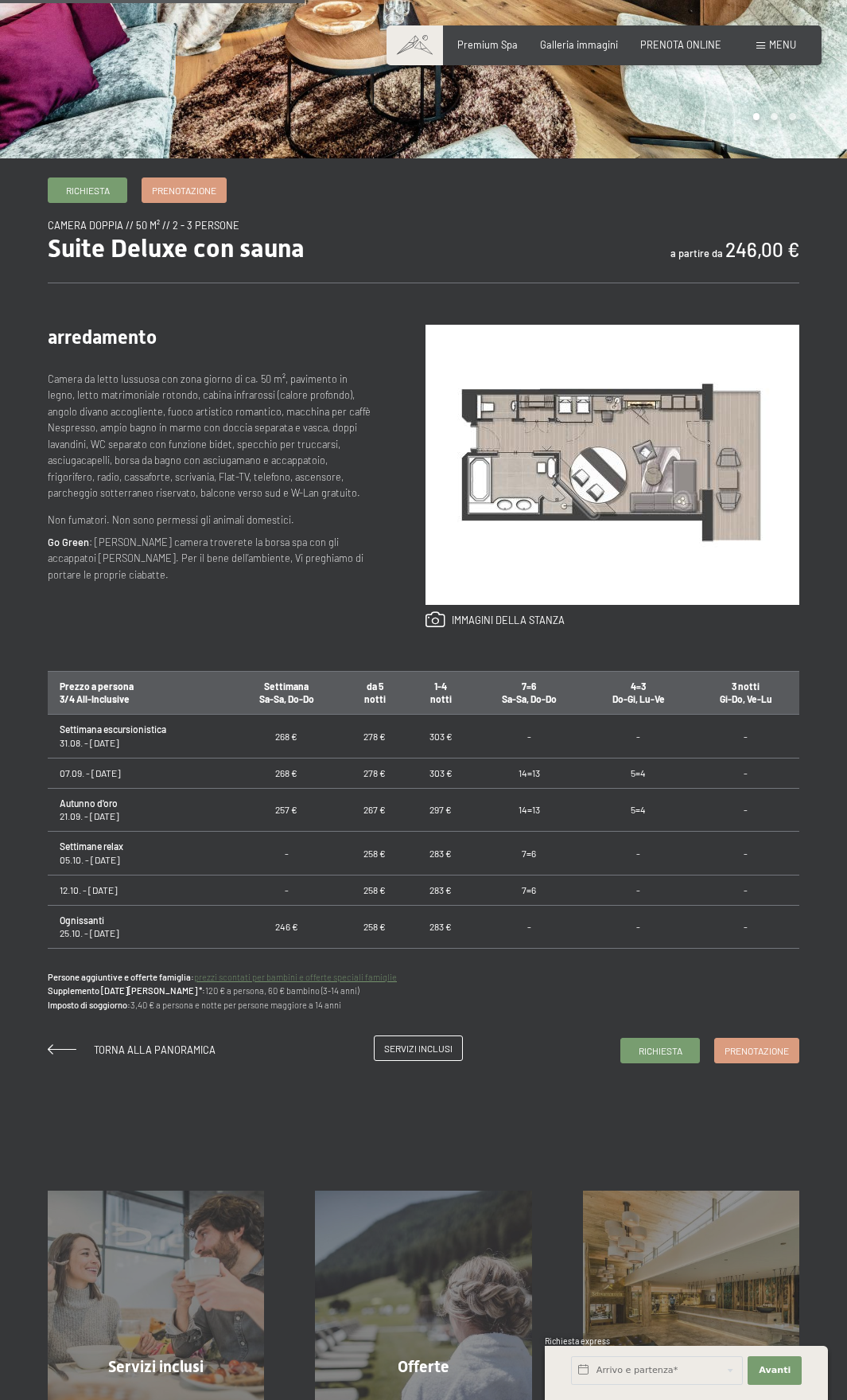
click at [380, 1046] on link "Servizi inclusi" at bounding box center [418, 1048] width 87 height 24
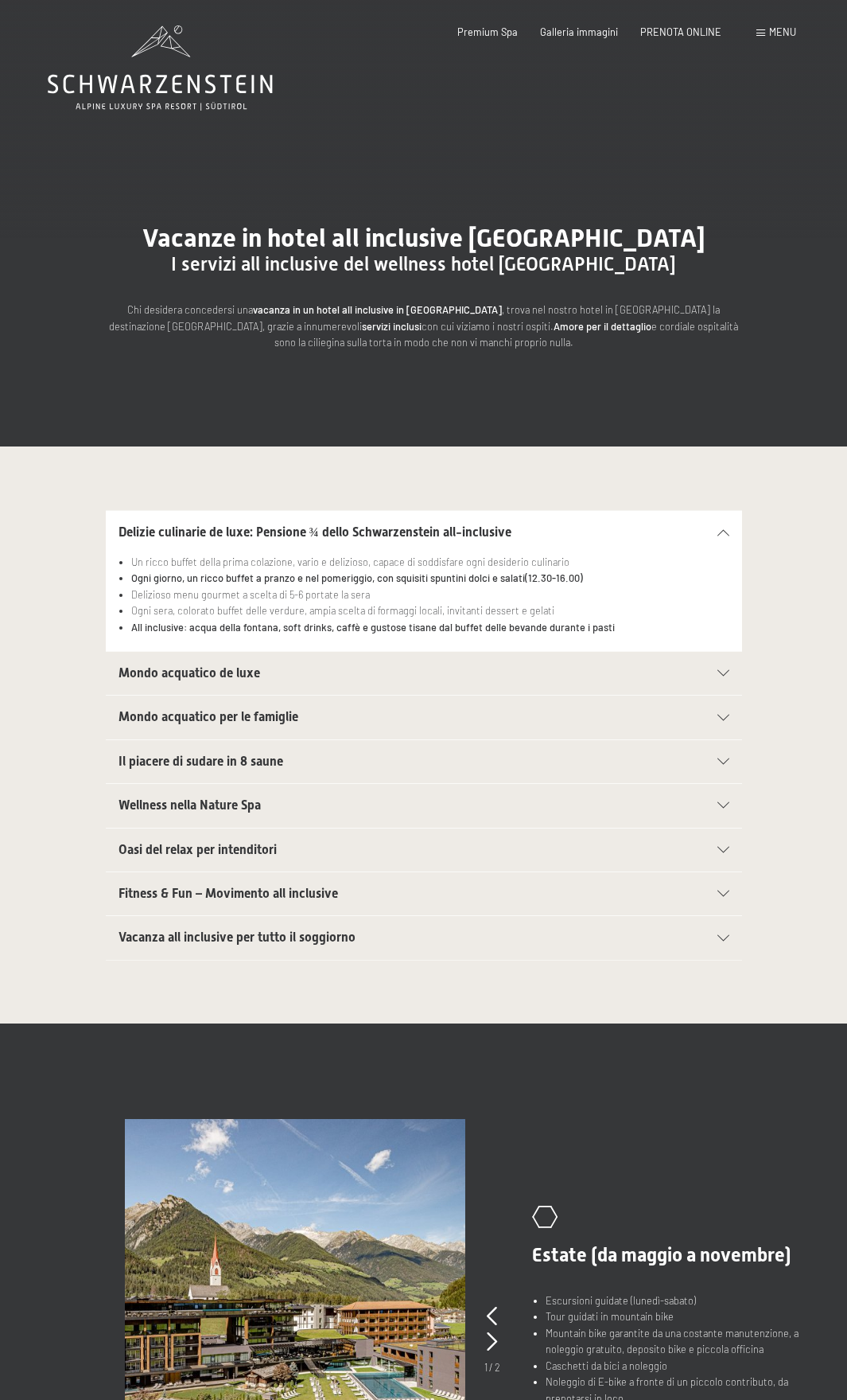
click at [168, 679] on span "Mondo acquatico de luxe" at bounding box center [189, 672] width 142 height 15
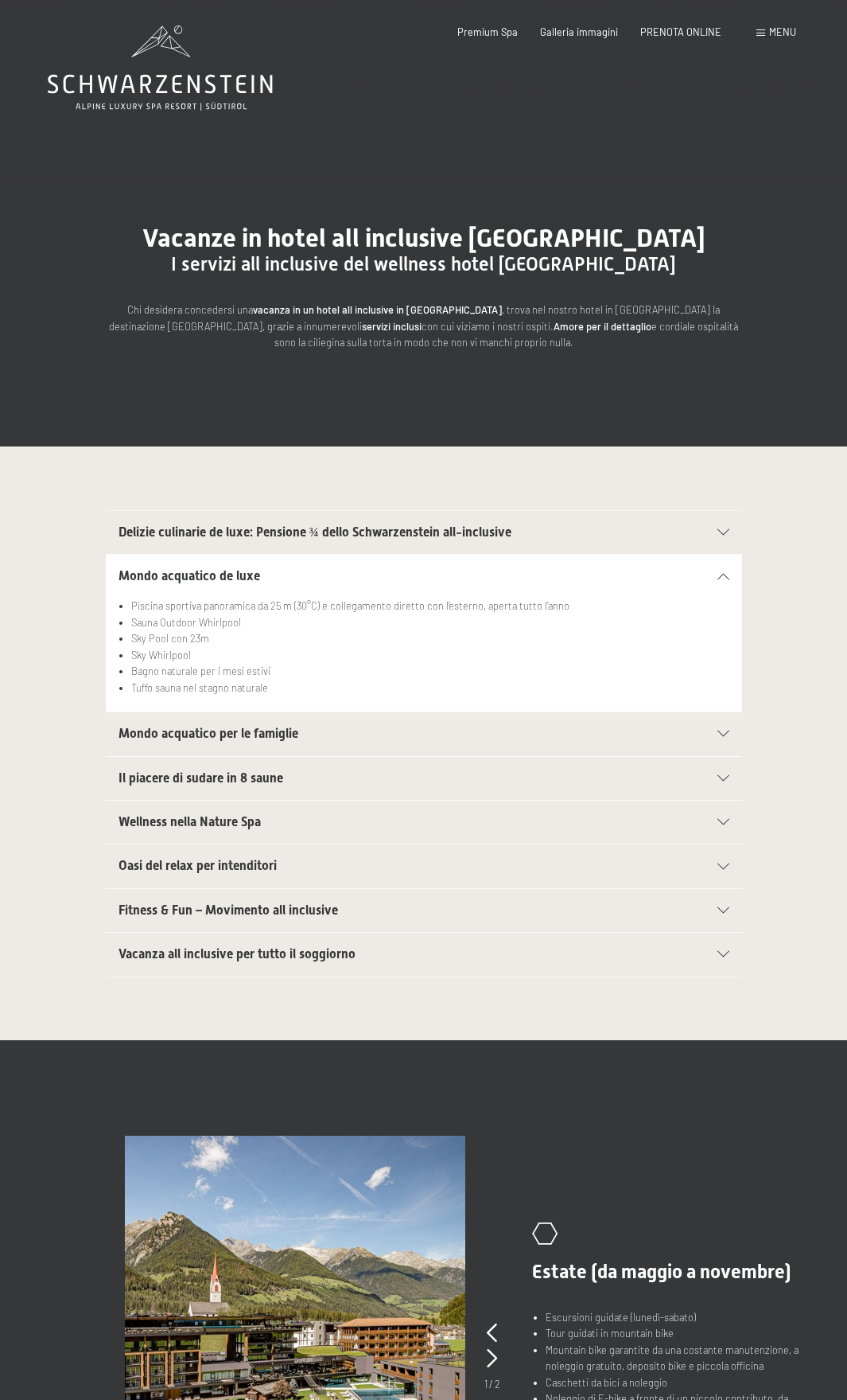
click at [202, 779] on span "Il piacere di sudare in 8 saune" at bounding box center [201, 778] width 164 height 15
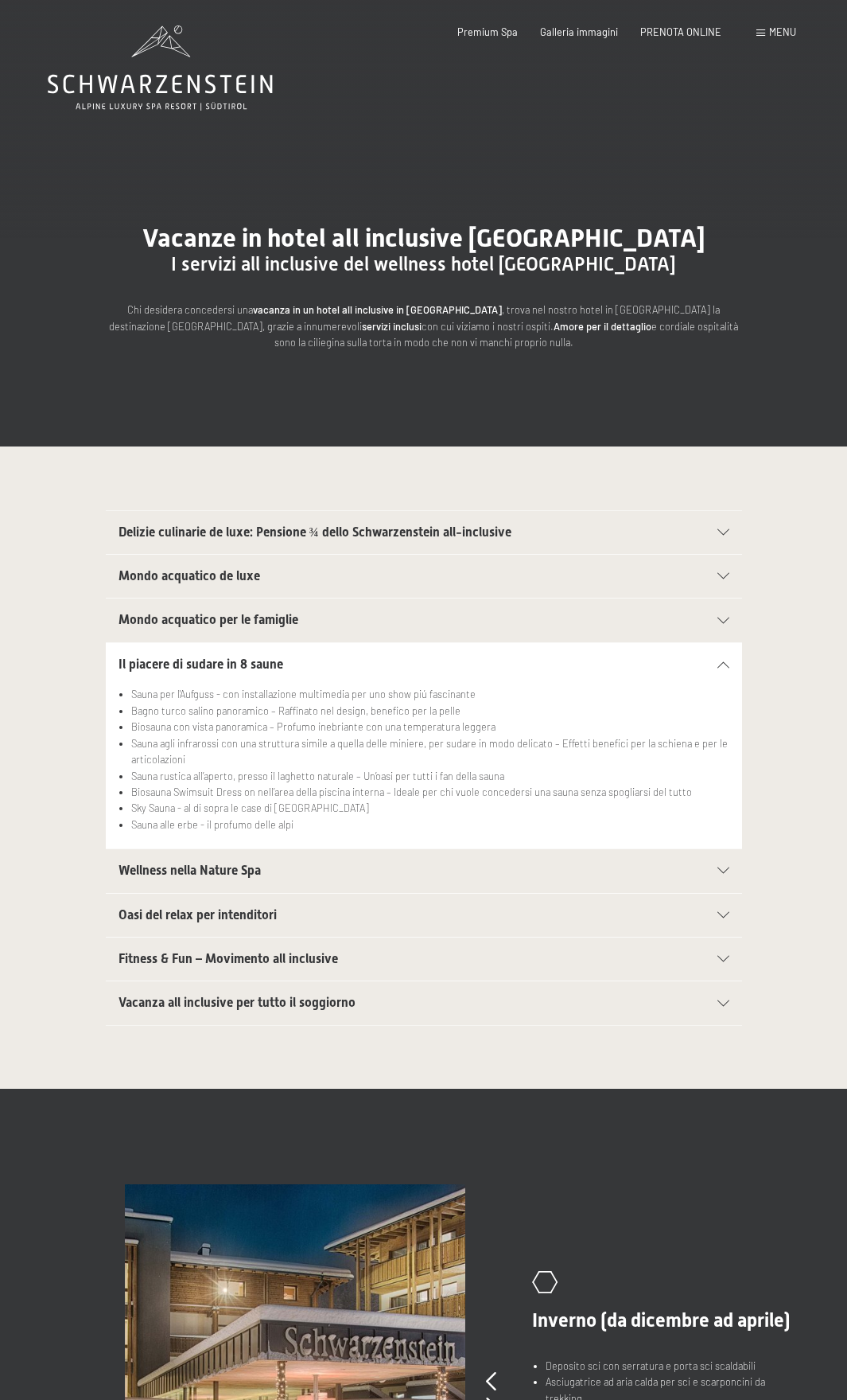
click at [199, 657] on span "Il piacere di sudare in 8 saune" at bounding box center [201, 663] width 164 height 15
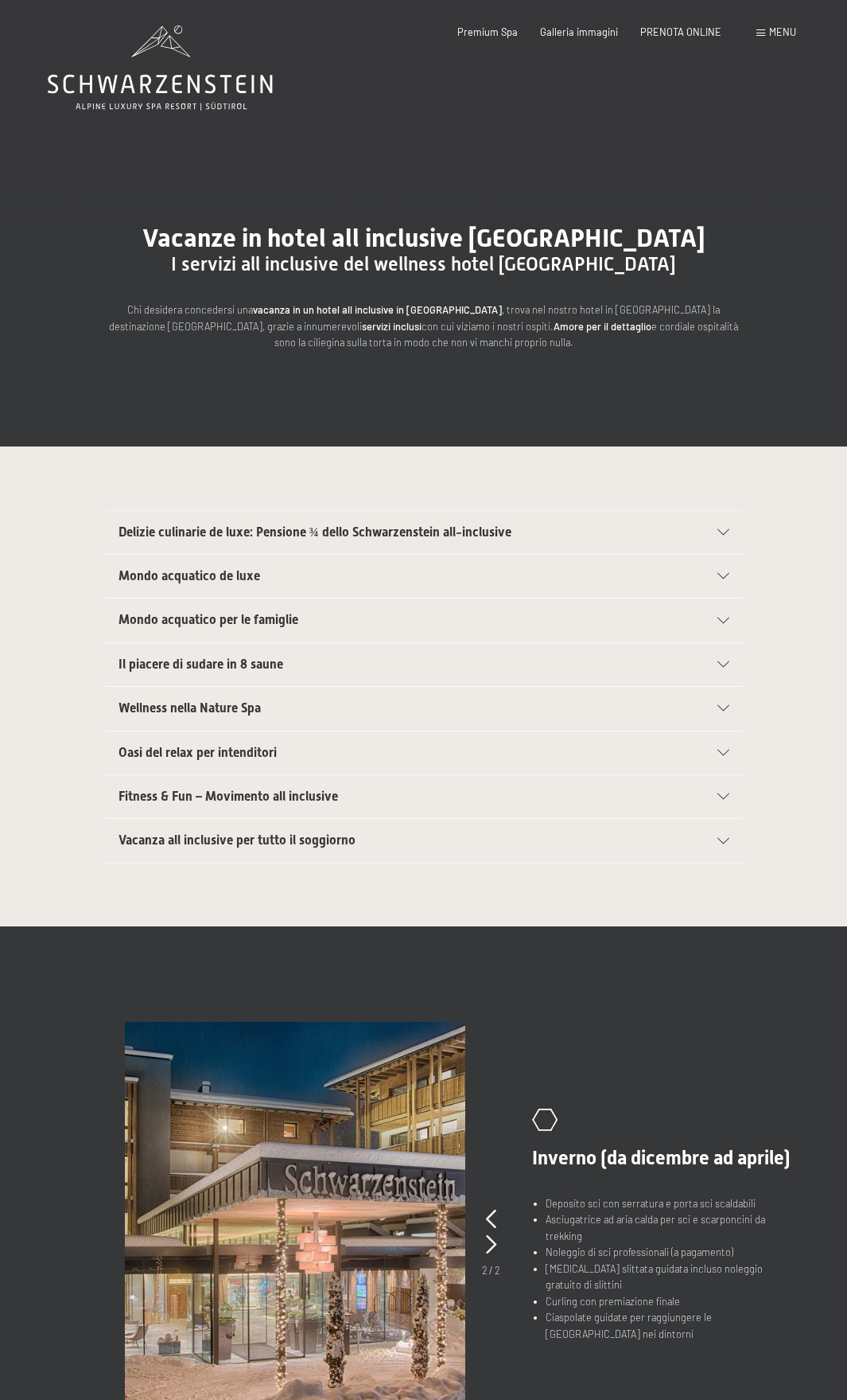
click at [220, 845] on span "Vacanza all inclusive per tutto il soggiorno" at bounding box center [237, 839] width 237 height 15
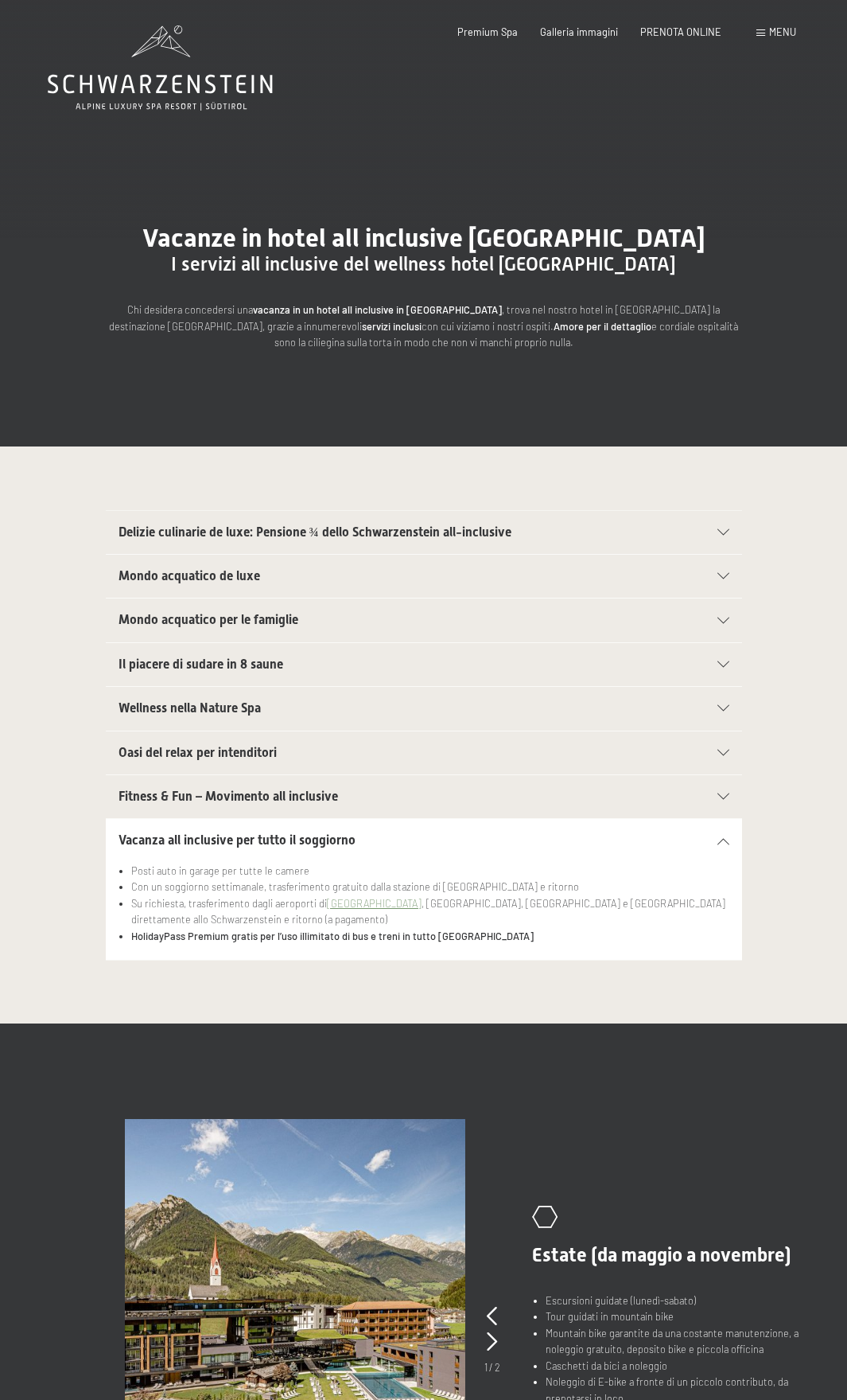
click at [220, 845] on span "Vacanza all inclusive per tutto il soggiorno" at bounding box center [237, 839] width 237 height 15
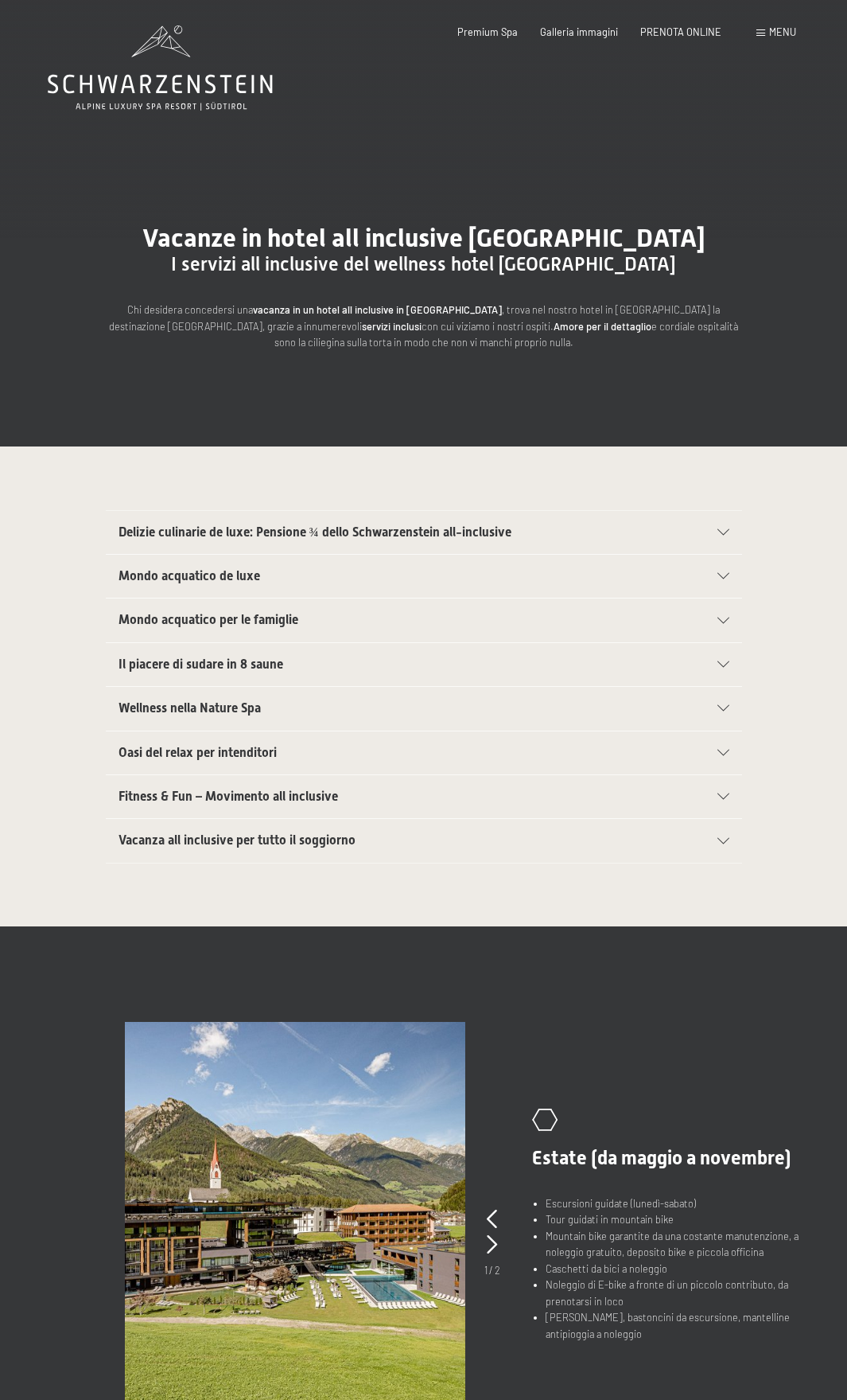
click at [166, 794] on span "Fitness & Fun – Movimento all inclusive" at bounding box center [229, 795] width 220 height 15
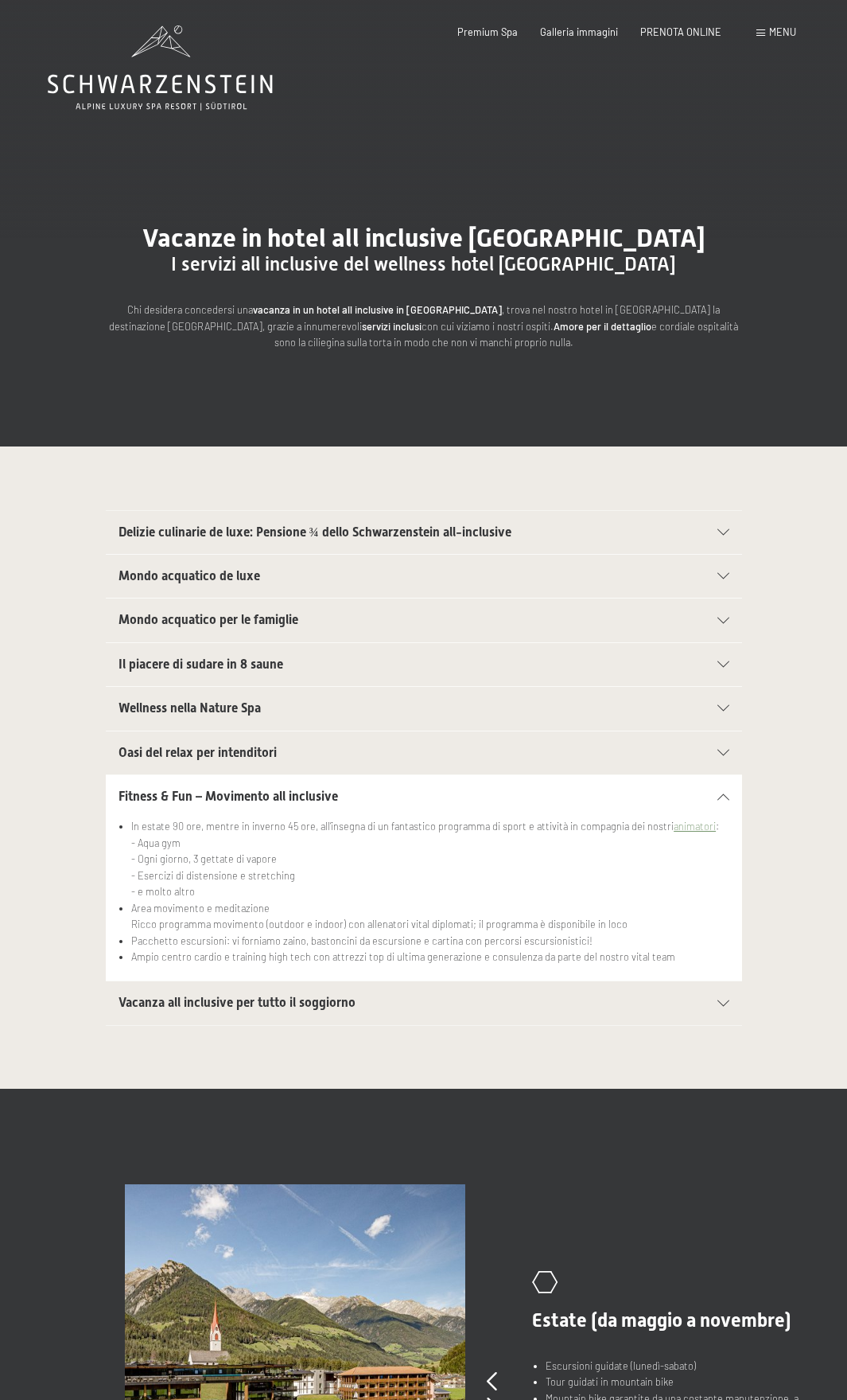
click at [166, 794] on span "Fitness & Fun – Movimento all inclusive" at bounding box center [229, 795] width 220 height 15
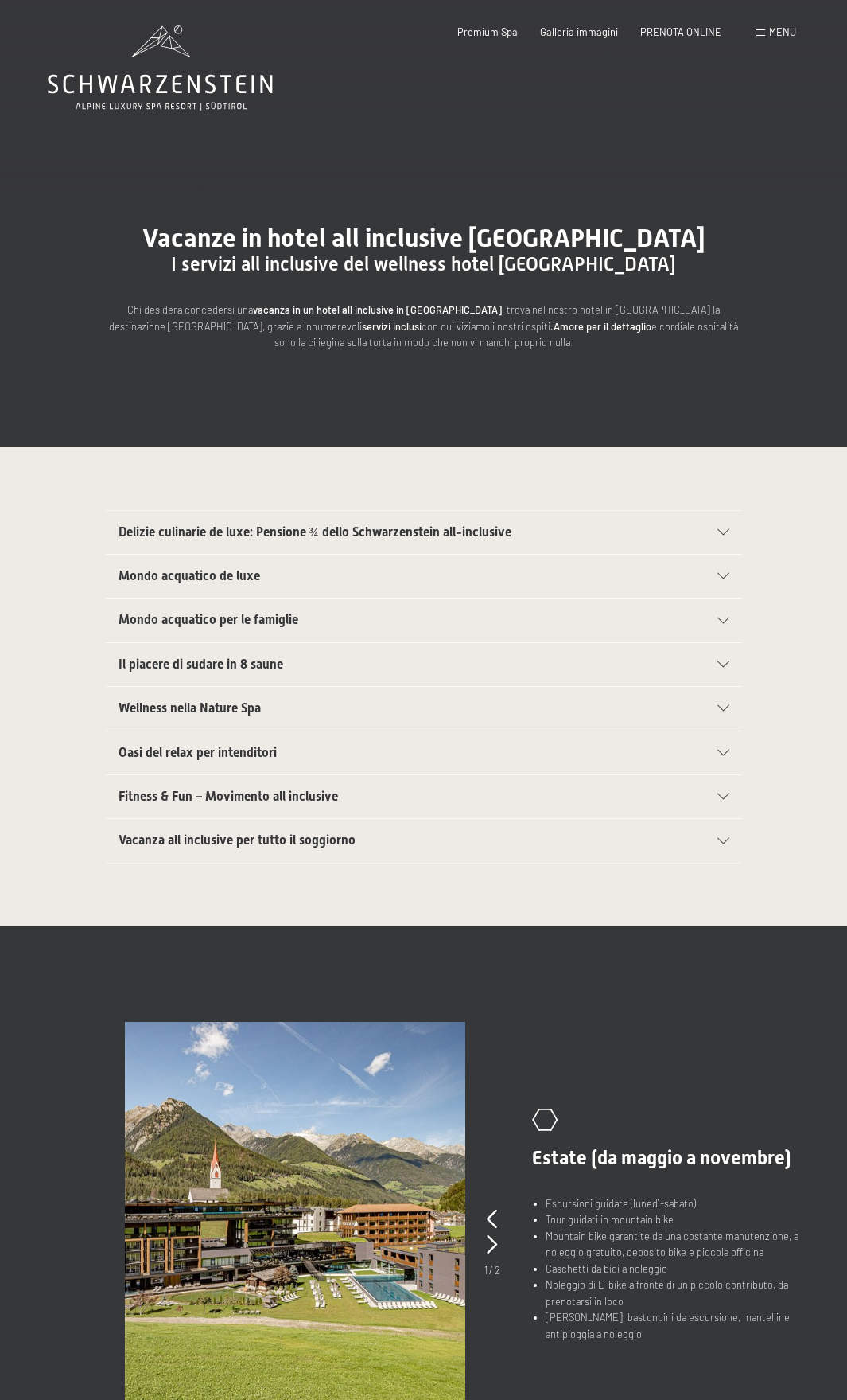
click at [165, 515] on div "Delizie culinarie de luxe: Pensione ¾ dello Schwarzenstein all-inclusive" at bounding box center [424, 532] width 611 height 43
